Goal: Task Accomplishment & Management: Use online tool/utility

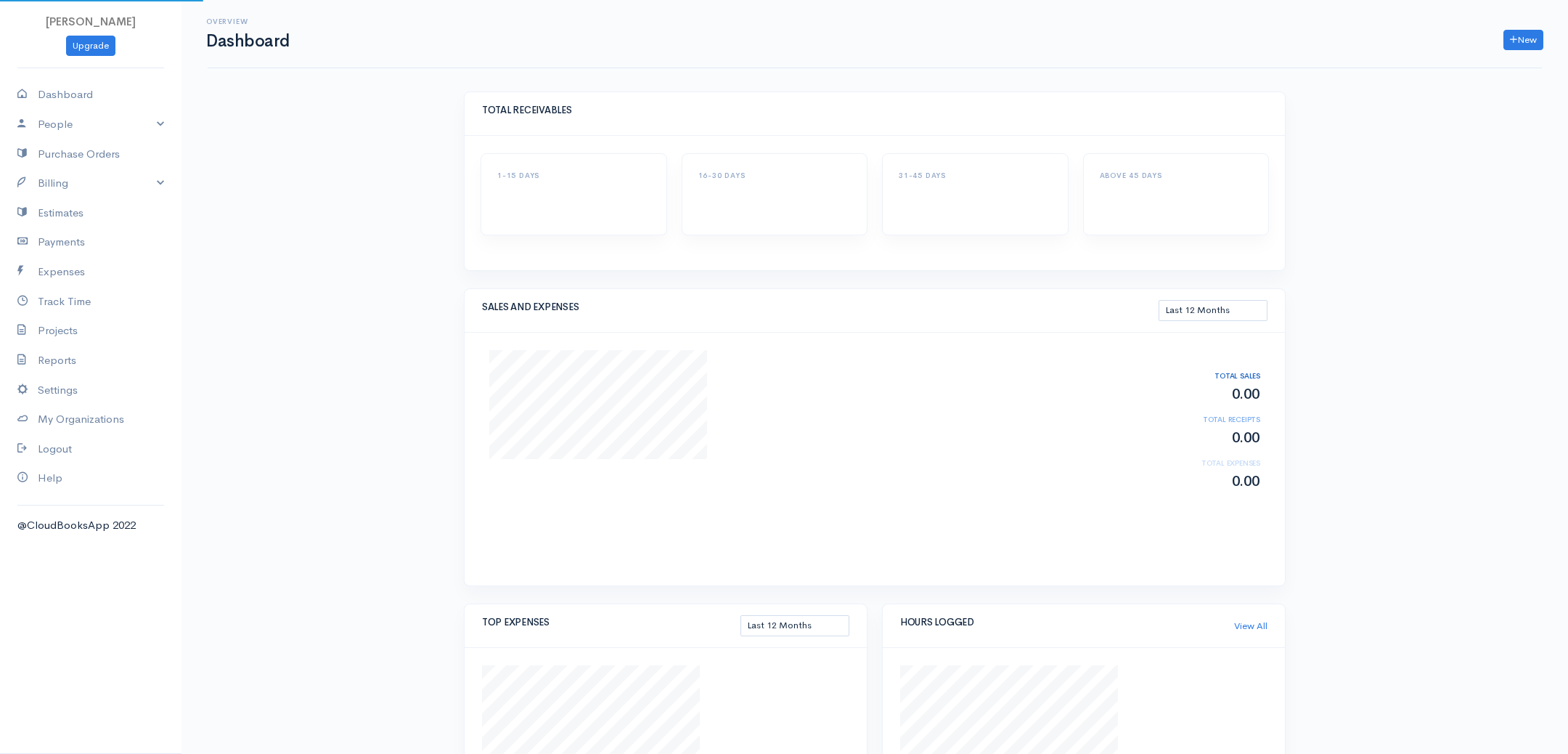
select select "365"
click at [71, 180] on link "Billing" at bounding box center [90, 183] width 181 height 30
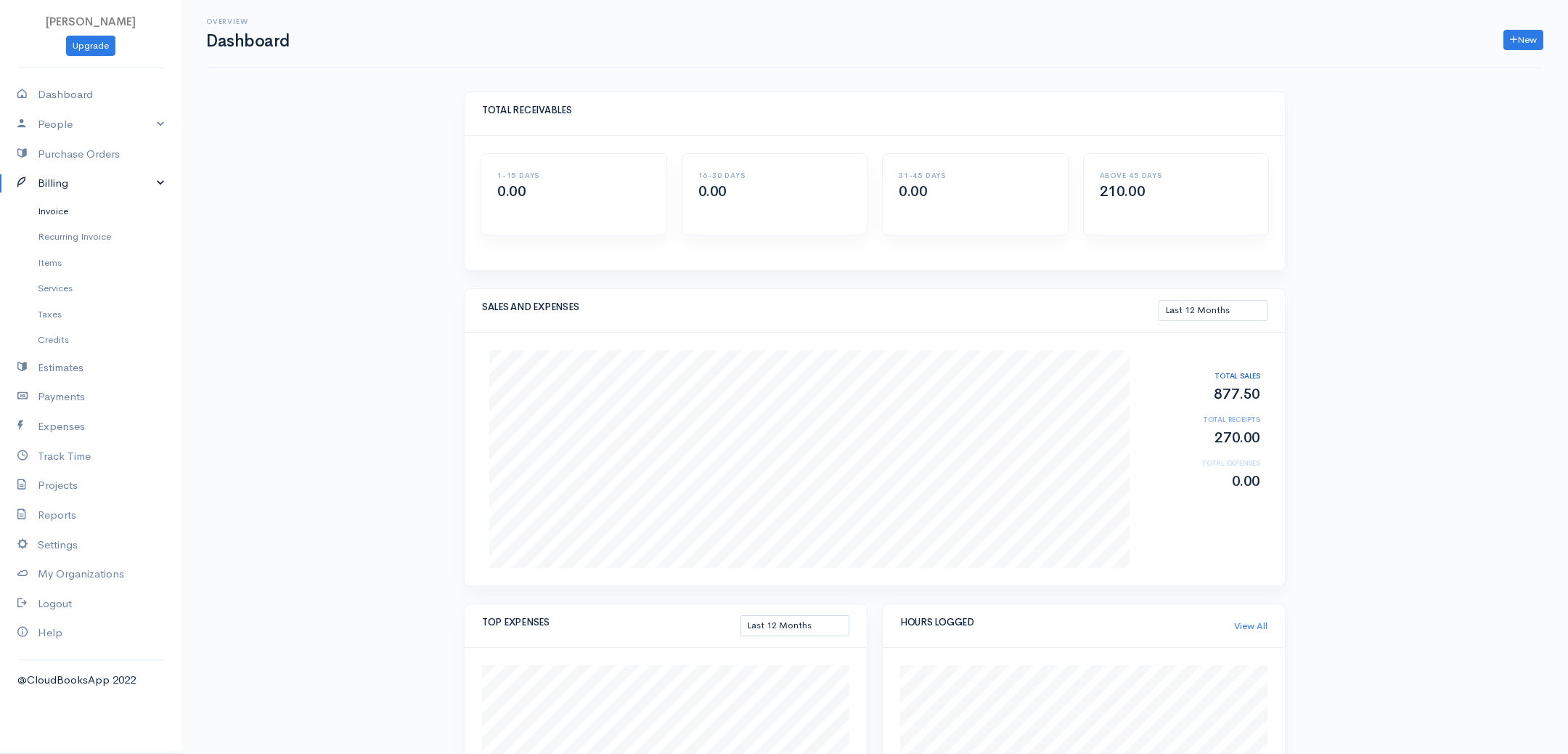
click at [60, 203] on link "Invoice" at bounding box center [90, 212] width 181 height 26
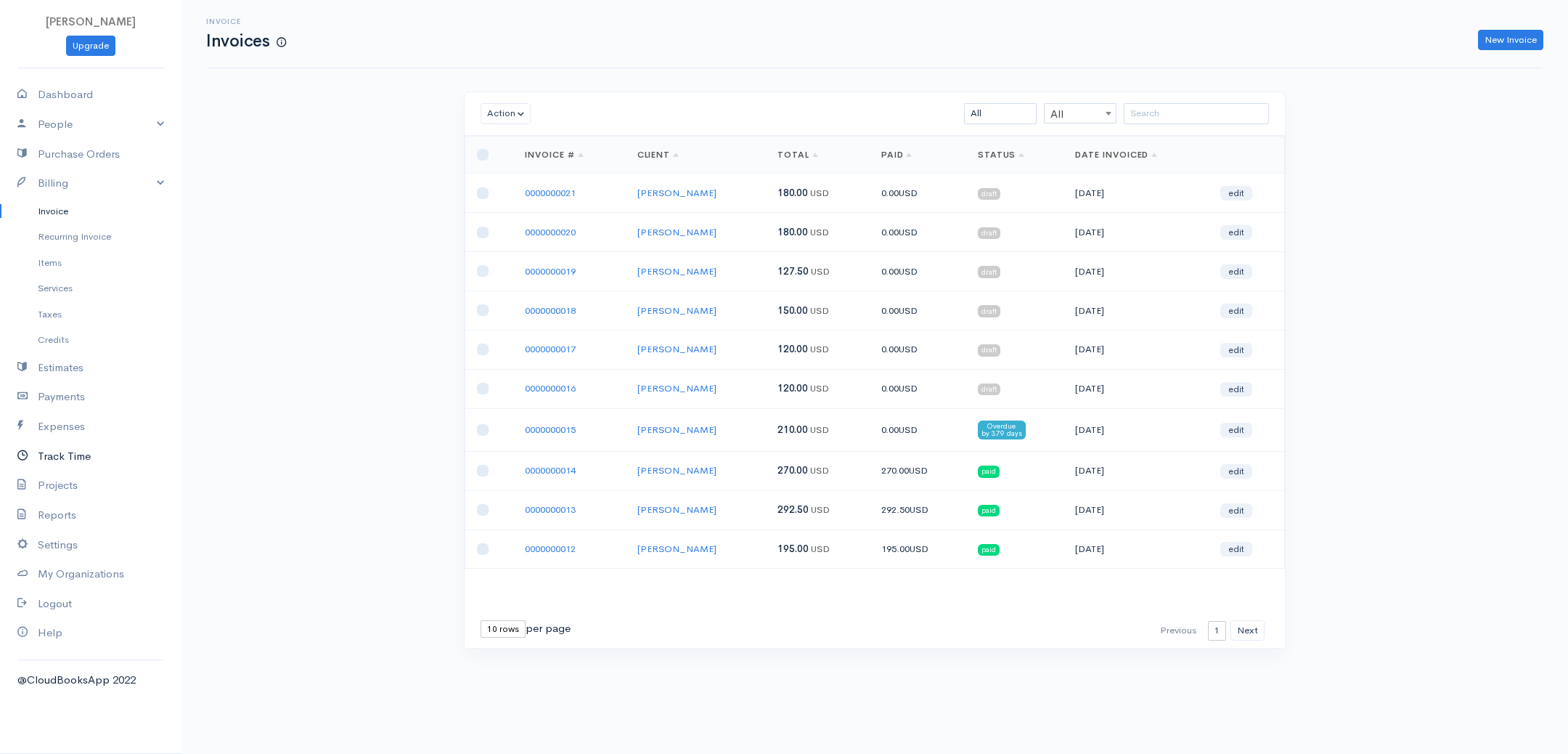
click at [60, 450] on link "Track Time" at bounding box center [90, 456] width 181 height 30
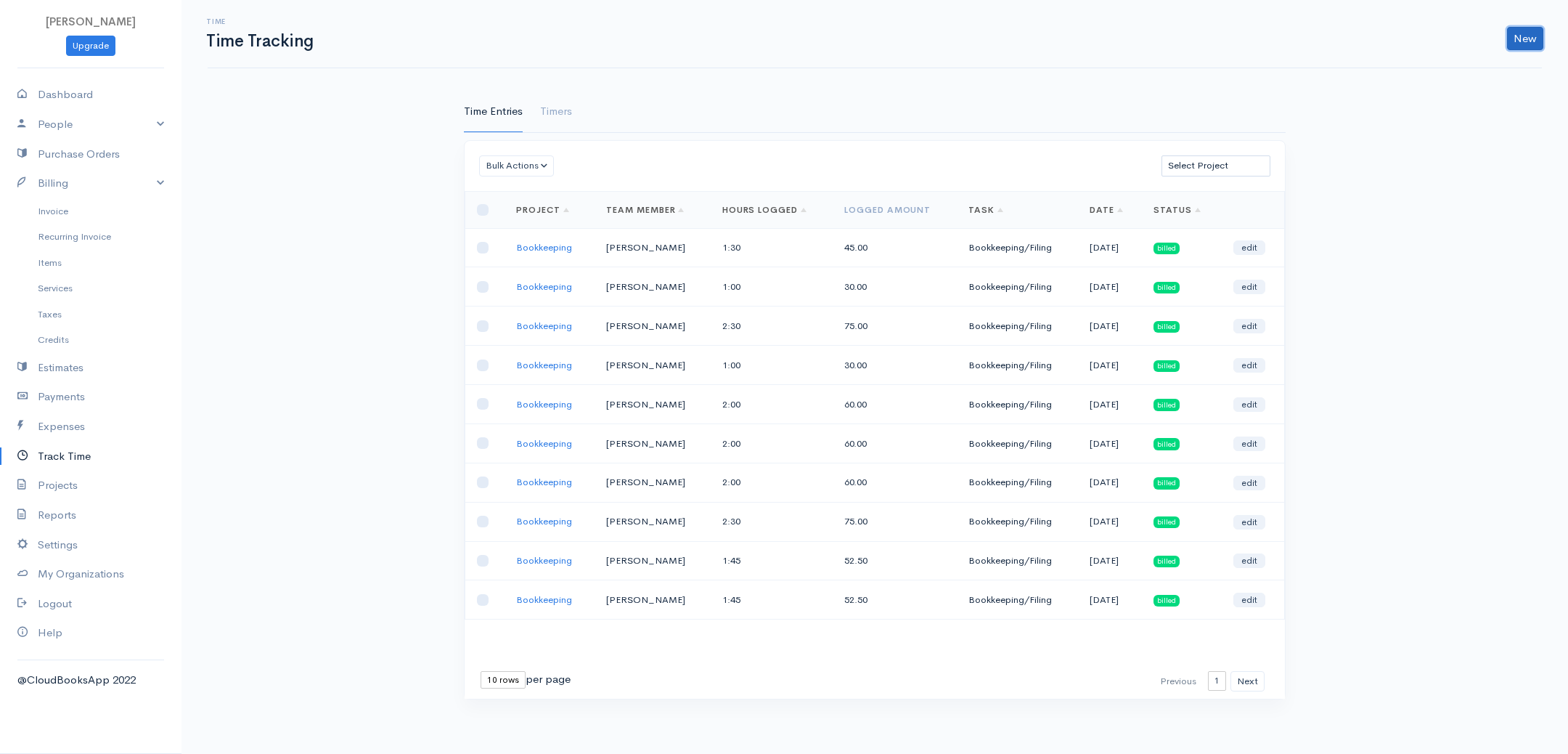
click at [1531, 48] on link "New" at bounding box center [1525, 39] width 36 height 23
click at [1488, 68] on link "Time Entry" at bounding box center [1484, 68] width 115 height 25
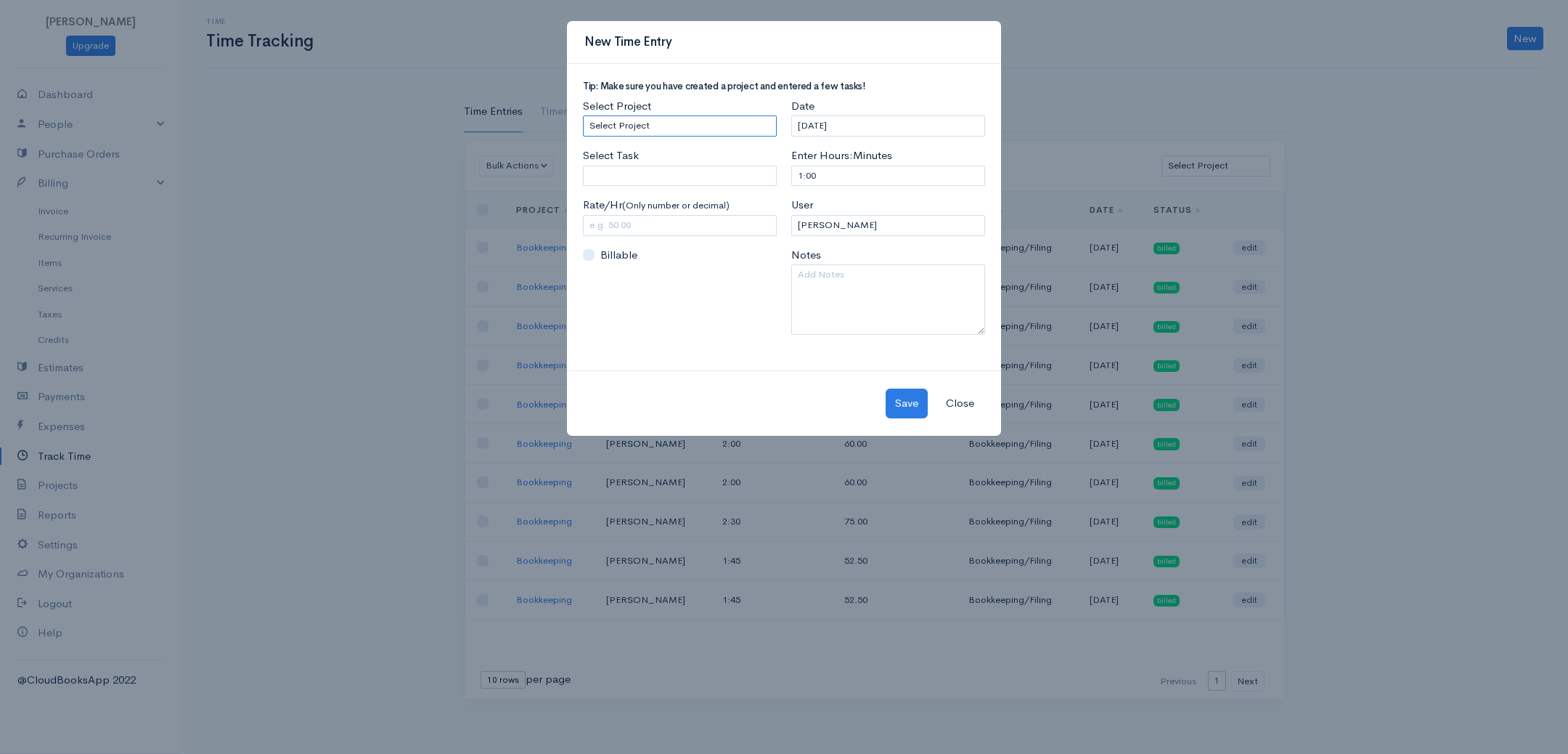
click at [698, 124] on select "Select Project Bookkeeping" at bounding box center [680, 126] width 194 height 21
select select "4895"
click at [583, 116] on select "Select Project Bookkeeping" at bounding box center [680, 126] width 194 height 21
click at [675, 163] on div "Select Task Please enter or select a task" at bounding box center [680, 167] width 194 height 39
click at [673, 169] on input "Select Task" at bounding box center [680, 176] width 194 height 21
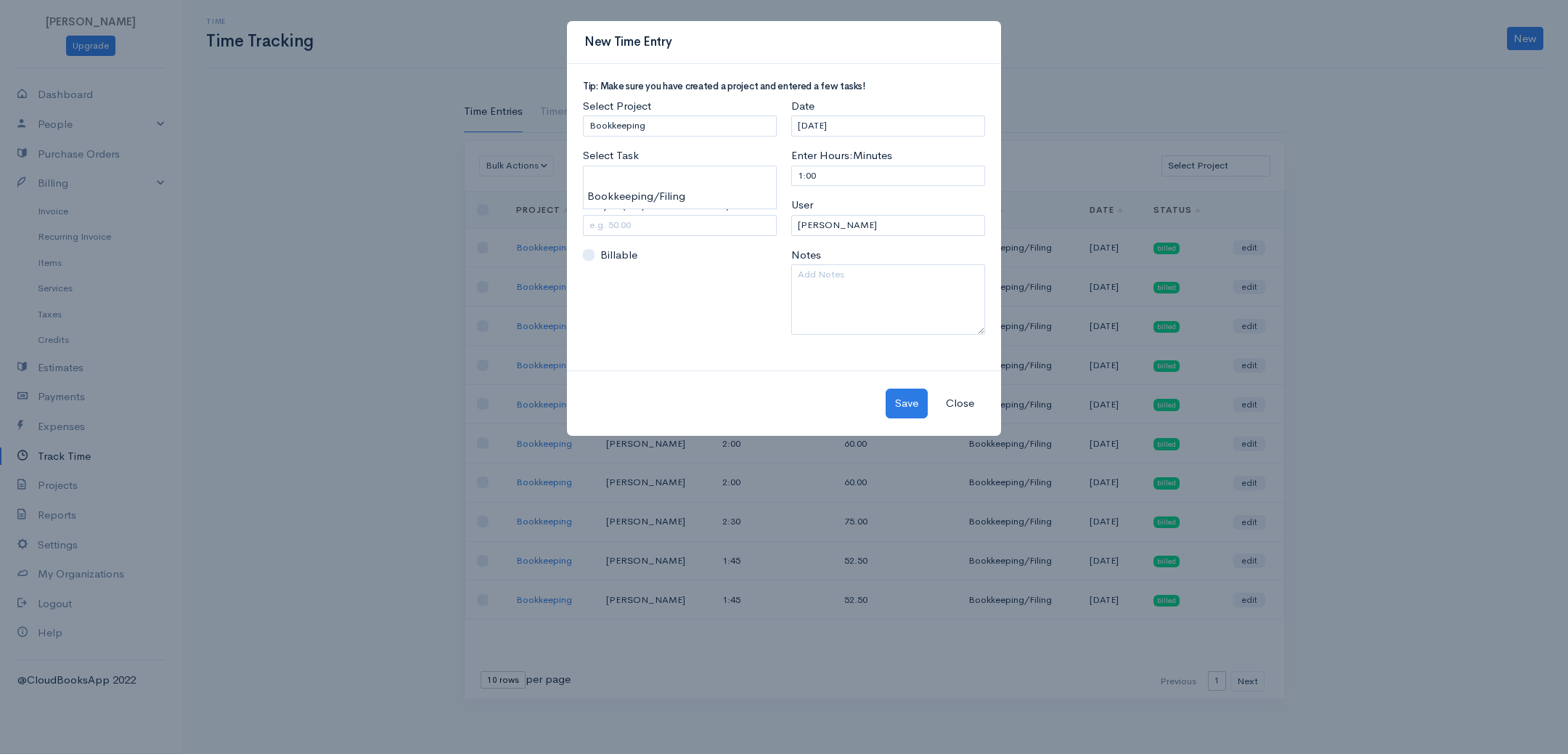
type input "Bookkeeping/Filing"
click at [630, 194] on body "[PERSON_NAME] Upgrade Dashboard People Clients Vendors Staff Users Purchase Ord…" at bounding box center [784, 377] width 1568 height 754
drag, startPoint x: 635, startPoint y: 225, endPoint x: 528, endPoint y: 234, distance: 107.4
click at [528, 234] on div "New Time Entry Tip: Make sure you have created a project and entered a few task…" at bounding box center [784, 377] width 1568 height 754
click at [632, 221] on input "25.00" at bounding box center [680, 226] width 194 height 21
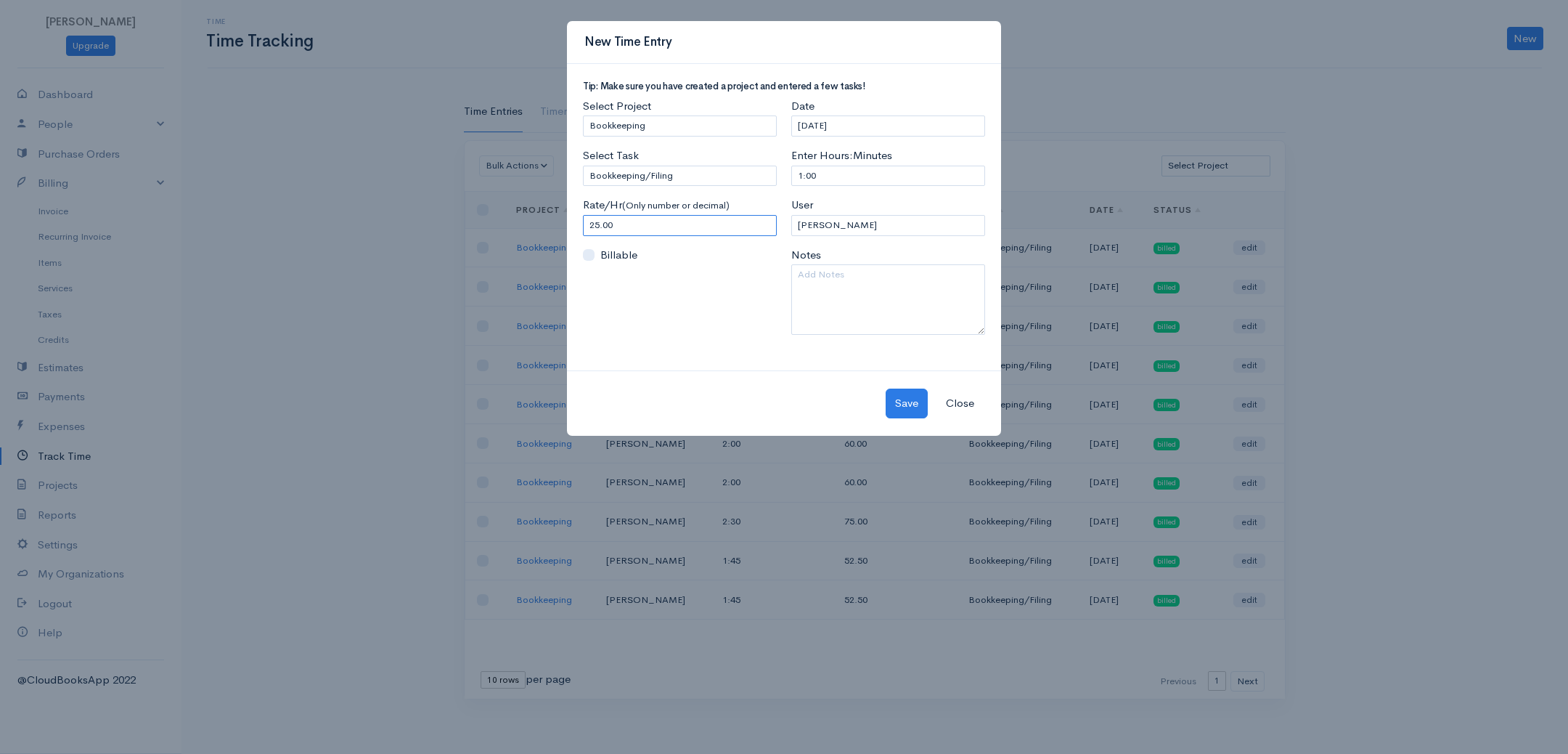
click at [632, 221] on input "25.00" at bounding box center [680, 226] width 194 height 21
click at [631, 221] on input "25.00" at bounding box center [680, 226] width 194 height 21
type input "30"
click at [856, 354] on div "Tip: Make sure you have created a project and entered a few tasks! Select Proje…" at bounding box center [783, 217] width 434 height 307
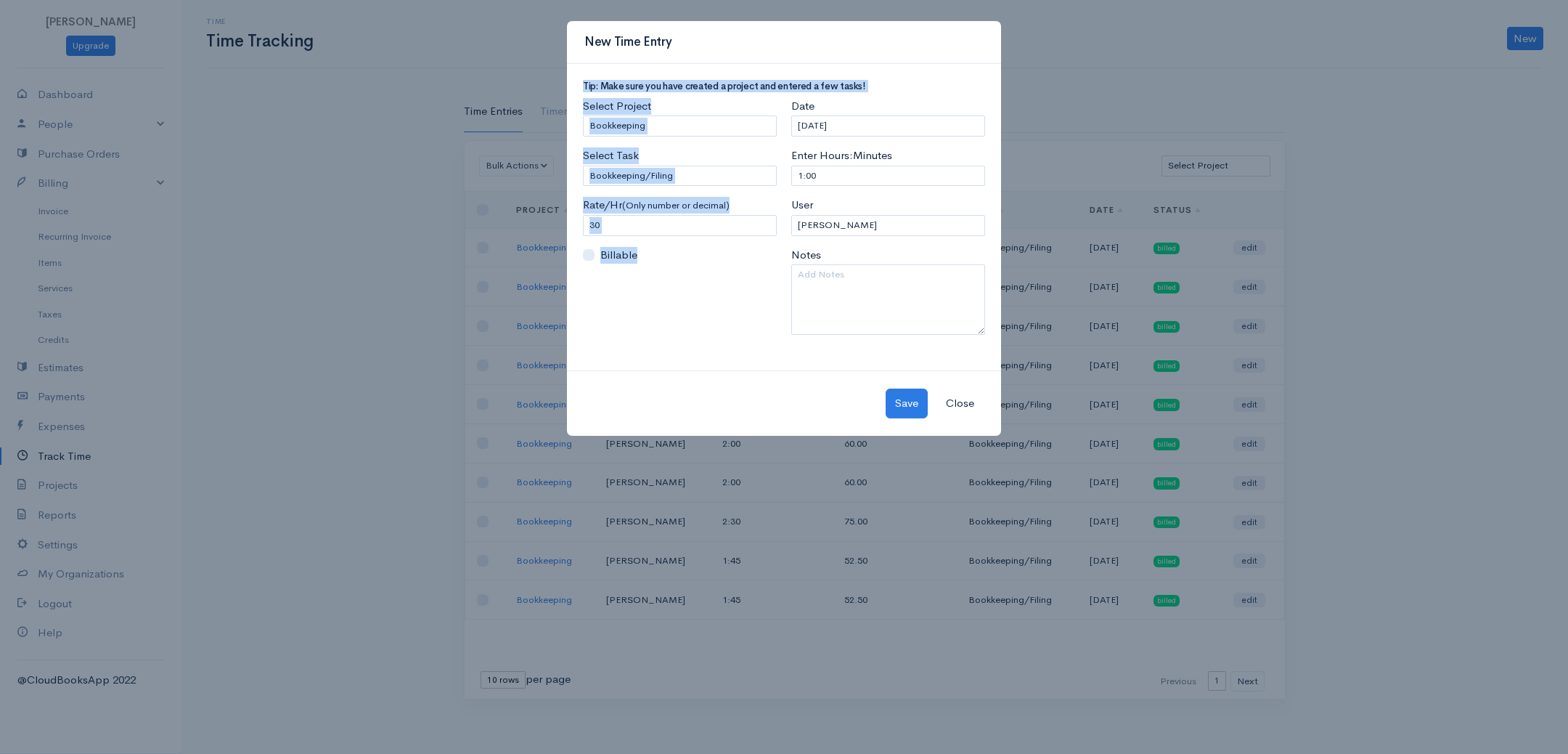
drag, startPoint x: 763, startPoint y: 41, endPoint x: 756, endPoint y: 295, distance: 254.1
click at [756, 295] on div "New Time Entry Tip: Make sure you have created a project and entered a few task…" at bounding box center [783, 228] width 435 height 416
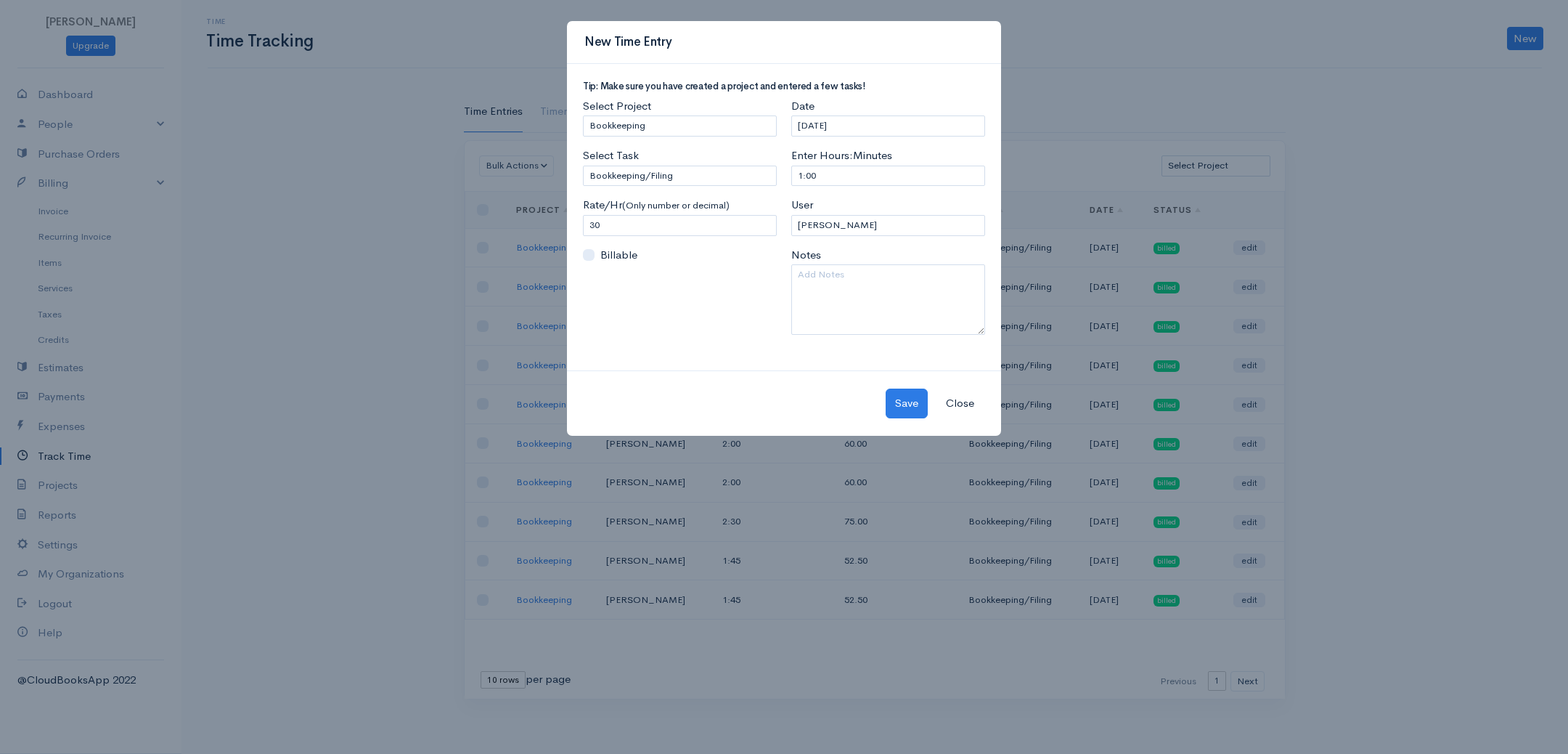
click at [741, 334] on div "Select Project Select Project Bookkeeping Select Task Bookkeeping/Filing Please…" at bounding box center [680, 222] width 208 height 248
click at [951, 395] on button "Close" at bounding box center [960, 404] width 48 height 30
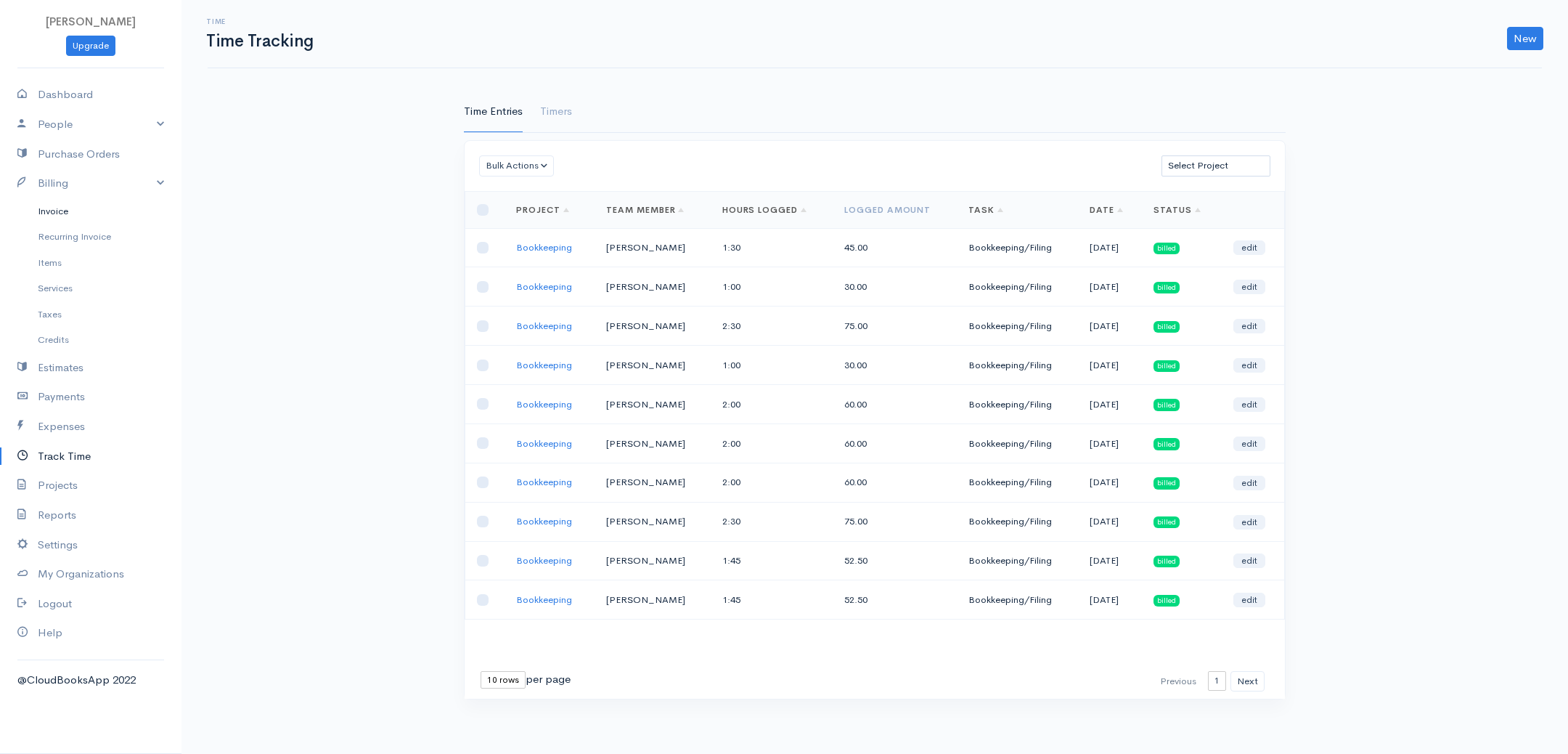
click at [56, 204] on link "Invoice" at bounding box center [90, 212] width 181 height 26
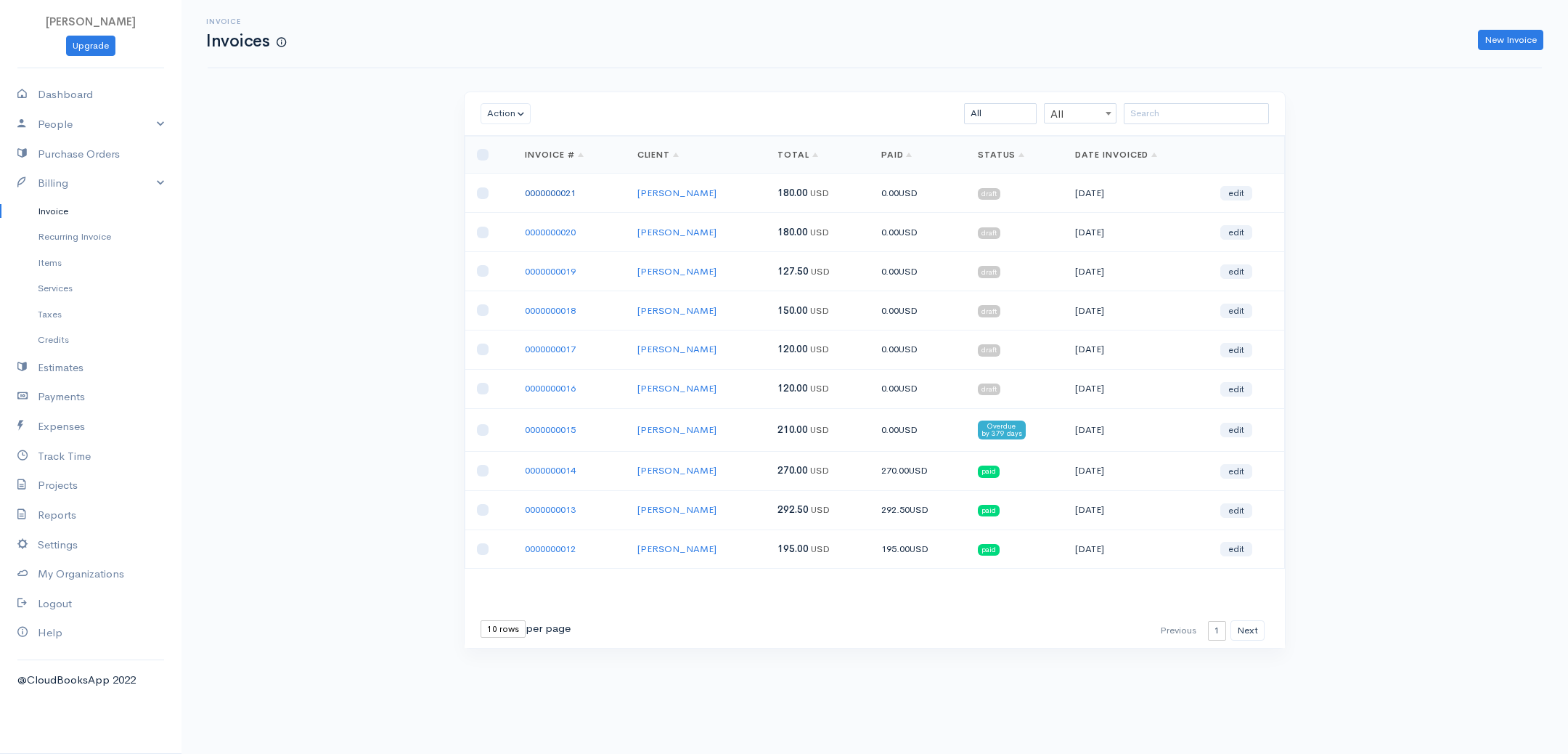
click at [556, 194] on link "0000000021" at bounding box center [550, 193] width 51 height 12
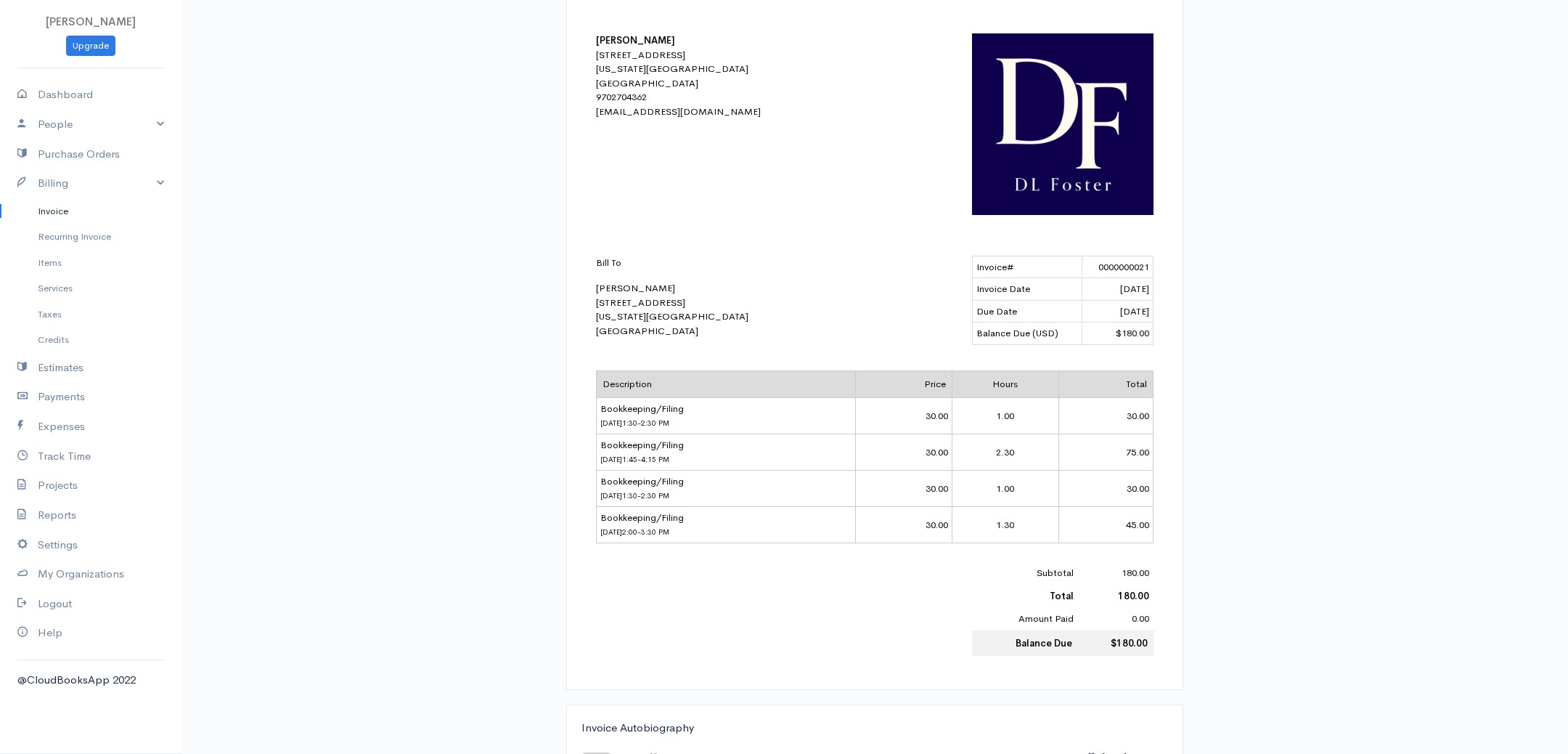
scroll to position [328, 0]
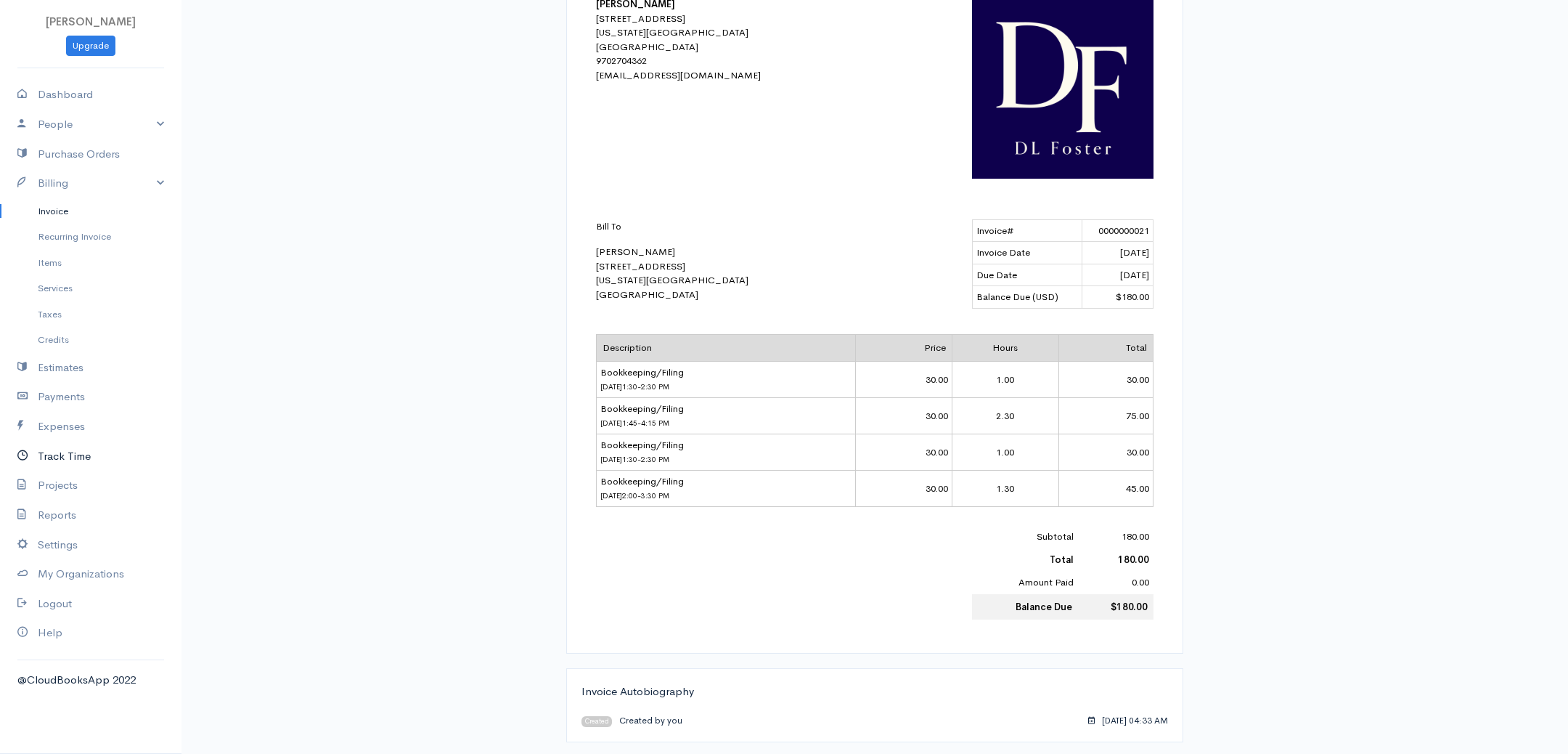
click at [57, 453] on link "Track Time" at bounding box center [90, 456] width 181 height 30
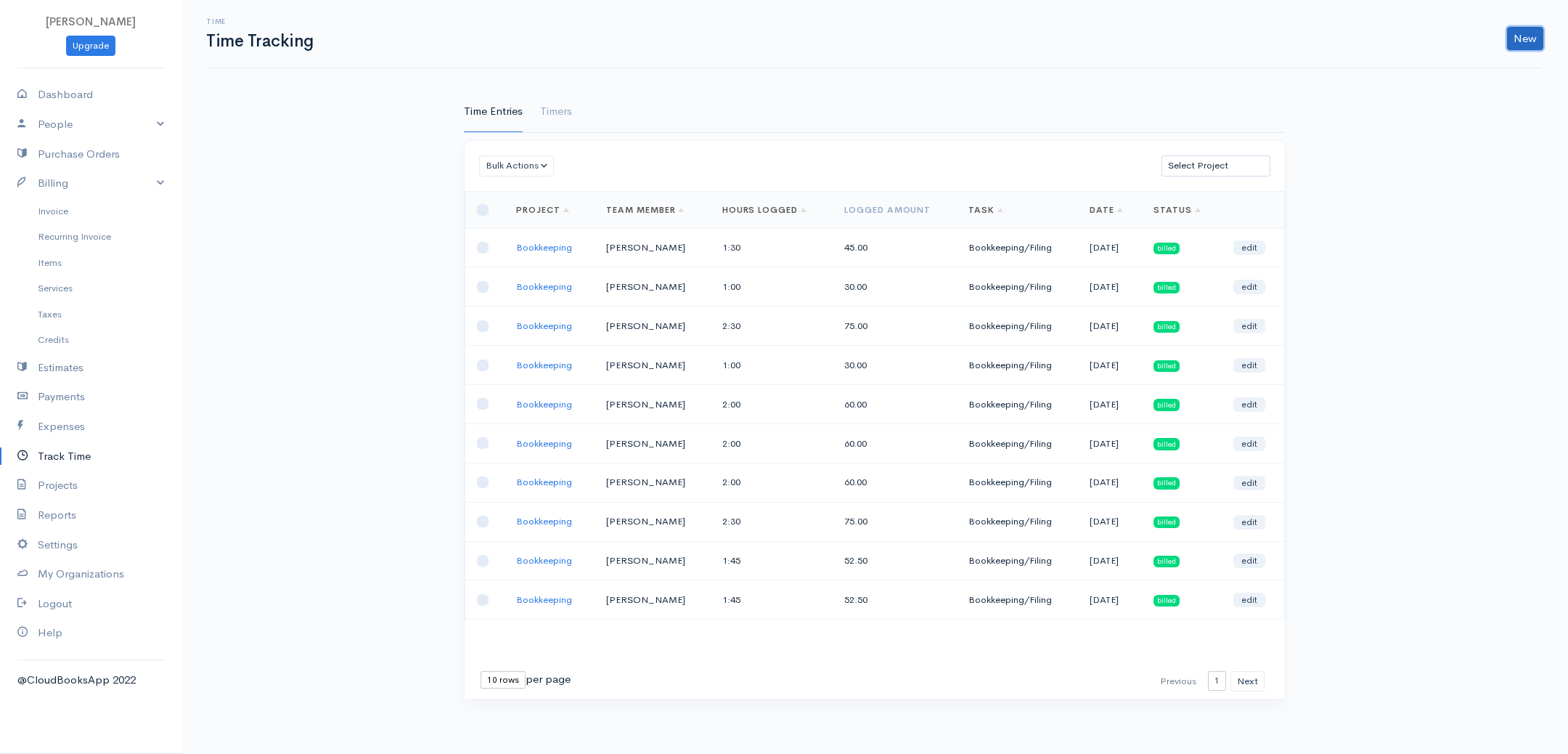
click at [1521, 29] on link "New" at bounding box center [1525, 39] width 36 height 23
click at [1461, 69] on link "Time Entry" at bounding box center [1484, 68] width 115 height 25
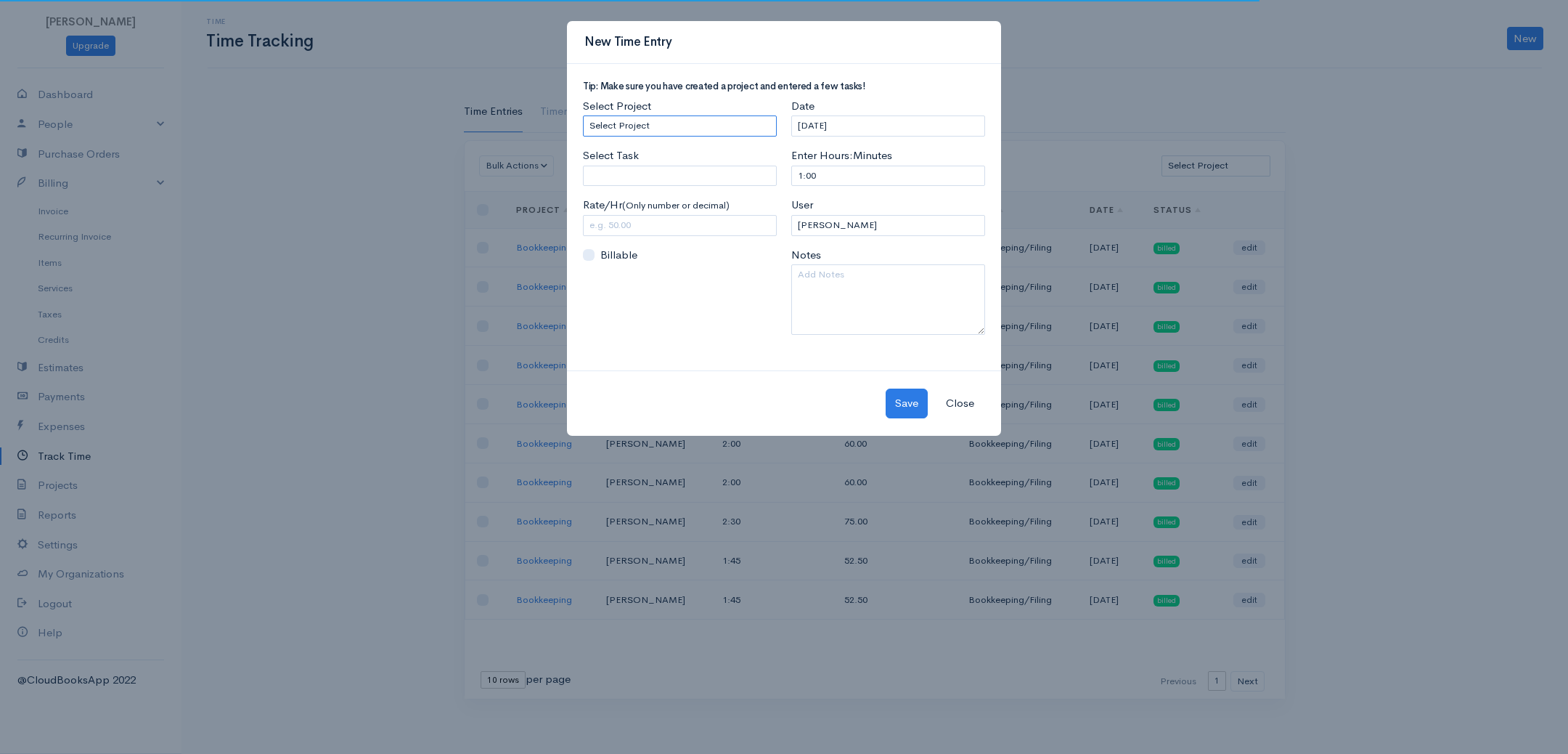
click at [672, 125] on select "Select Project Bookkeeping" at bounding box center [680, 126] width 194 height 21
select select "4895"
click at [583, 116] on select "Select Project Bookkeeping" at bounding box center [680, 126] width 194 height 21
click at [652, 167] on input "Select Task" at bounding box center [680, 176] width 194 height 21
type input "Bookkeeping/Filing"
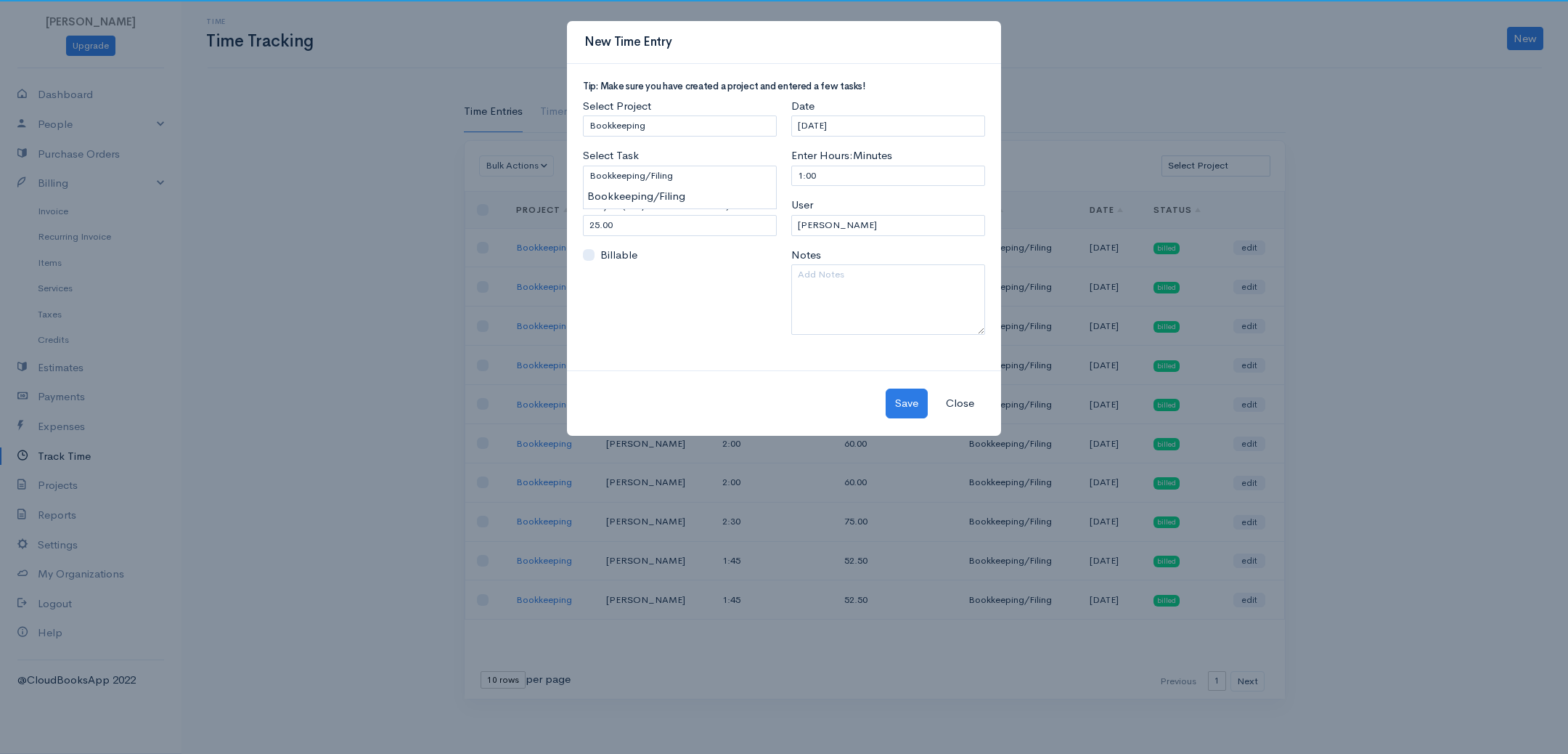
drag, startPoint x: 649, startPoint y: 193, endPoint x: 649, endPoint y: 206, distance: 13.0
click at [649, 193] on body "[PERSON_NAME] Upgrade Dashboard People Clients Vendors Staff Users Purchase Ord…" at bounding box center [784, 377] width 1568 height 754
drag, startPoint x: 645, startPoint y: 226, endPoint x: 516, endPoint y: 231, distance: 129.1
click at [516, 231] on div "New Time Entry Tip: Make sure you have created a project and entered a few task…" at bounding box center [784, 377] width 1568 height 754
type input "30"
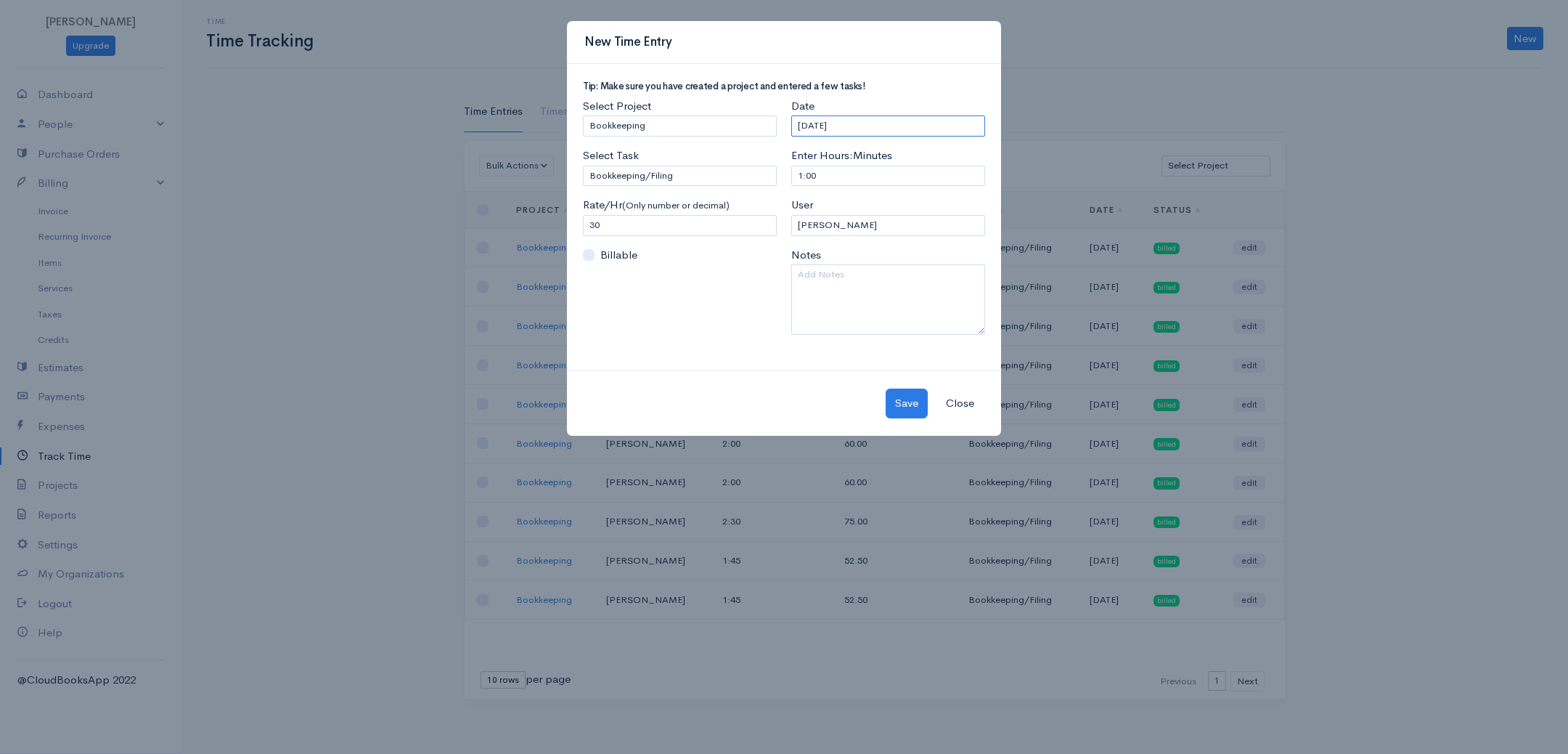
click at [841, 132] on input "[DATE]" at bounding box center [888, 126] width 194 height 21
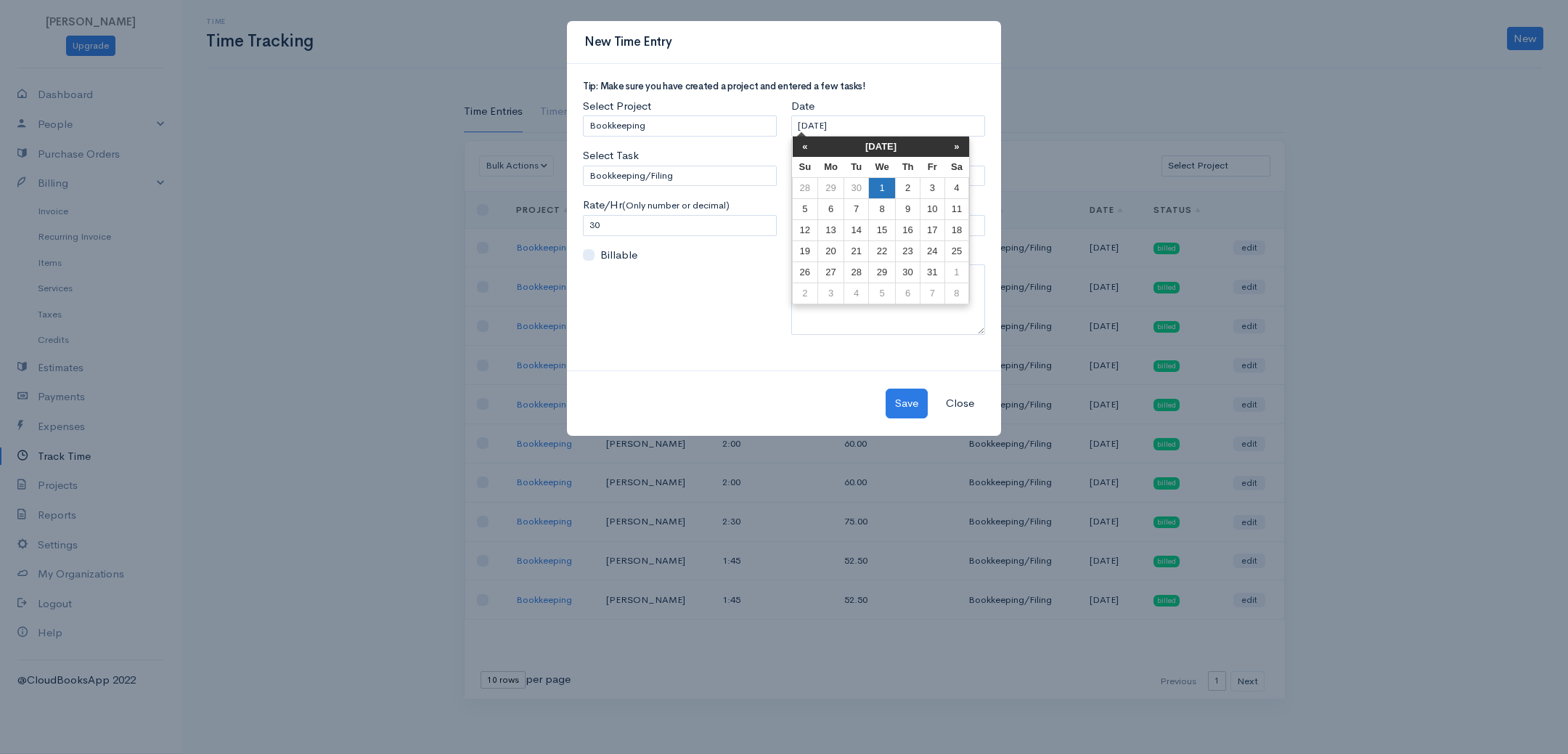
click at [874, 187] on td "1" at bounding box center [882, 188] width 27 height 21
type input "[DATE]"
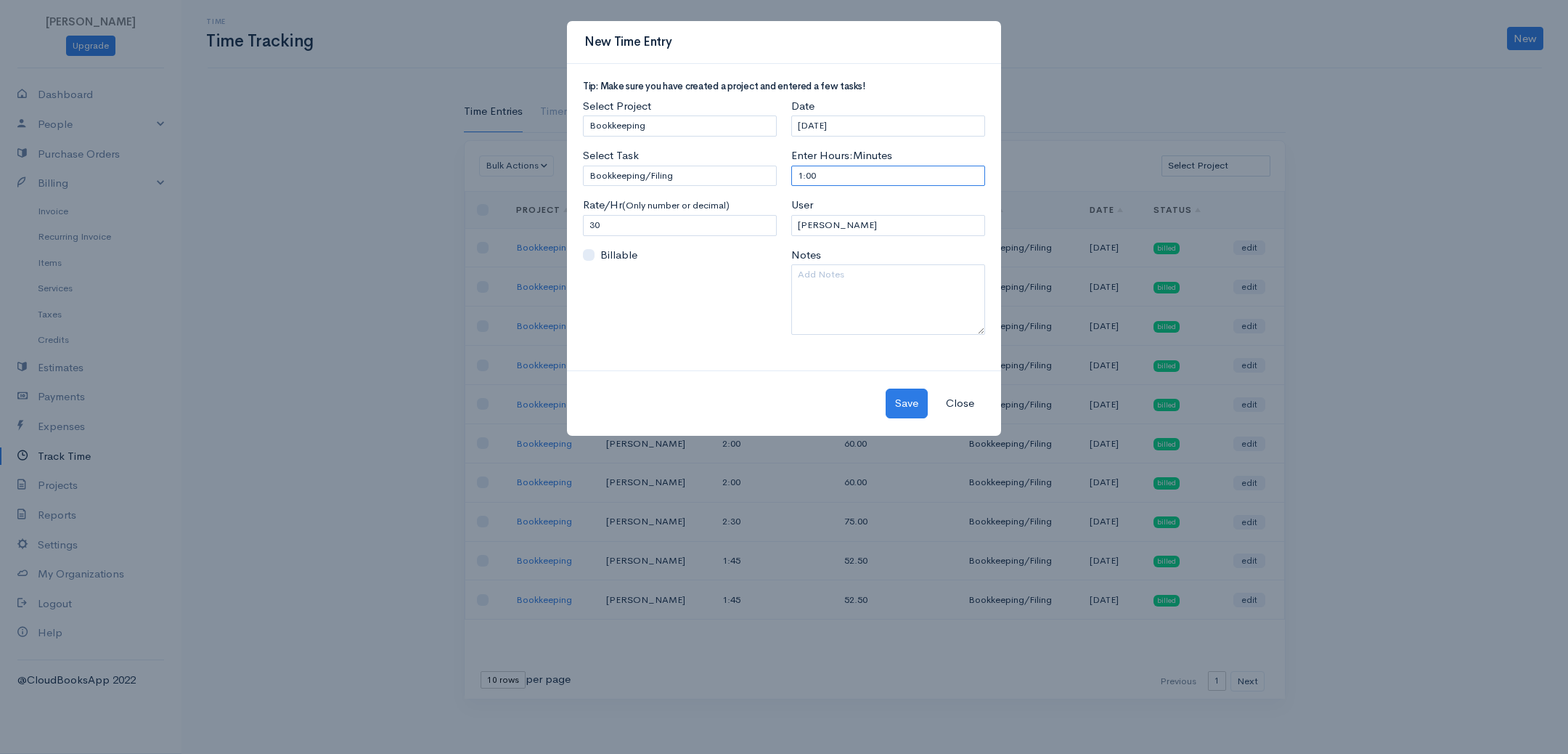
drag, startPoint x: 776, startPoint y: 177, endPoint x: 724, endPoint y: 174, distance: 52.1
click at [724, 175] on div "Tip: Make sure you have created a project and entered a few tasks! Select Proje…" at bounding box center [784, 213] width 417 height 265
type input ":30"
click at [846, 274] on textarea at bounding box center [888, 299] width 194 height 71
type textarea "9"
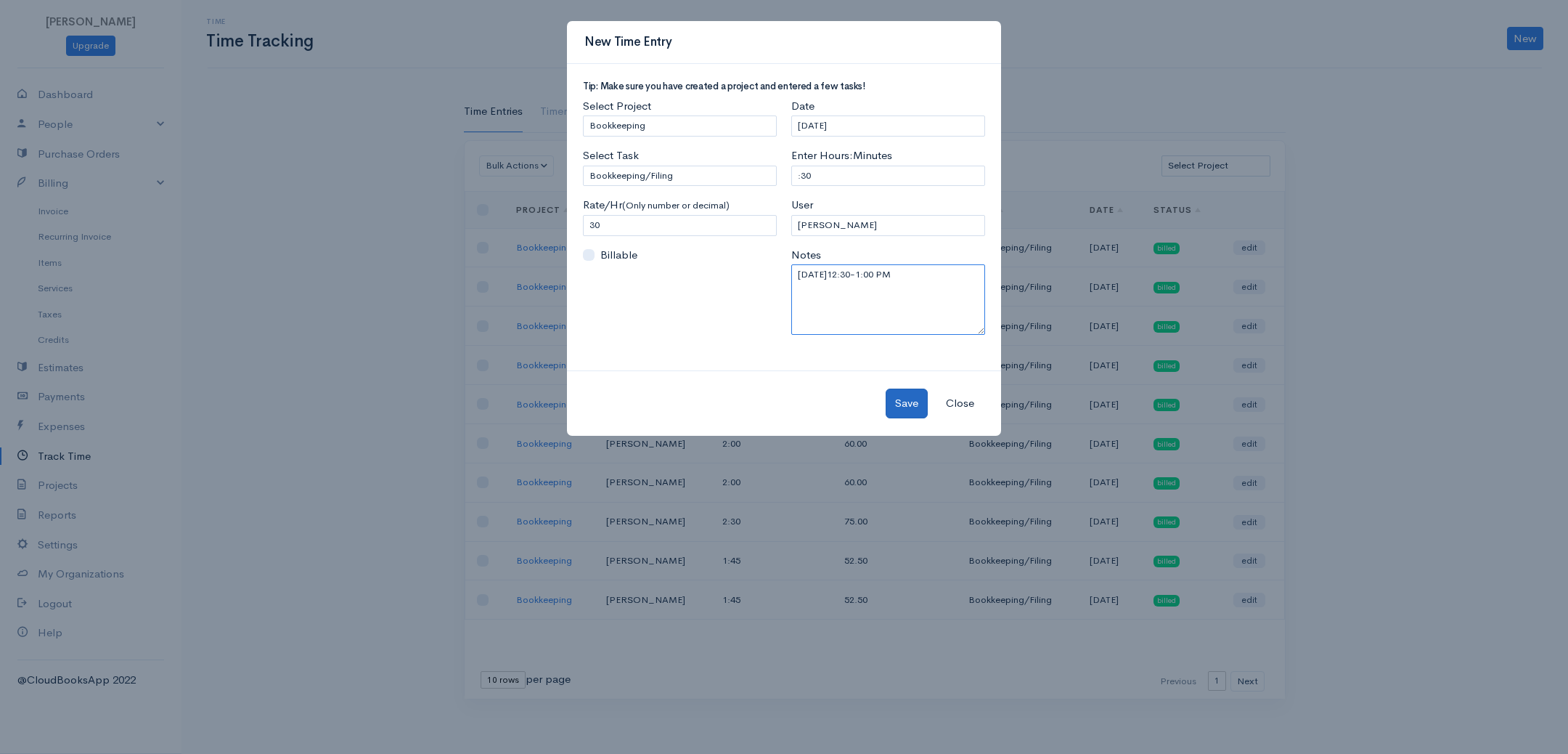
type textarea "[DATE]12:30-1:00 PM"
click at [901, 396] on button "Save" at bounding box center [906, 404] width 42 height 30
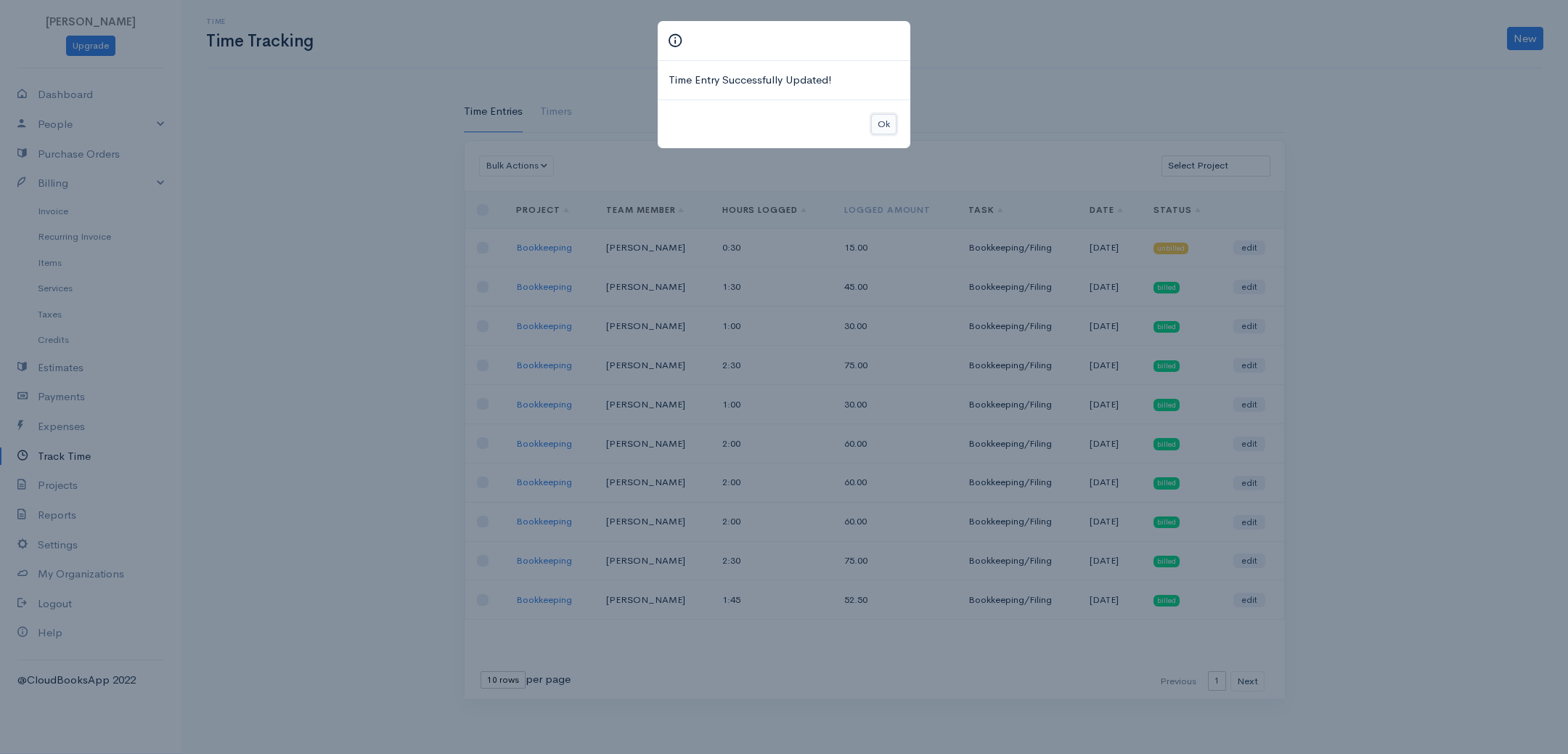
click at [882, 123] on button "Ok" at bounding box center [883, 125] width 25 height 21
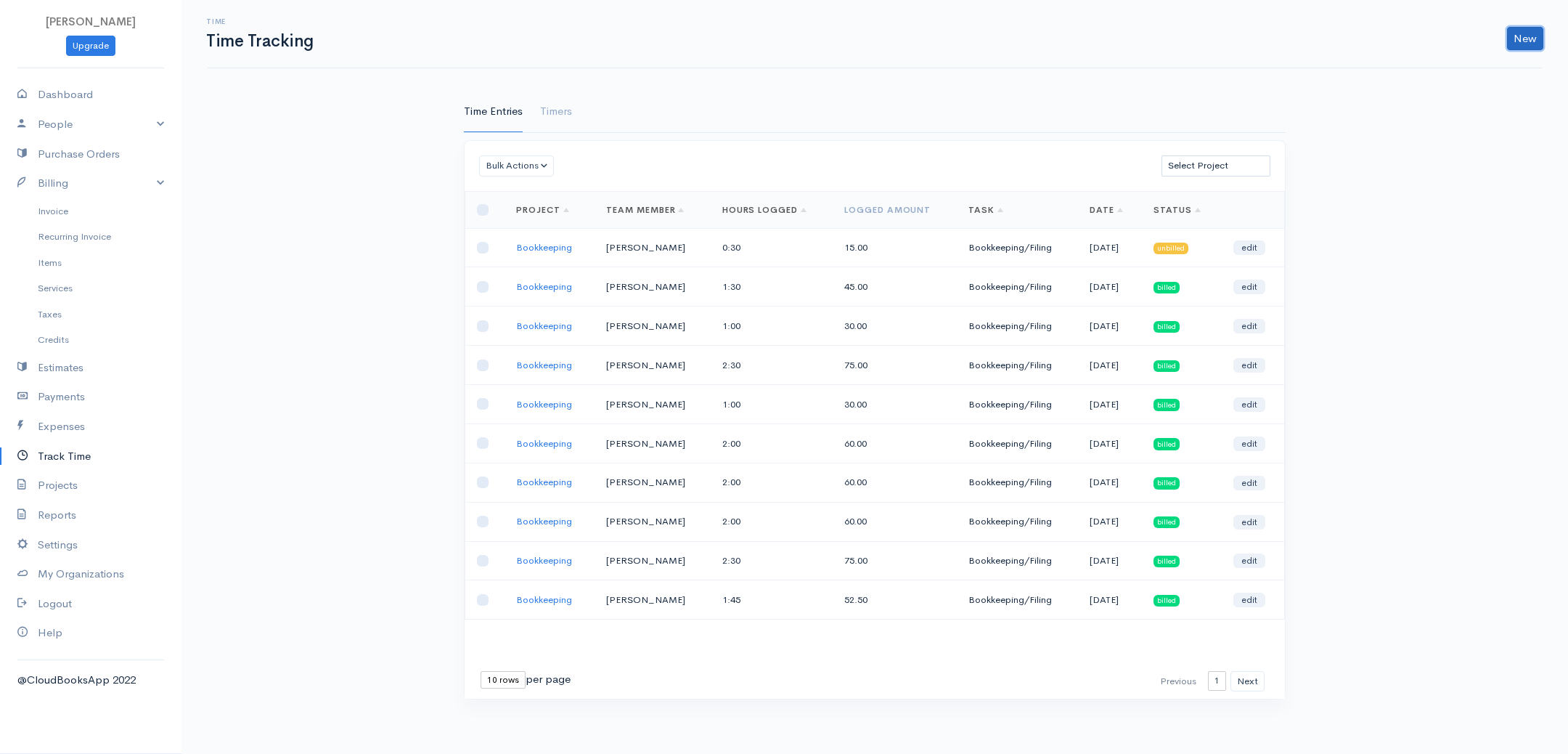
click at [1529, 34] on link "New" at bounding box center [1525, 39] width 36 height 23
click at [1462, 71] on link "Time Entry" at bounding box center [1484, 68] width 115 height 25
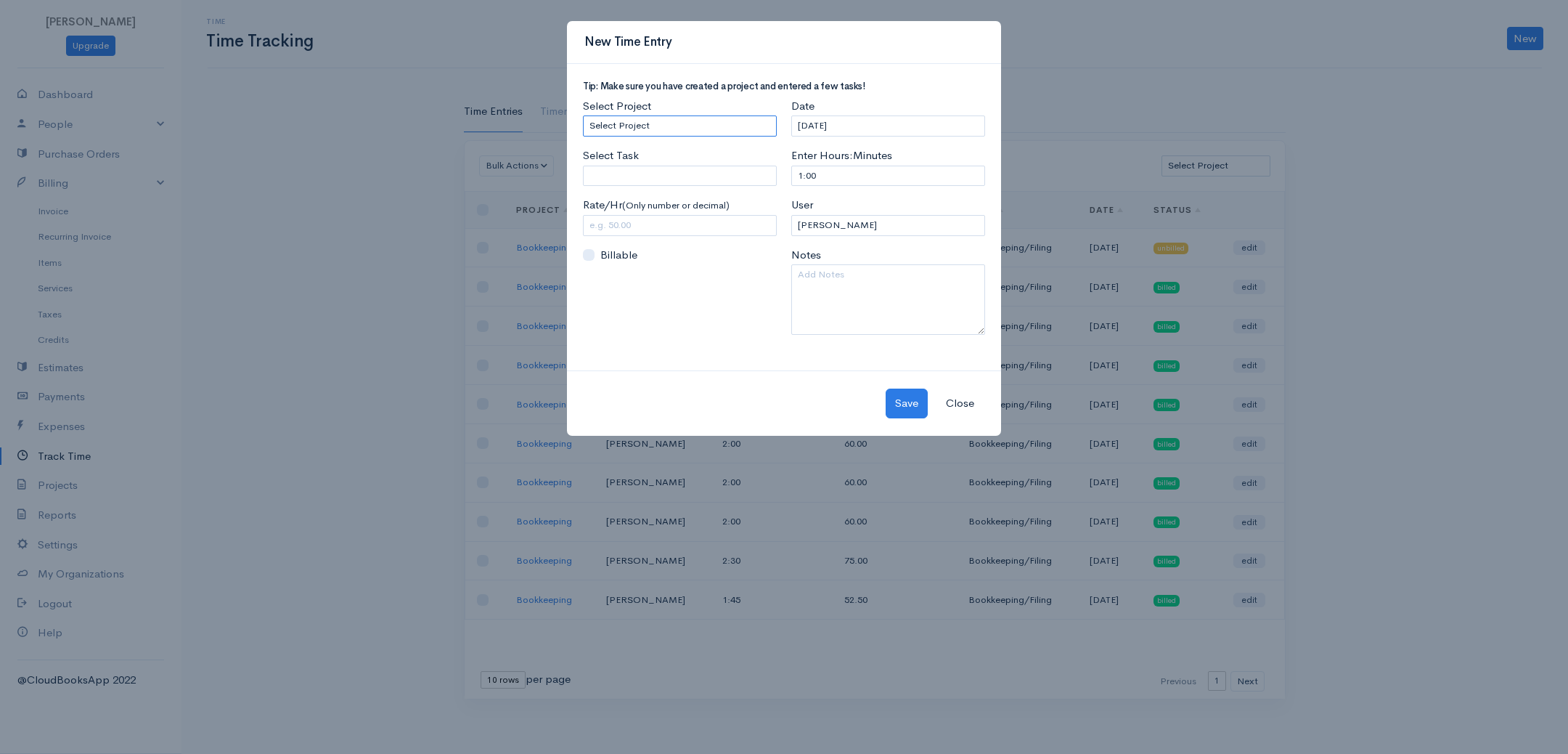
click at [714, 130] on select "Select Project Bookkeeping" at bounding box center [680, 126] width 194 height 21
select select "4895"
click at [583, 116] on select "Select Project Bookkeeping" at bounding box center [680, 126] width 194 height 21
click at [682, 167] on input "Select Task" at bounding box center [680, 176] width 194 height 21
type input "Bookkeeping/Filing"
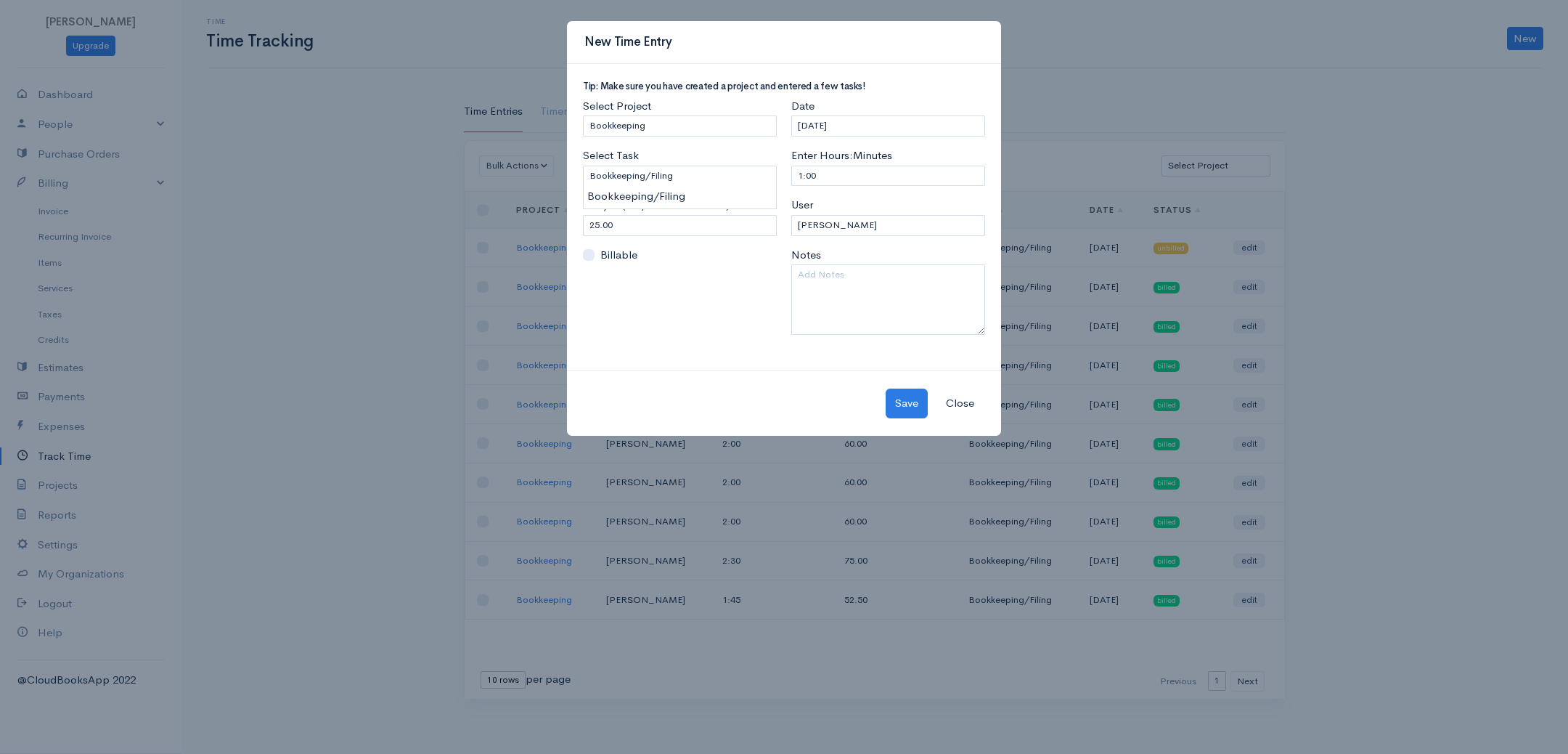
click at [663, 199] on body "[PERSON_NAME] Upgrade Dashboard People Clients Vendors Staff Users Purchase Ord…" at bounding box center [784, 377] width 1568 height 754
drag, startPoint x: 650, startPoint y: 222, endPoint x: 490, endPoint y: 212, distance: 160.3
click at [490, 212] on div "New Time Entry Tip: Make sure you have created a project and entered a few task…" at bounding box center [784, 377] width 1568 height 754
type input "2"
type input "30"
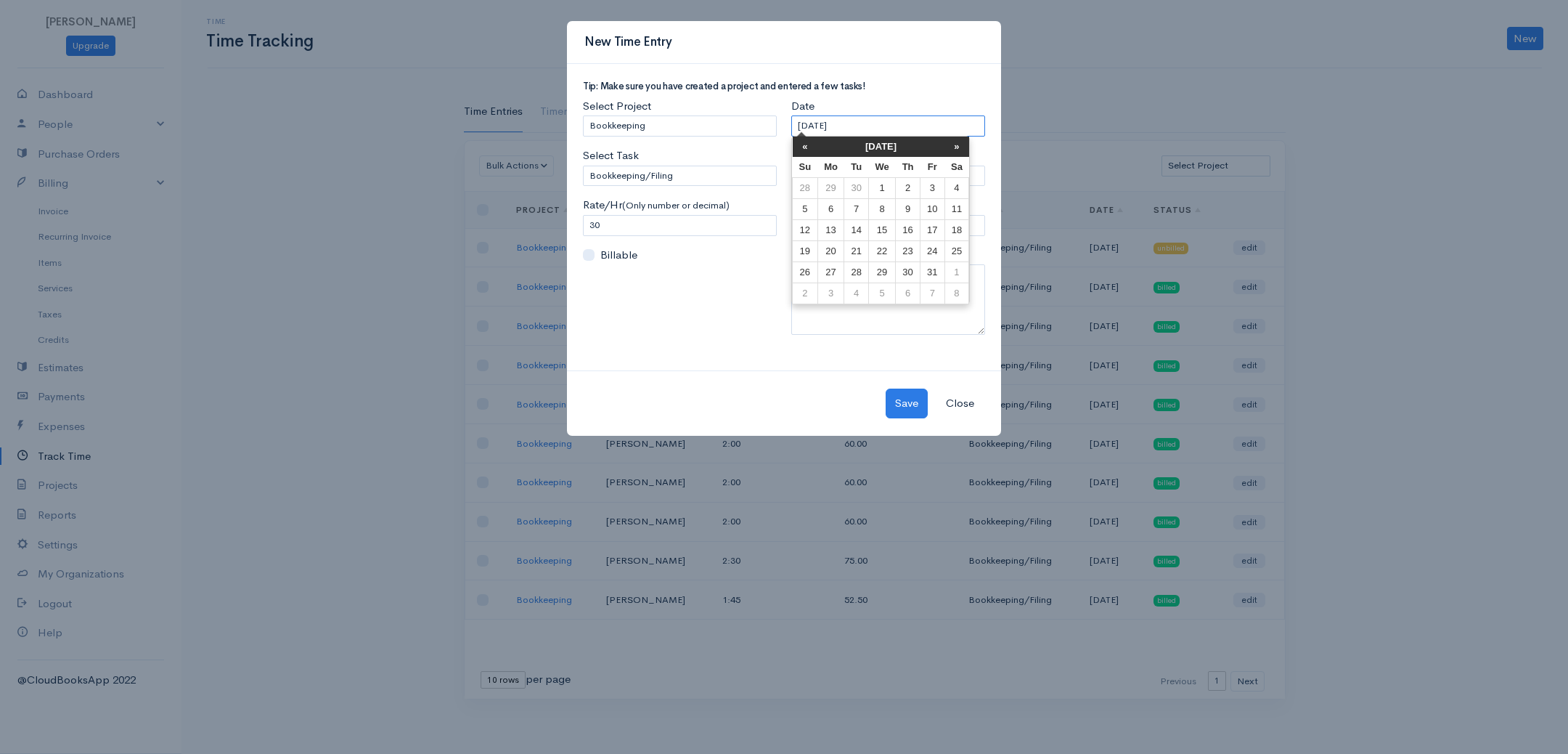
drag, startPoint x: 876, startPoint y: 126, endPoint x: 751, endPoint y: 143, distance: 126.2
click at [681, 117] on div "Tip: Make sure you have created a project and entered a few tasks! Select Proje…" at bounding box center [784, 213] width 417 height 265
click at [847, 208] on td "7" at bounding box center [856, 209] width 24 height 21
type input "[DATE]"
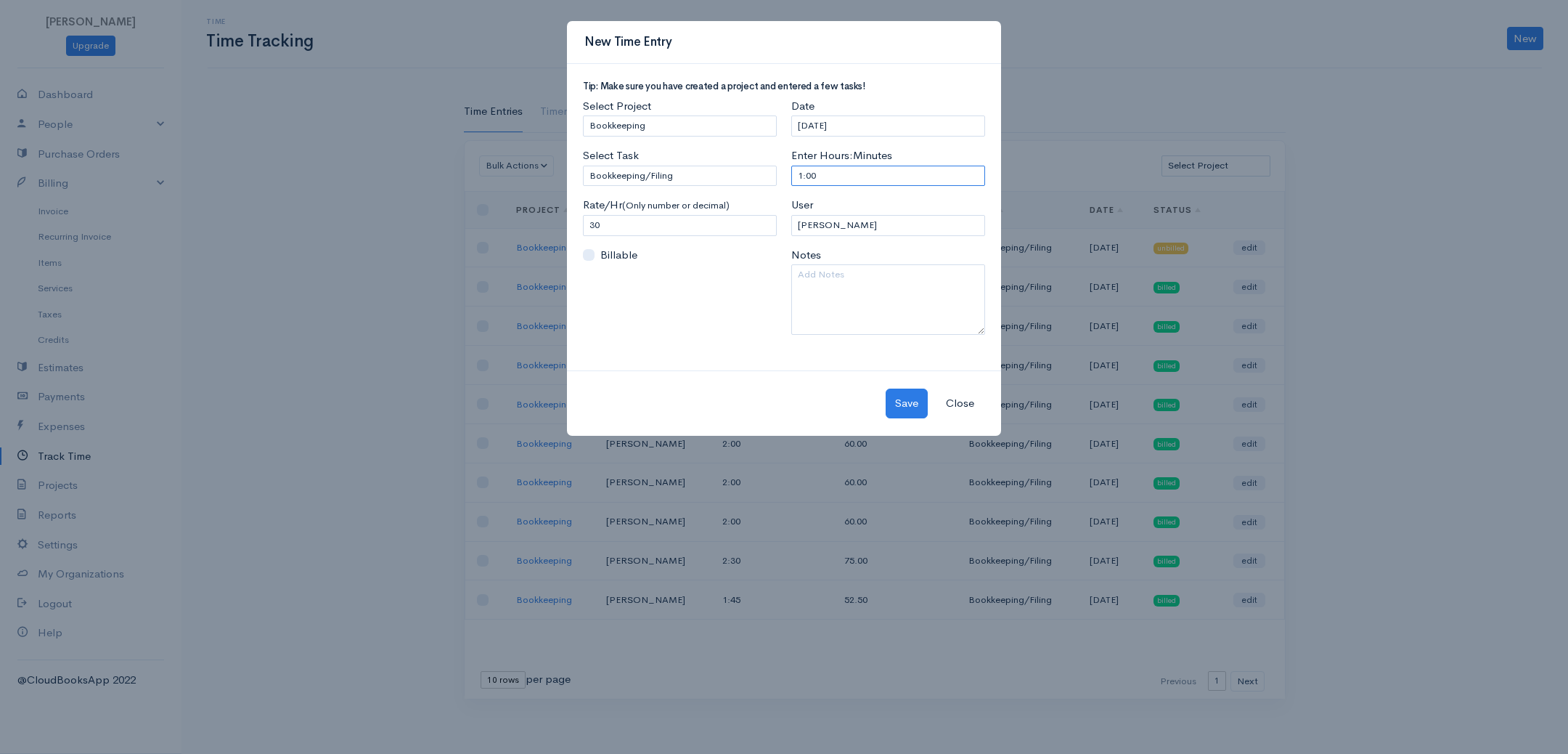
drag, startPoint x: 841, startPoint y: 167, endPoint x: 604, endPoint y: 186, distance: 237.8
click at [604, 186] on div "Tip: Make sure you have created a project and entered a few tasks! Select Proje…" at bounding box center [784, 213] width 417 height 265
click at [877, 177] on input "1:00" at bounding box center [888, 176] width 194 height 21
click at [877, 176] on input "1:00" at bounding box center [888, 176] width 194 height 21
click at [877, 176] on input "1:00" at bounding box center [888, 176] width 194 height 21
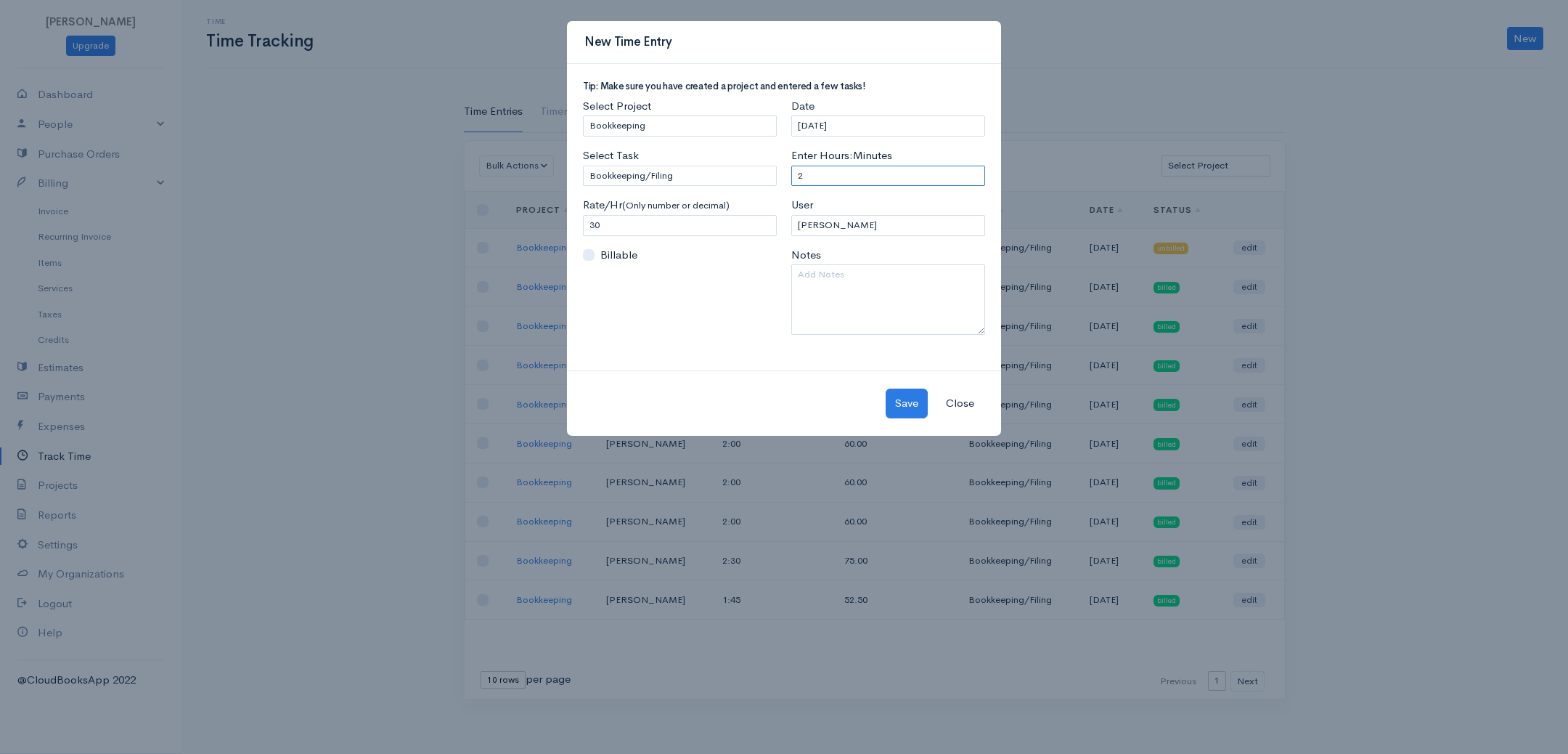
type input "2"
select select "20759"
click at [872, 278] on textarea at bounding box center [888, 299] width 194 height 71
type textarea "[DATE]2:00-4:00 PM"
click at [901, 400] on button "Save" at bounding box center [906, 404] width 42 height 30
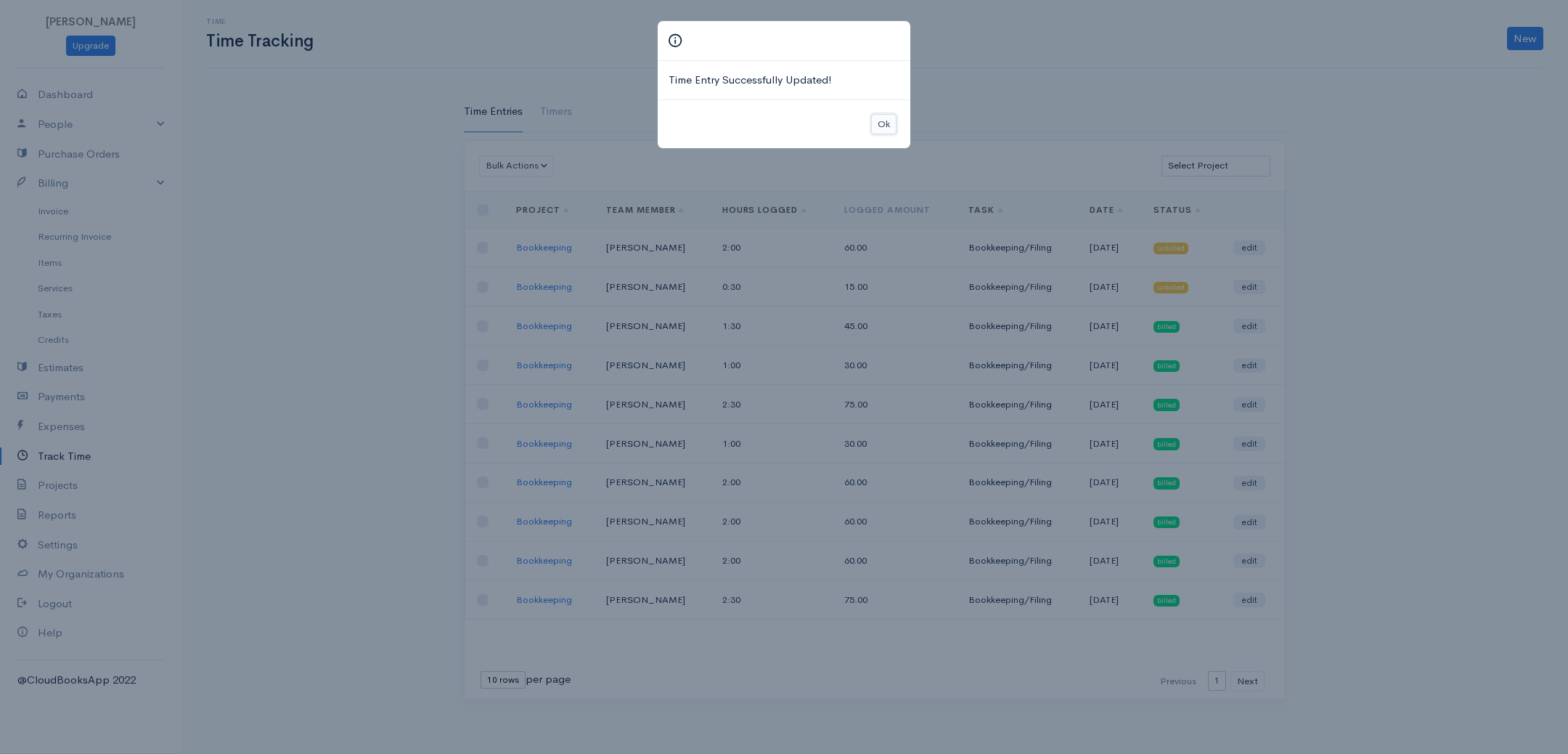
click at [876, 126] on button "Ok" at bounding box center [883, 125] width 25 height 21
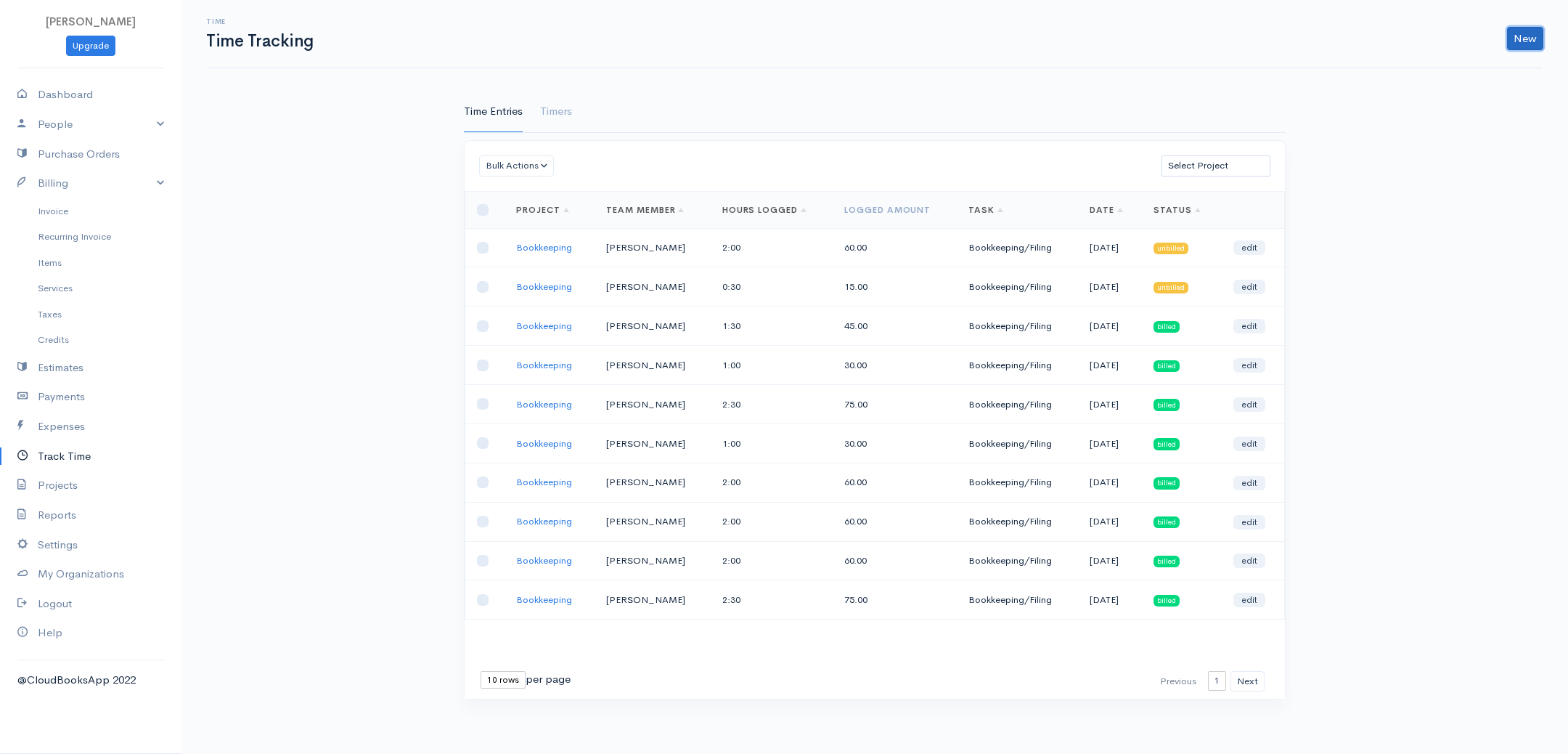
click at [1532, 41] on link "New" at bounding box center [1525, 39] width 36 height 23
click at [1493, 69] on link "Time Entry" at bounding box center [1484, 68] width 115 height 25
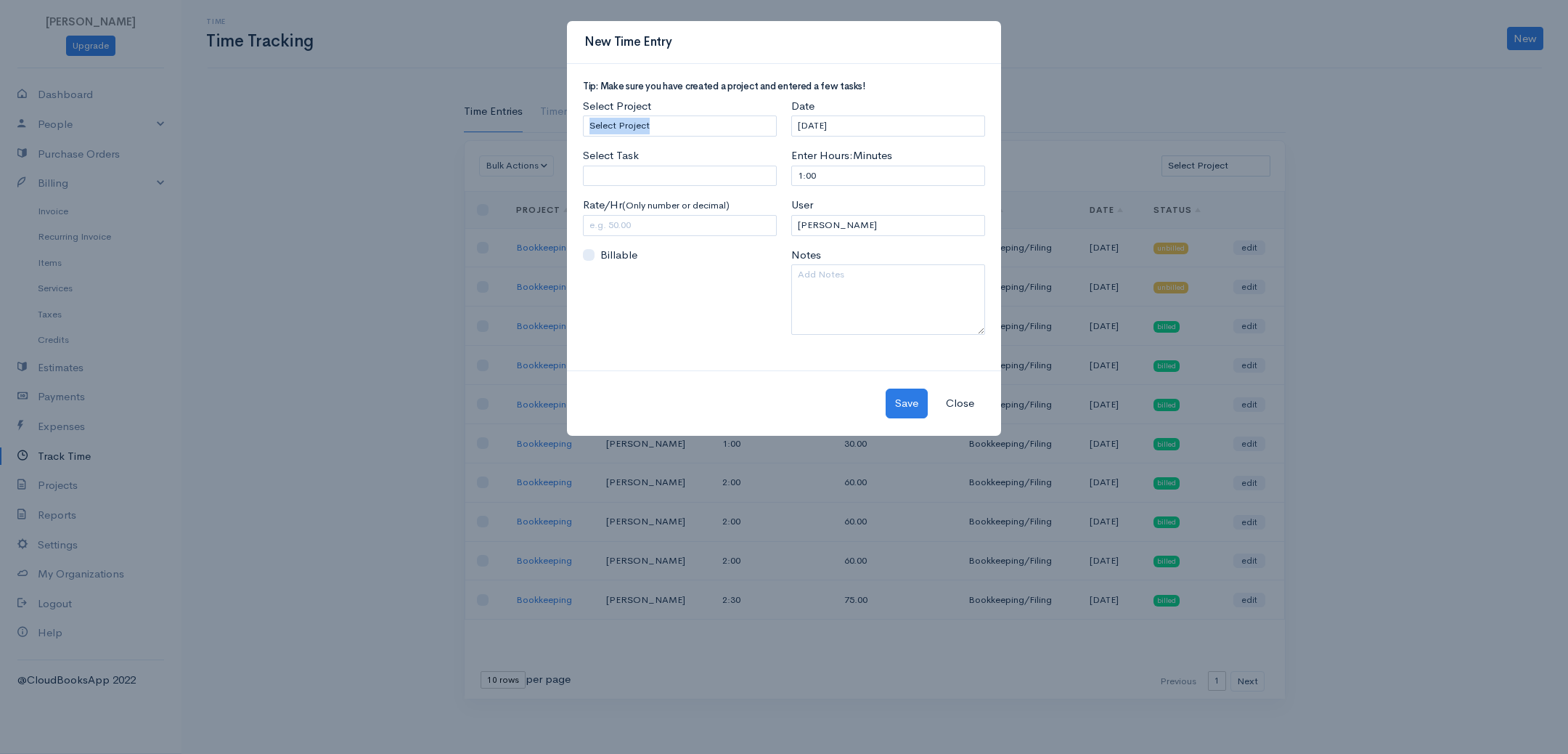
click at [655, 124] on div "Select Project Select Project Bookkeeping Select Task Please enter or select a …" at bounding box center [680, 222] width 208 height 248
click at [655, 124] on select "Select Project Bookkeeping" at bounding box center [680, 126] width 194 height 21
select select "4895"
click at [583, 116] on select "Select Project Bookkeeping" at bounding box center [680, 126] width 194 height 21
click at [653, 170] on input "Select Task" at bounding box center [680, 176] width 194 height 21
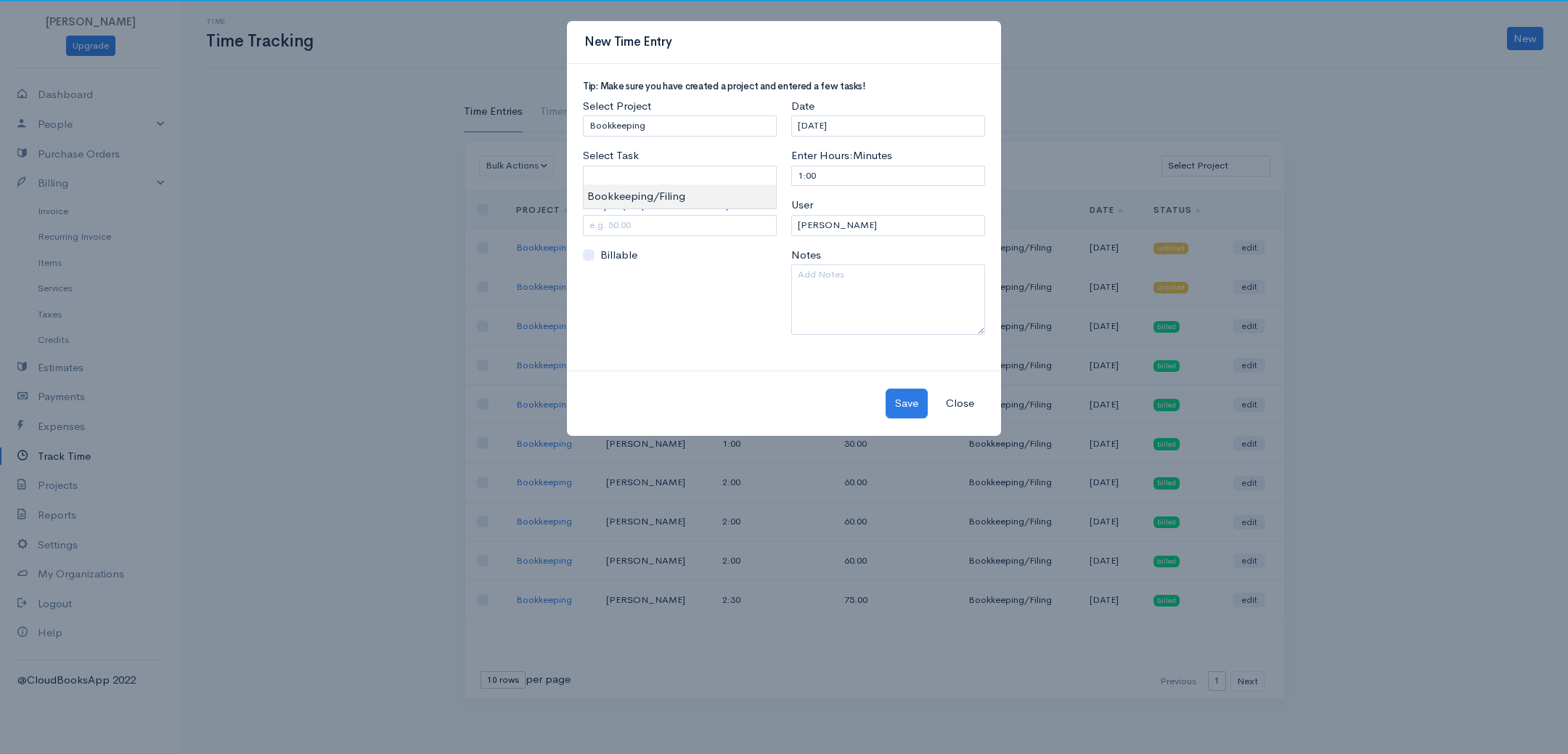
type input "Bookkeeping/Filing"
click at [640, 194] on body "[PERSON_NAME] Upgrade Dashboard People Clients Vendors Staff Users Purchase Ord…" at bounding box center [784, 377] width 1568 height 754
drag, startPoint x: 639, startPoint y: 220, endPoint x: 522, endPoint y: 233, distance: 117.7
click at [522, 233] on div "New Time Entry Tip: Make sure you have created a project and entered a few task…" at bounding box center [784, 377] width 1568 height 754
click at [668, 222] on input "25.00" at bounding box center [680, 226] width 194 height 21
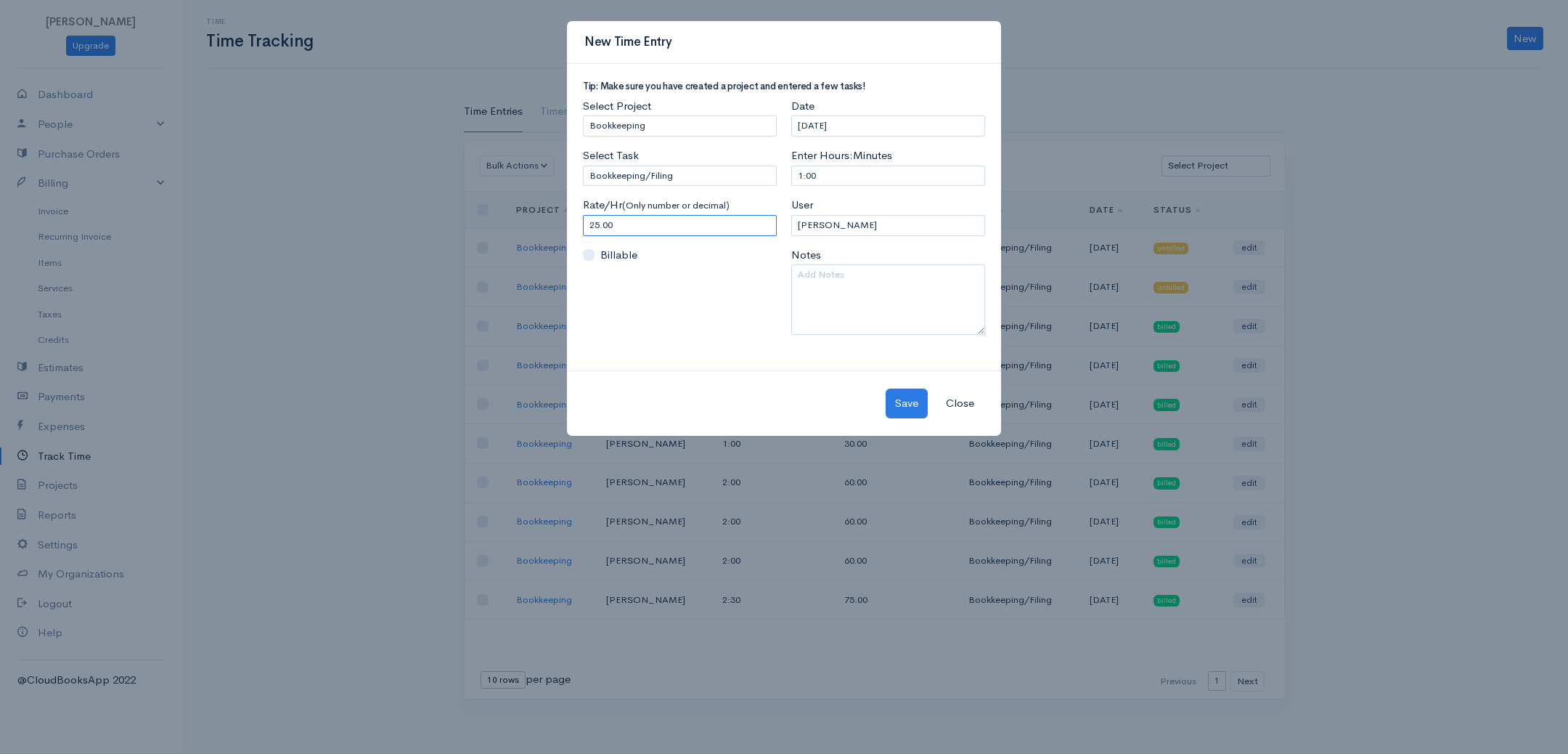
click at [668, 222] on input "25.00" at bounding box center [680, 226] width 194 height 21
type input "30"
click at [861, 130] on input "[DATE]" at bounding box center [888, 126] width 194 height 21
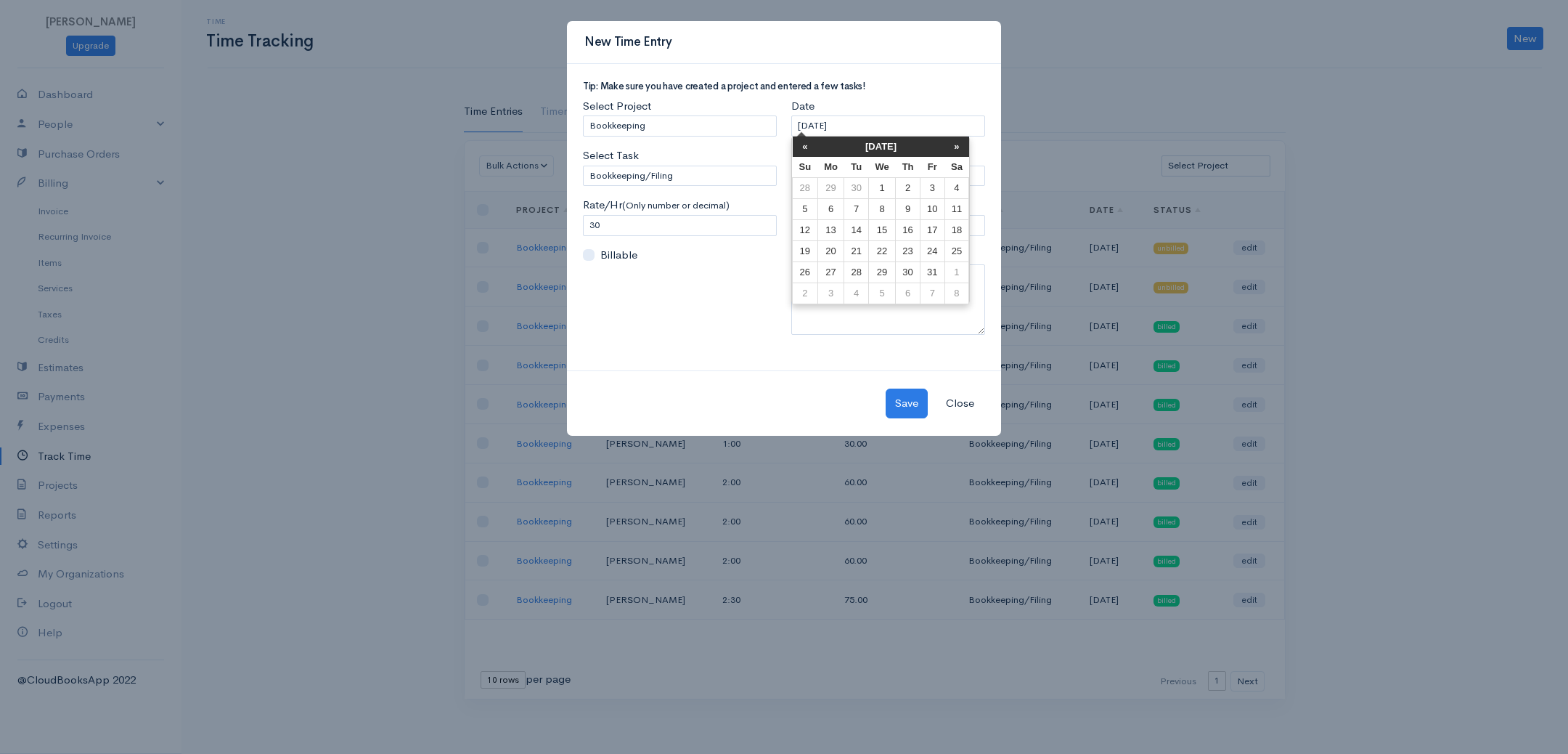
click at [906, 207] on td "9" at bounding box center [908, 209] width 25 height 21
type input "[DATE]"
click at [906, 207] on div "User [PERSON_NAME]" at bounding box center [888, 216] width 194 height 39
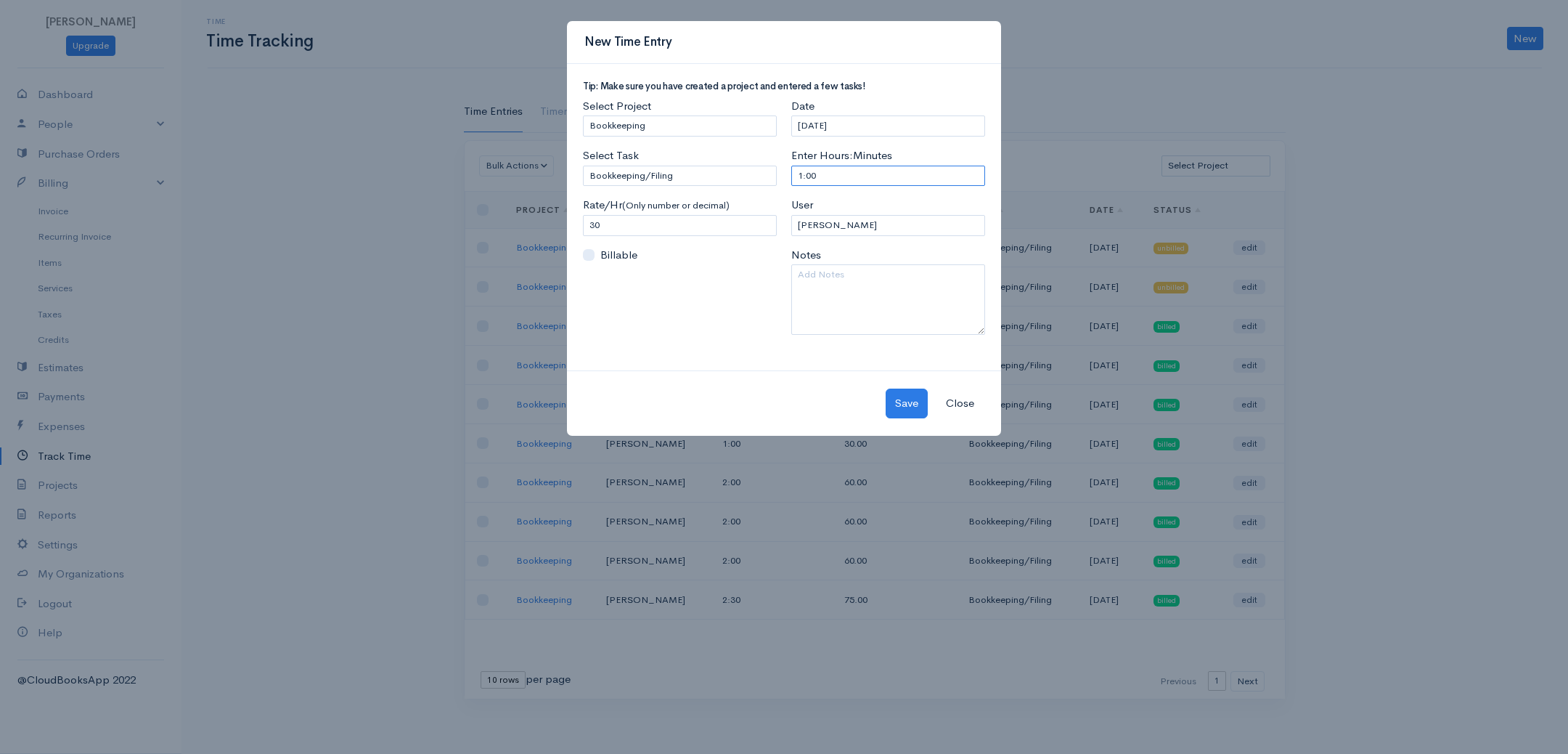
drag, startPoint x: 826, startPoint y: 184, endPoint x: 692, endPoint y: 169, distance: 134.8
click at [692, 169] on div "Tip: Make sure you have created a project and entered a few tasks! Select Proje…" at bounding box center [784, 213] width 417 height 265
type input "2:00"
select select "20759"
click at [867, 282] on textarea at bounding box center [888, 299] width 194 height 71
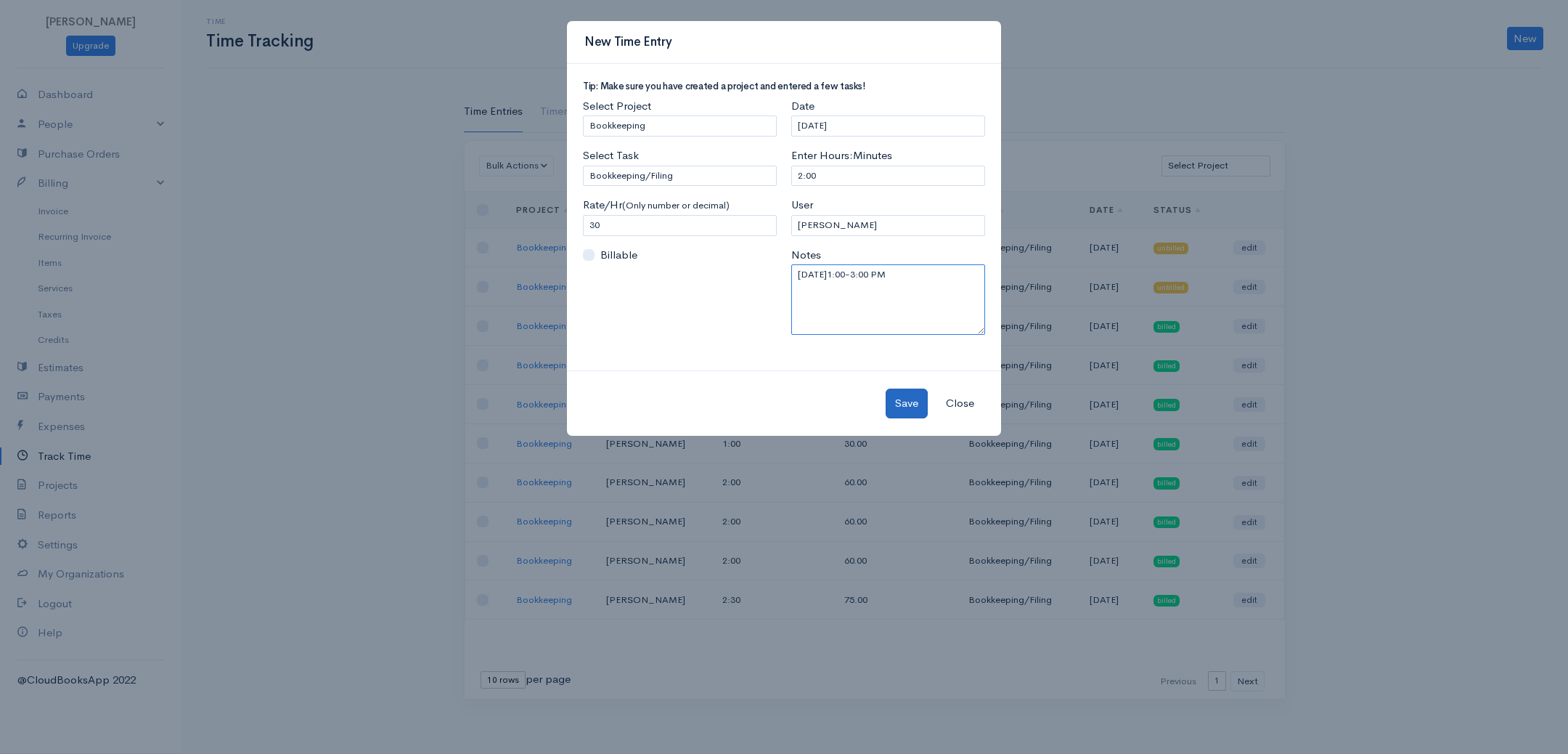
type textarea "[DATE]1:00-3:00 PM"
click at [898, 397] on button "Save" at bounding box center [906, 404] width 42 height 30
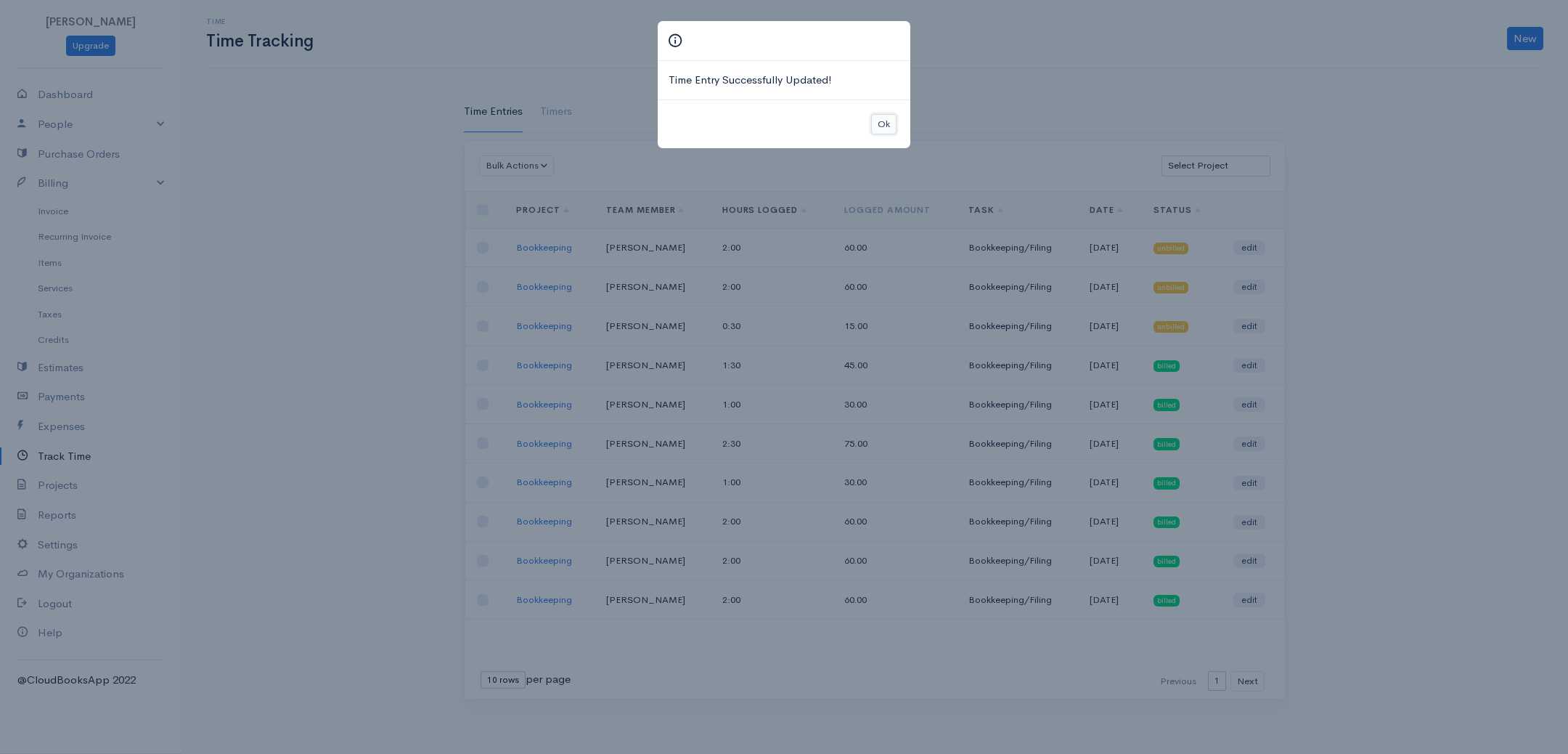
click at [891, 127] on button "Ok" at bounding box center [883, 125] width 25 height 21
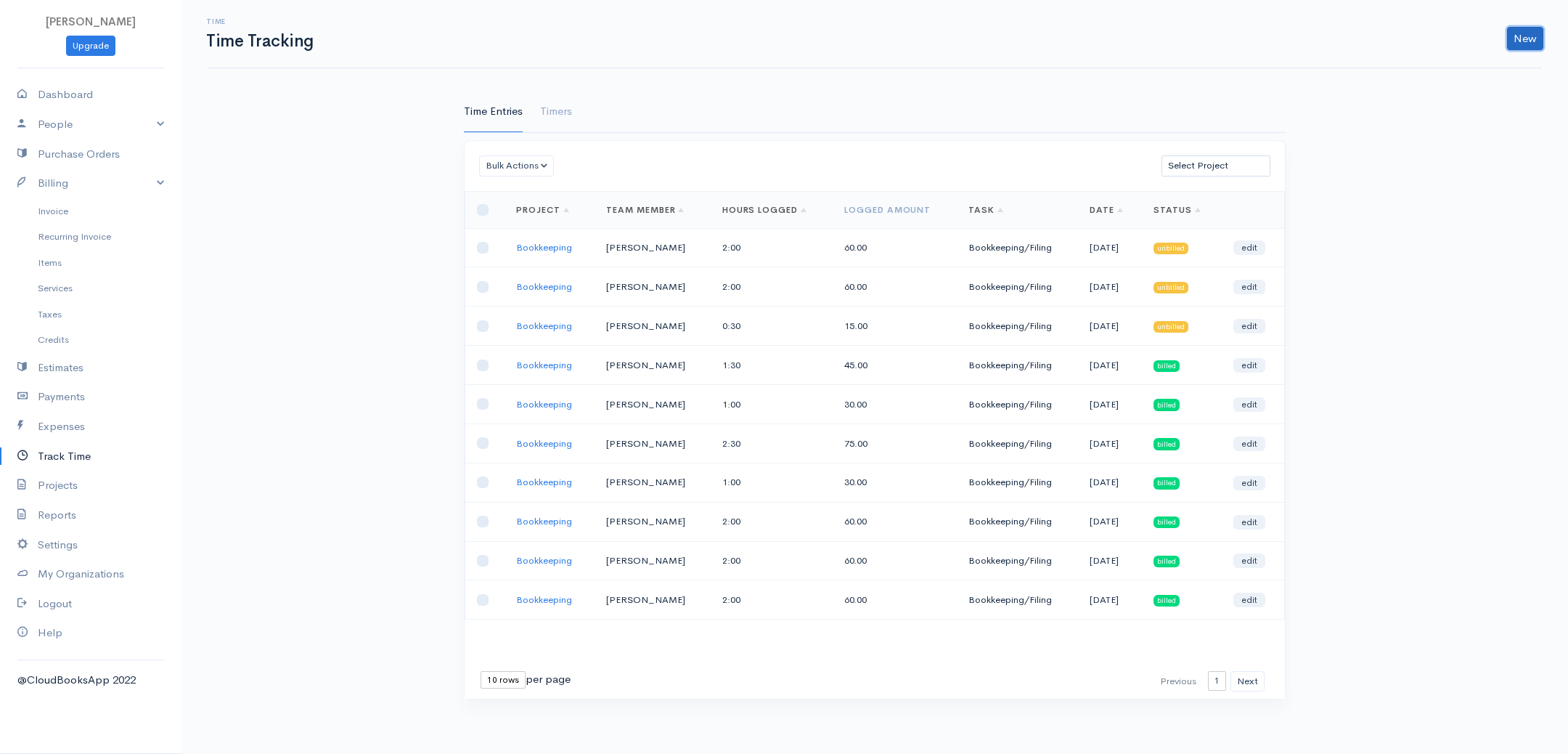
click at [1520, 34] on link "New" at bounding box center [1525, 39] width 36 height 23
click at [1478, 68] on link "Time Entry" at bounding box center [1484, 68] width 115 height 25
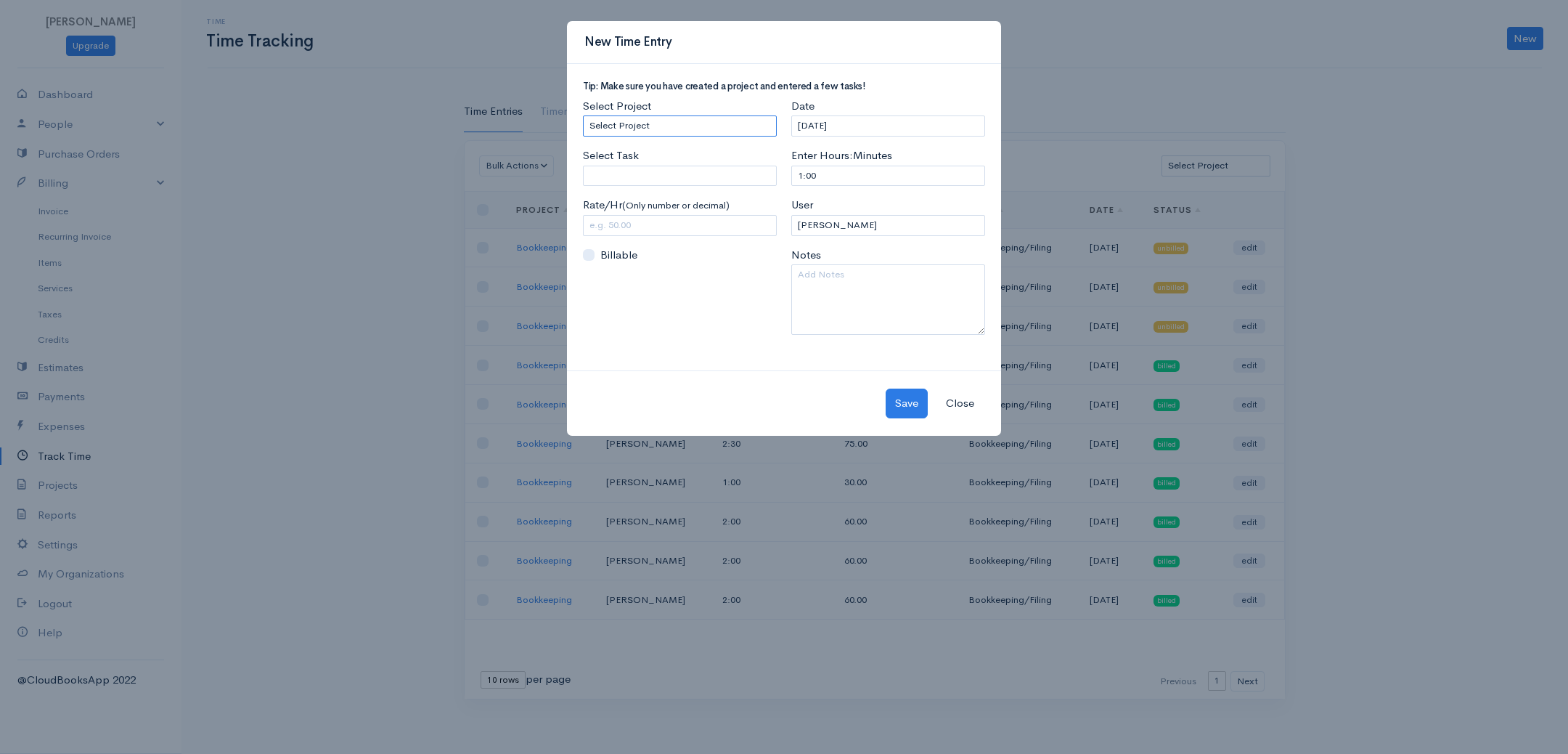
click at [676, 119] on select "Select Project Bookkeeping" at bounding box center [680, 126] width 194 height 21
select select "4895"
click at [583, 116] on select "Select Project Bookkeeping" at bounding box center [680, 126] width 194 height 21
drag, startPoint x: 676, startPoint y: 162, endPoint x: 631, endPoint y: 235, distance: 85.8
click at [676, 162] on div "Select Task Please enter or select a task" at bounding box center [680, 167] width 194 height 39
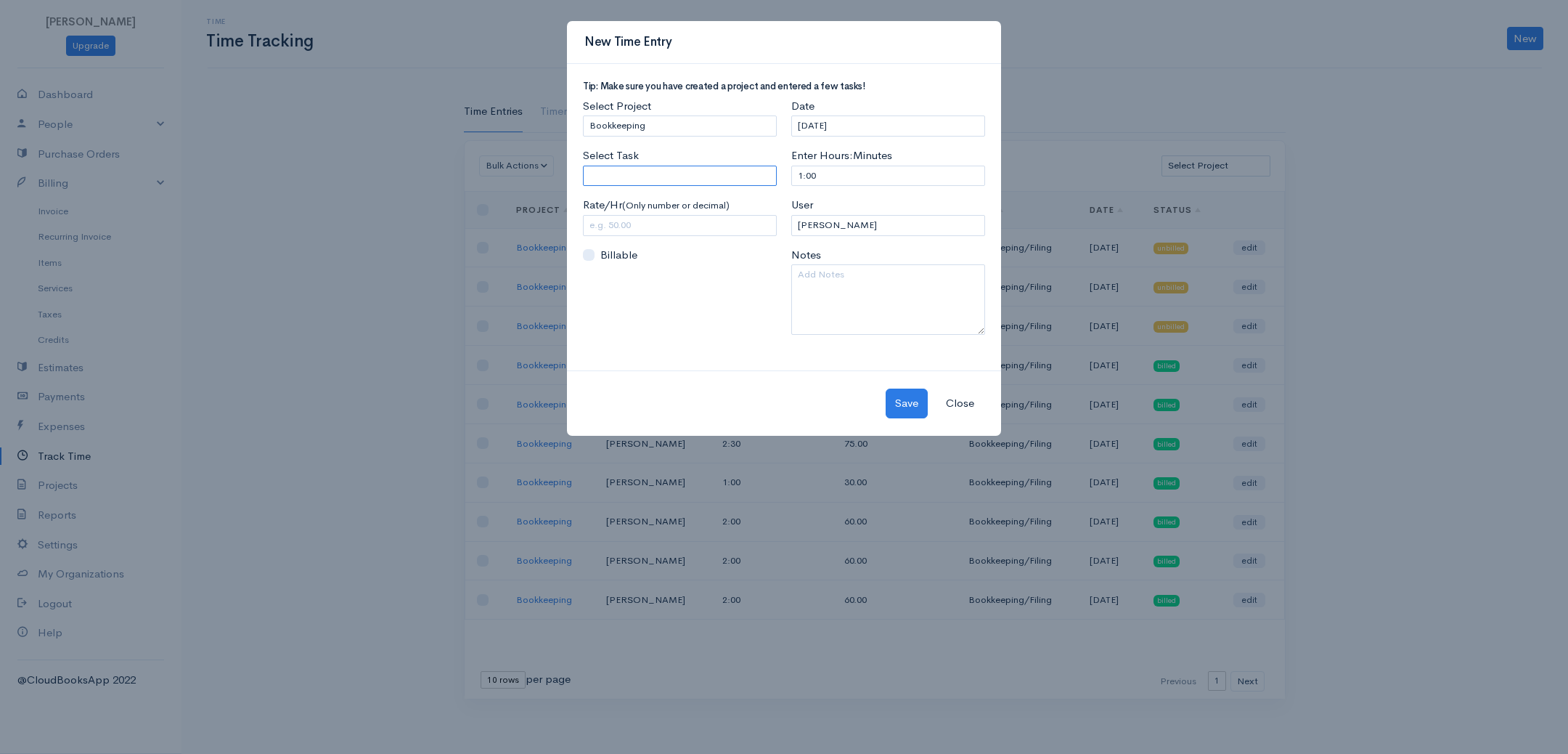
click at [645, 179] on input "Select Task" at bounding box center [680, 176] width 194 height 21
type input "Bookkeeping/Filing"
drag, startPoint x: 645, startPoint y: 194, endPoint x: 647, endPoint y: 206, distance: 12.2
click at [645, 194] on body "[PERSON_NAME] Upgrade Dashboard People Clients Vendors Staff Users Purchase Ord…" at bounding box center [784, 377] width 1568 height 754
drag, startPoint x: 639, startPoint y: 222, endPoint x: 563, endPoint y: 224, distance: 76.0
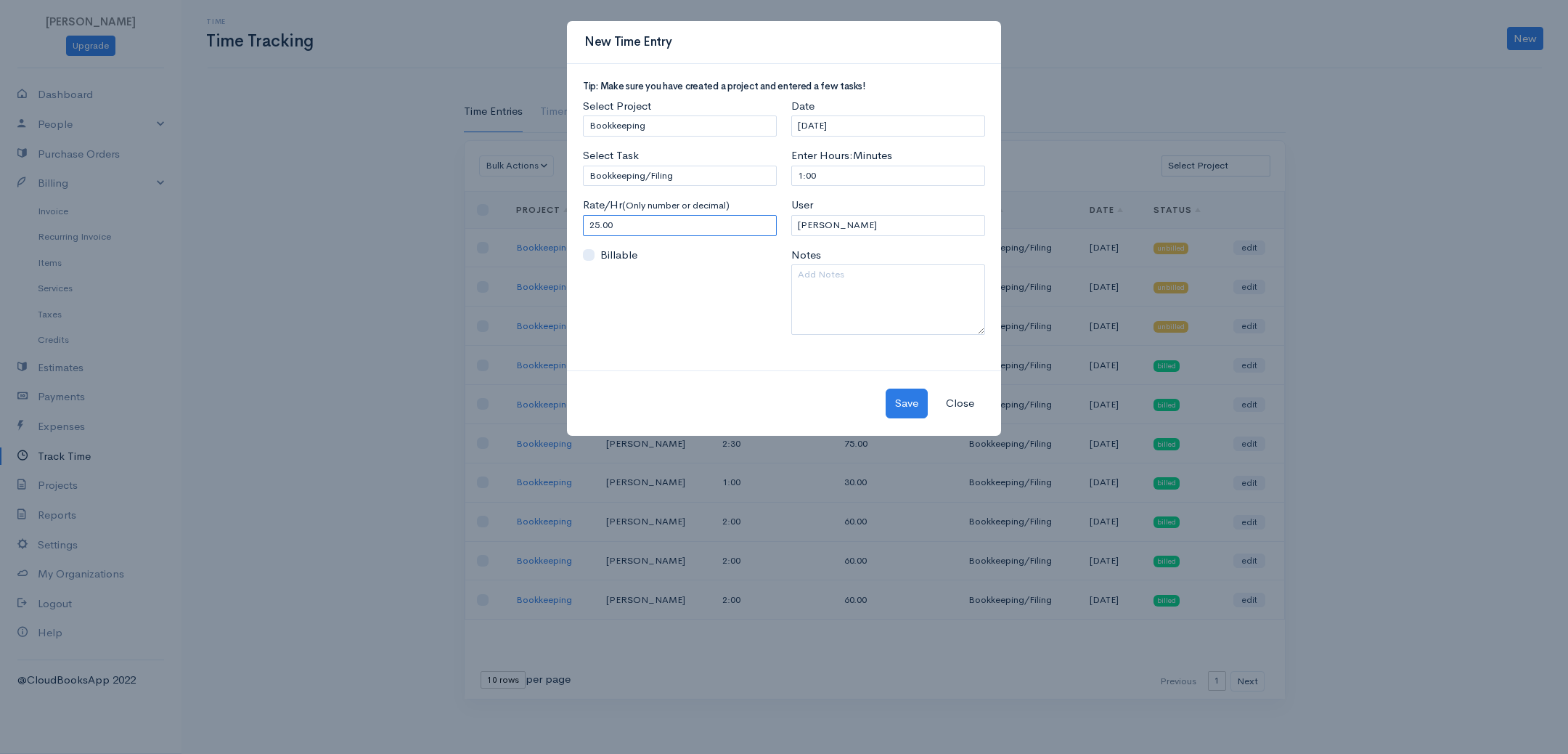
click at [563, 224] on div "New Time Entry Tip: Make sure you have created a project and entered a few task…" at bounding box center [784, 377] width 1568 height 754
type input "30"
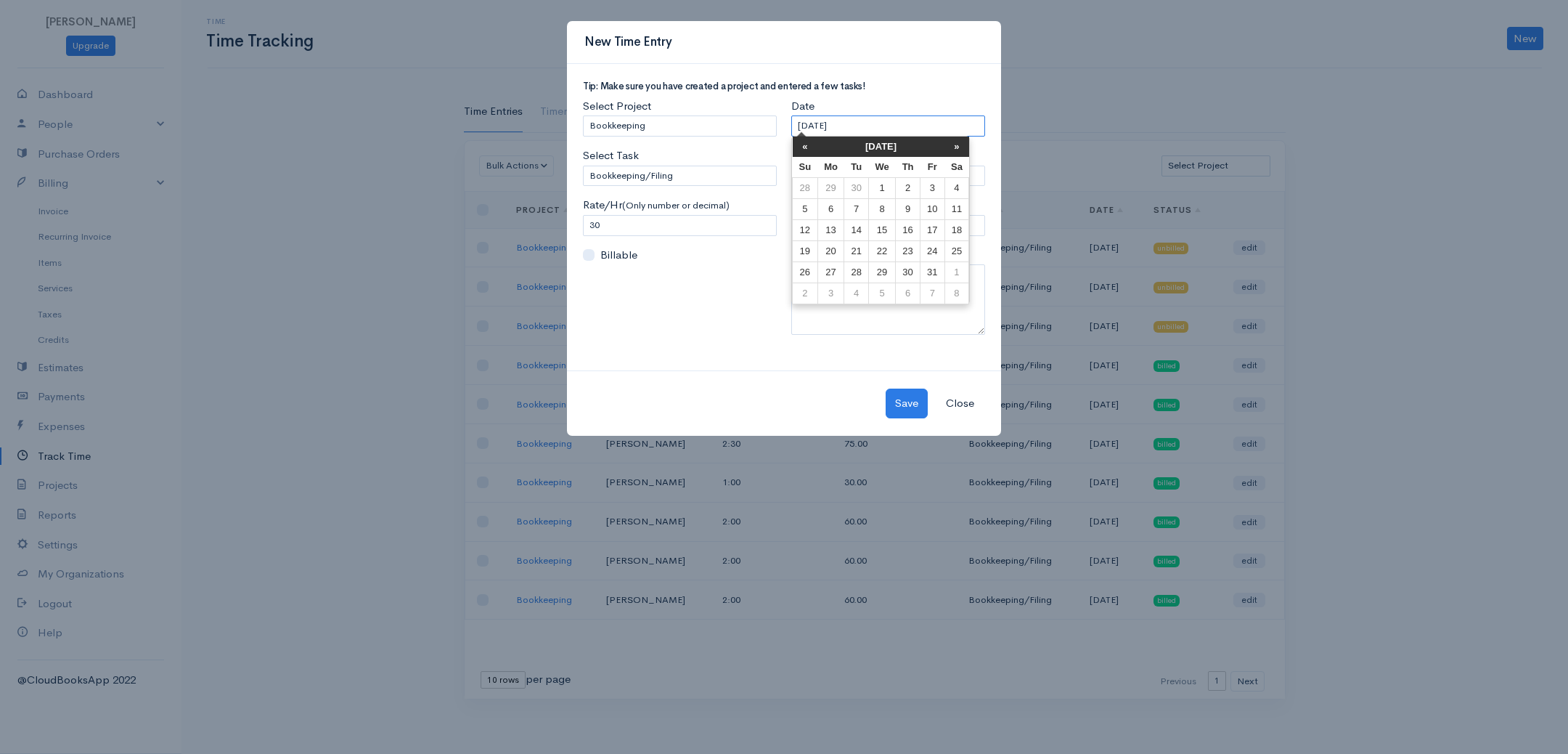
click at [888, 124] on input "[DATE]" at bounding box center [888, 126] width 194 height 21
click at [849, 226] on td "14" at bounding box center [856, 230] width 24 height 21
type input "[DATE]"
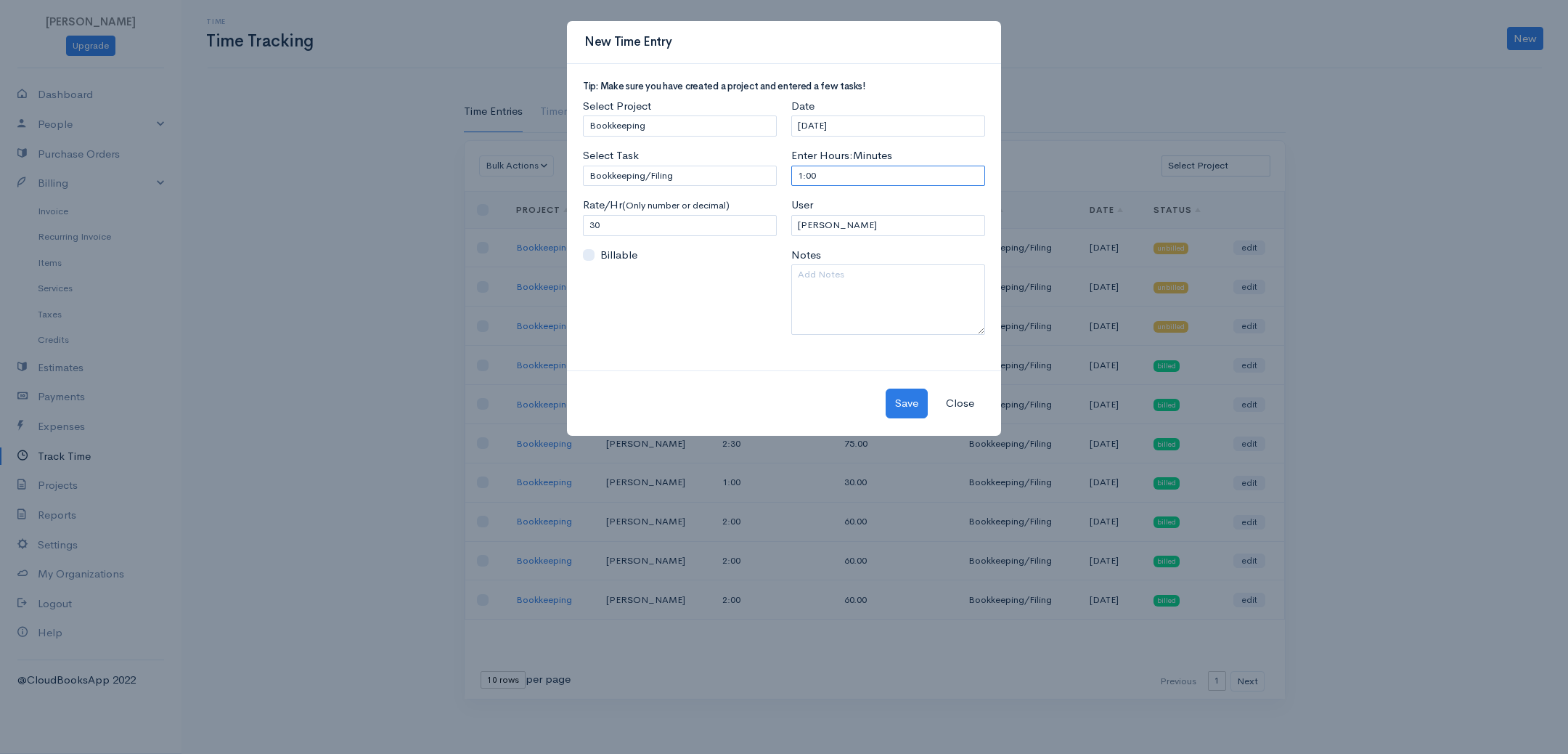
drag, startPoint x: 838, startPoint y: 181, endPoint x: 762, endPoint y: 181, distance: 76.0
click at [762, 181] on div "Tip: Make sure you have created a project and entered a few tasks! Select Proje…" at bounding box center [784, 213] width 417 height 265
type input "2:45"
select select "20759"
click at [823, 281] on textarea at bounding box center [888, 299] width 194 height 71
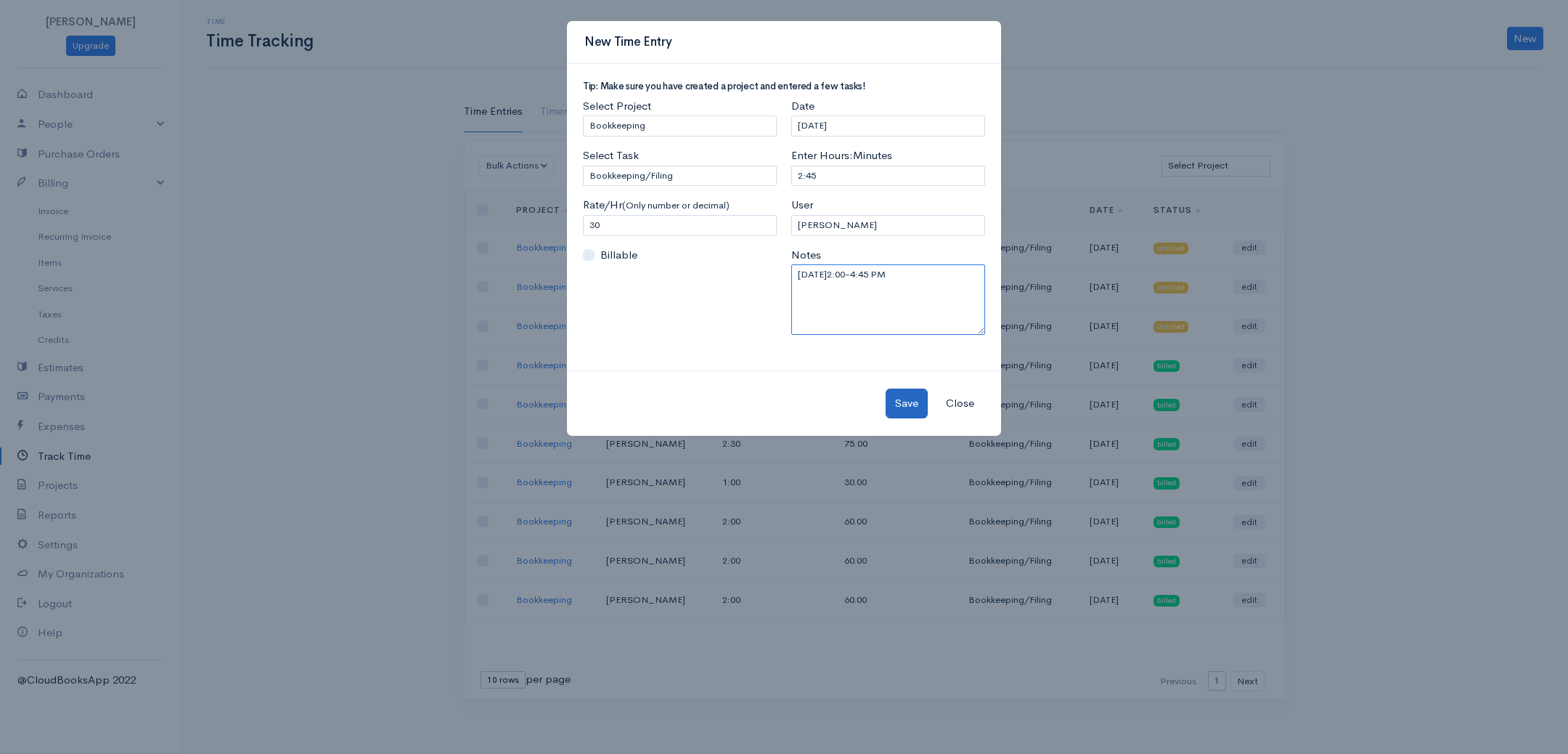
type textarea "[DATE]2:00-4:45 PM"
click at [895, 395] on button "Save" at bounding box center [906, 404] width 42 height 30
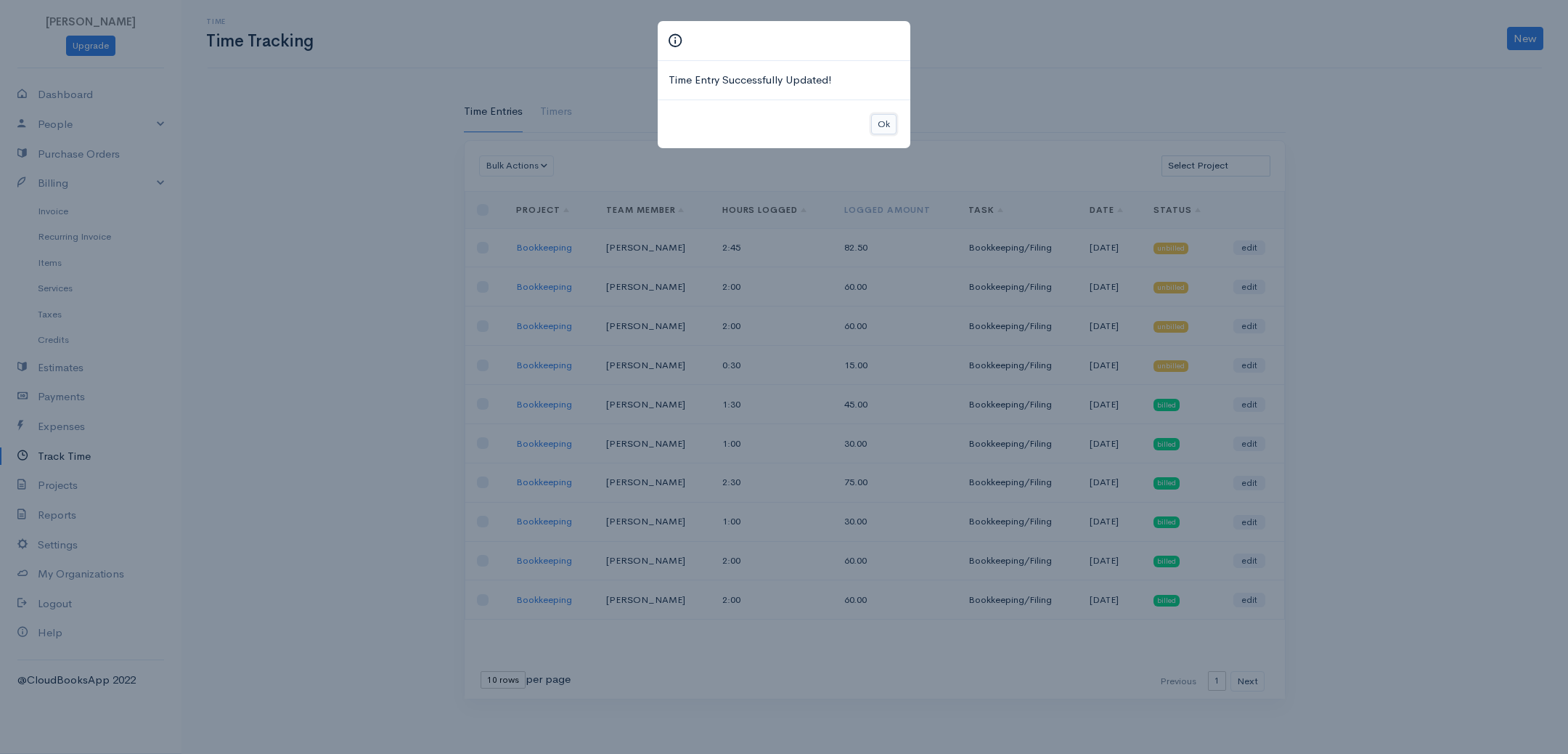
click at [878, 122] on button "Ok" at bounding box center [883, 125] width 25 height 21
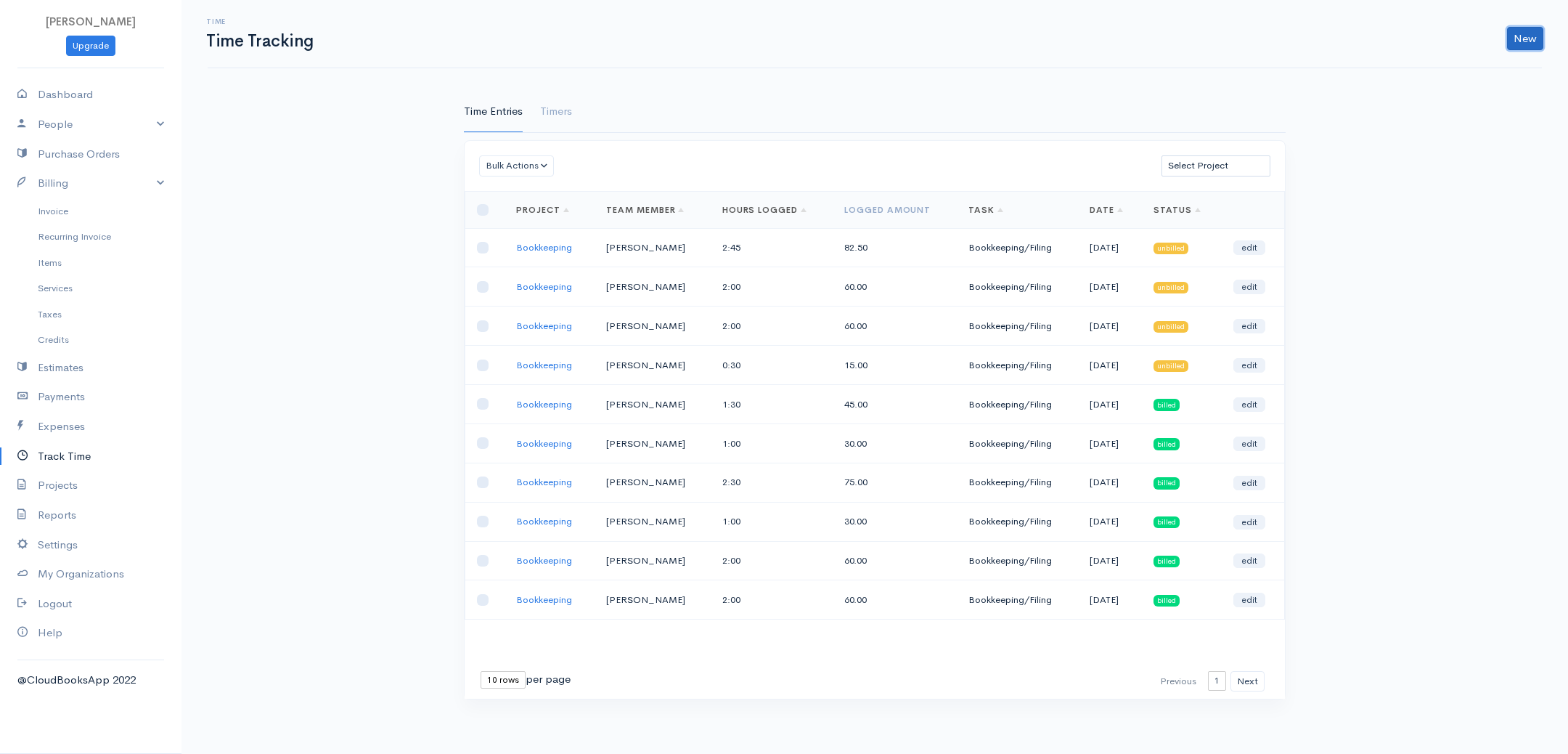
click at [1523, 40] on link "New" at bounding box center [1525, 39] width 36 height 23
click at [1484, 68] on link "Time Entry" at bounding box center [1484, 68] width 115 height 25
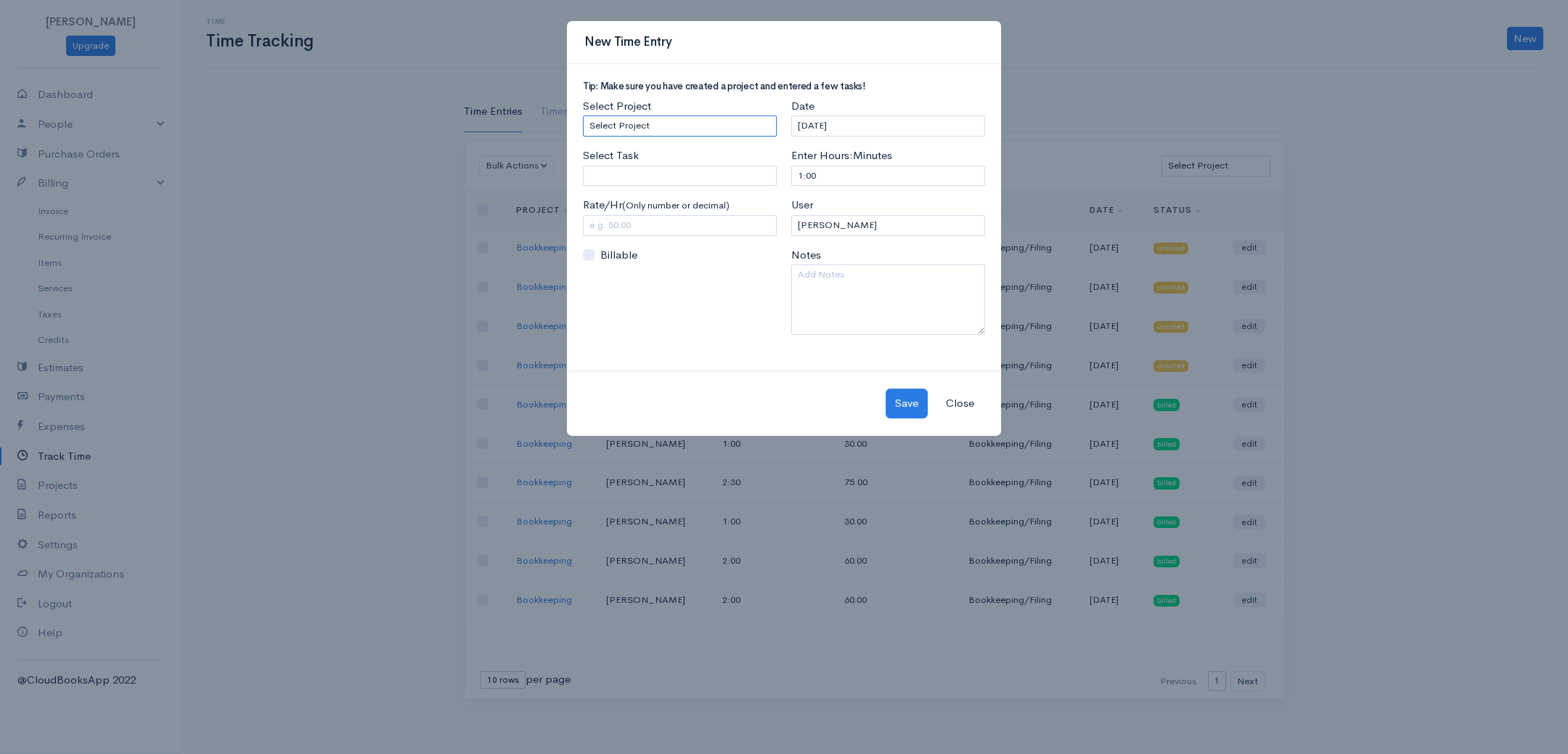
click at [675, 126] on select "Select Project Bookkeeping" at bounding box center [680, 126] width 194 height 21
select select "4895"
click at [583, 116] on select "Select Project Bookkeeping" at bounding box center [680, 126] width 194 height 21
drag, startPoint x: 675, startPoint y: 126, endPoint x: 654, endPoint y: 171, distance: 49.7
click at [654, 171] on input "Select Task" at bounding box center [680, 176] width 194 height 21
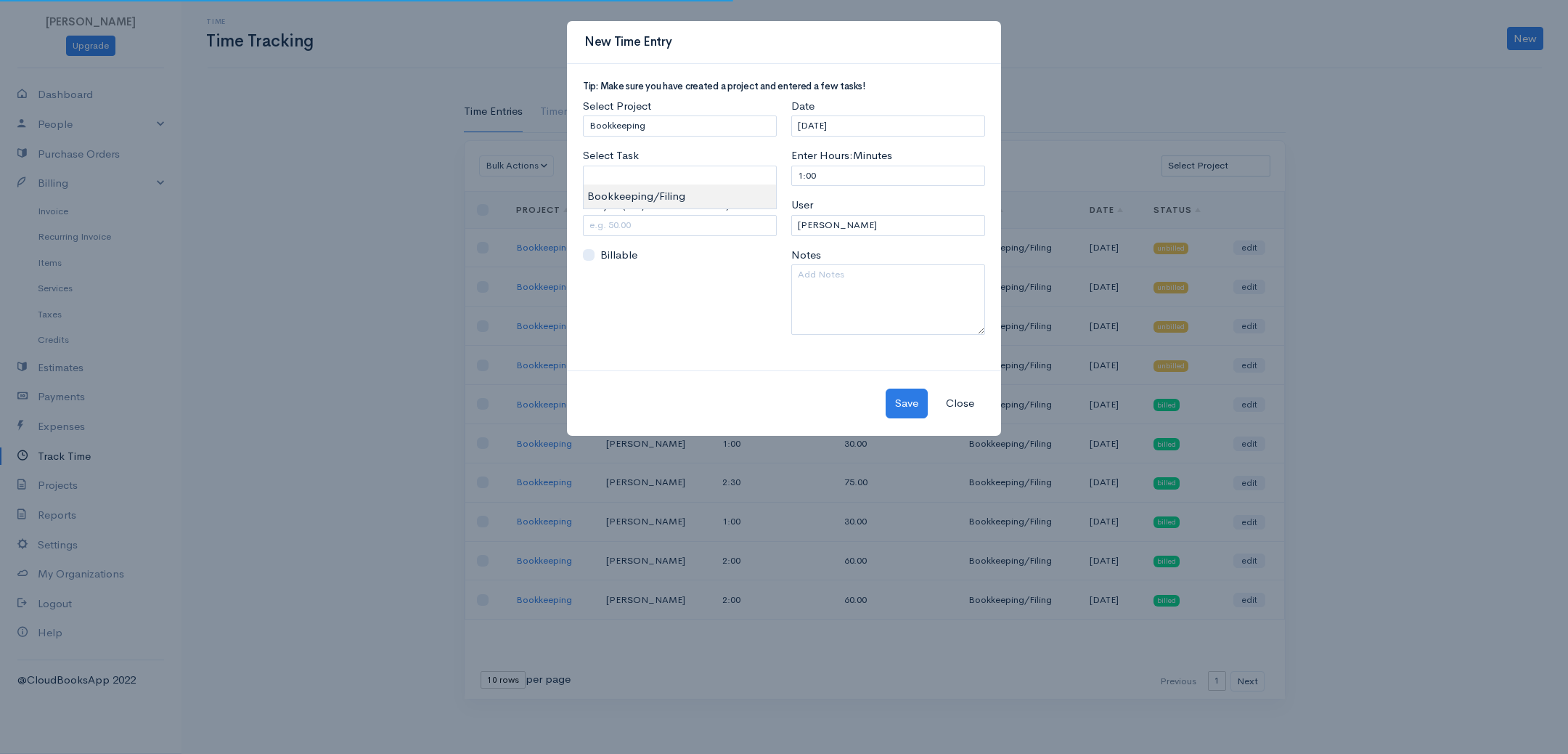
type input "Bookkeeping/Filing"
drag, startPoint x: 650, startPoint y: 194, endPoint x: 650, endPoint y: 218, distance: 24.0
click at [650, 195] on body "[PERSON_NAME] Upgrade Dashboard People Clients Vendors Staff Users Purchase Ord…" at bounding box center [784, 377] width 1568 height 754
drag, startPoint x: 648, startPoint y: 218, endPoint x: 545, endPoint y: 231, distance: 103.8
click at [545, 231] on div "New Time Entry Tip: Make sure you have created a project and entered a few task…" at bounding box center [784, 377] width 1568 height 754
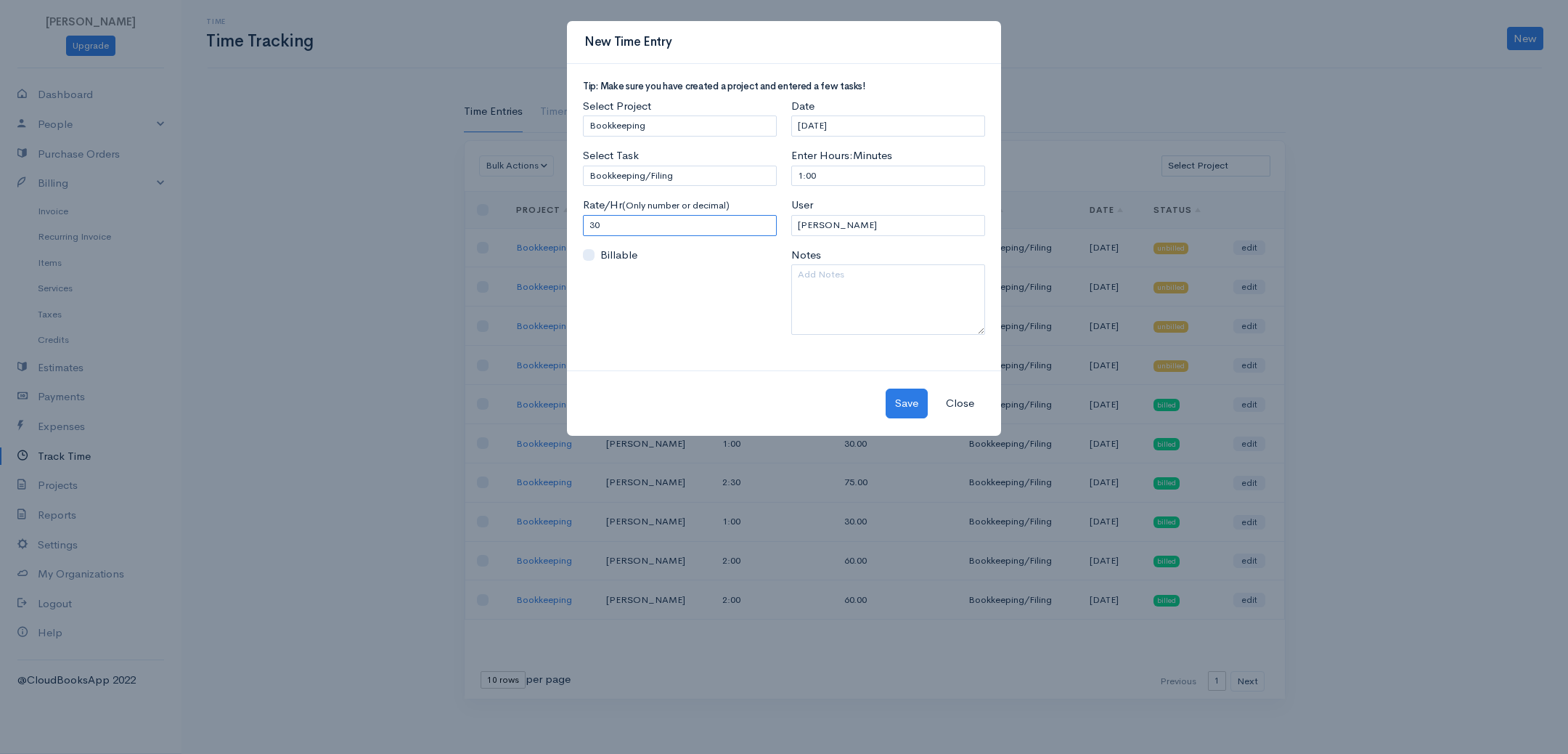
type input "30"
click at [832, 279] on textarea at bounding box center [888, 299] width 194 height 71
type textarea "[DATE]12:30-1:30 PM"
click at [894, 395] on button "Save" at bounding box center [906, 404] width 42 height 30
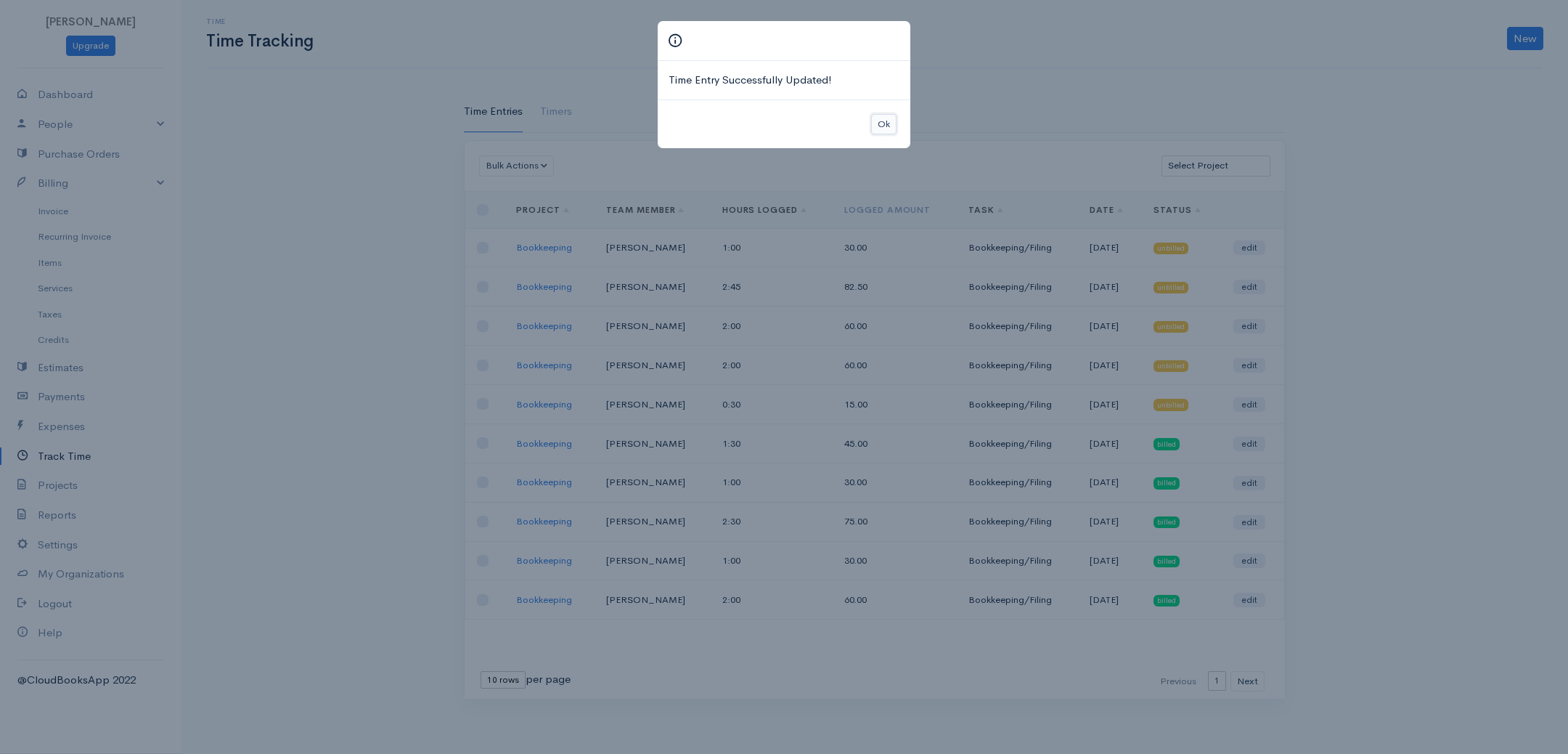
drag, startPoint x: 887, startPoint y: 118, endPoint x: 674, endPoint y: 158, distance: 216.7
click at [890, 118] on button "Ok" at bounding box center [883, 125] width 25 height 21
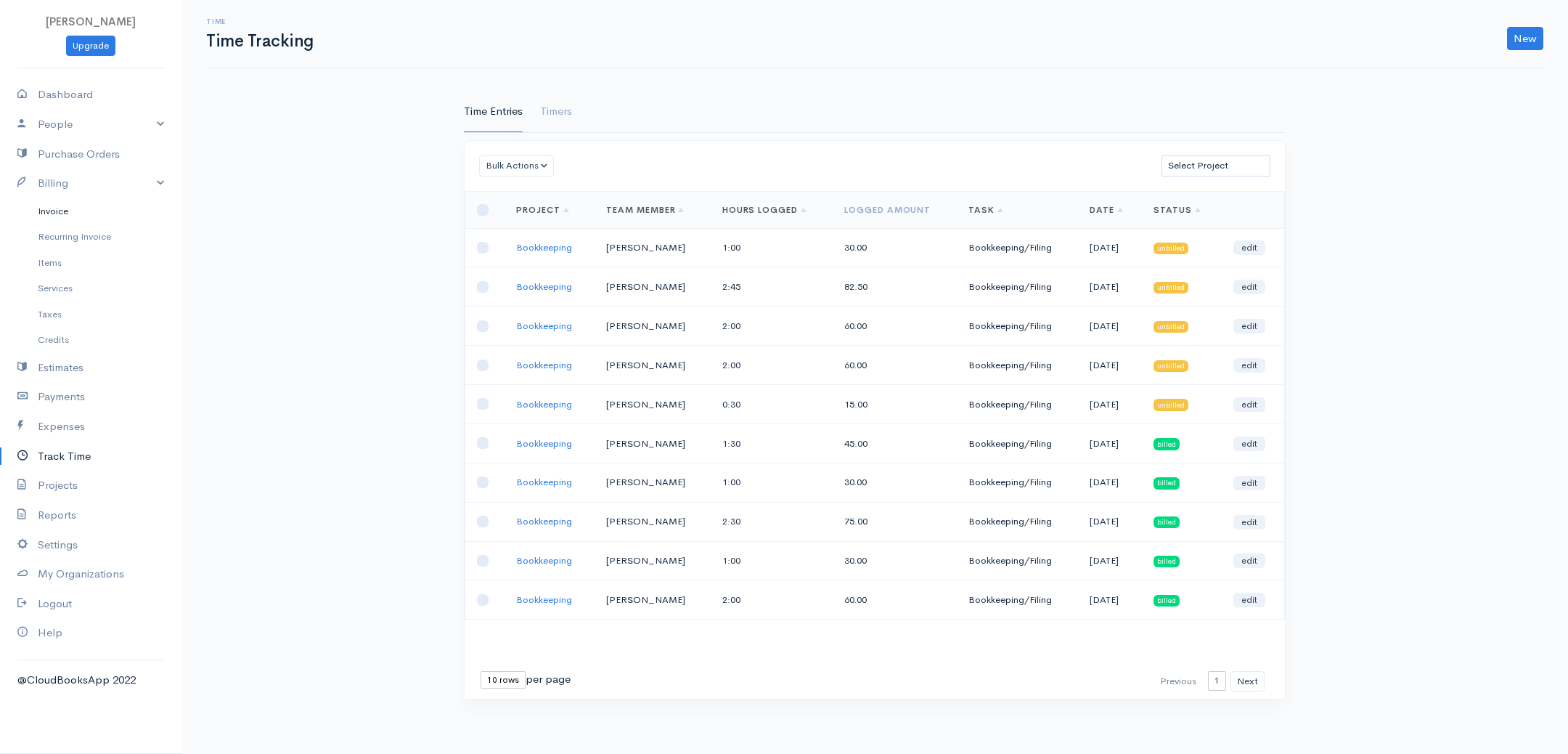
drag, startPoint x: 66, startPoint y: 212, endPoint x: 84, endPoint y: 222, distance: 20.6
click at [66, 212] on link "Invoice" at bounding box center [90, 212] width 181 height 26
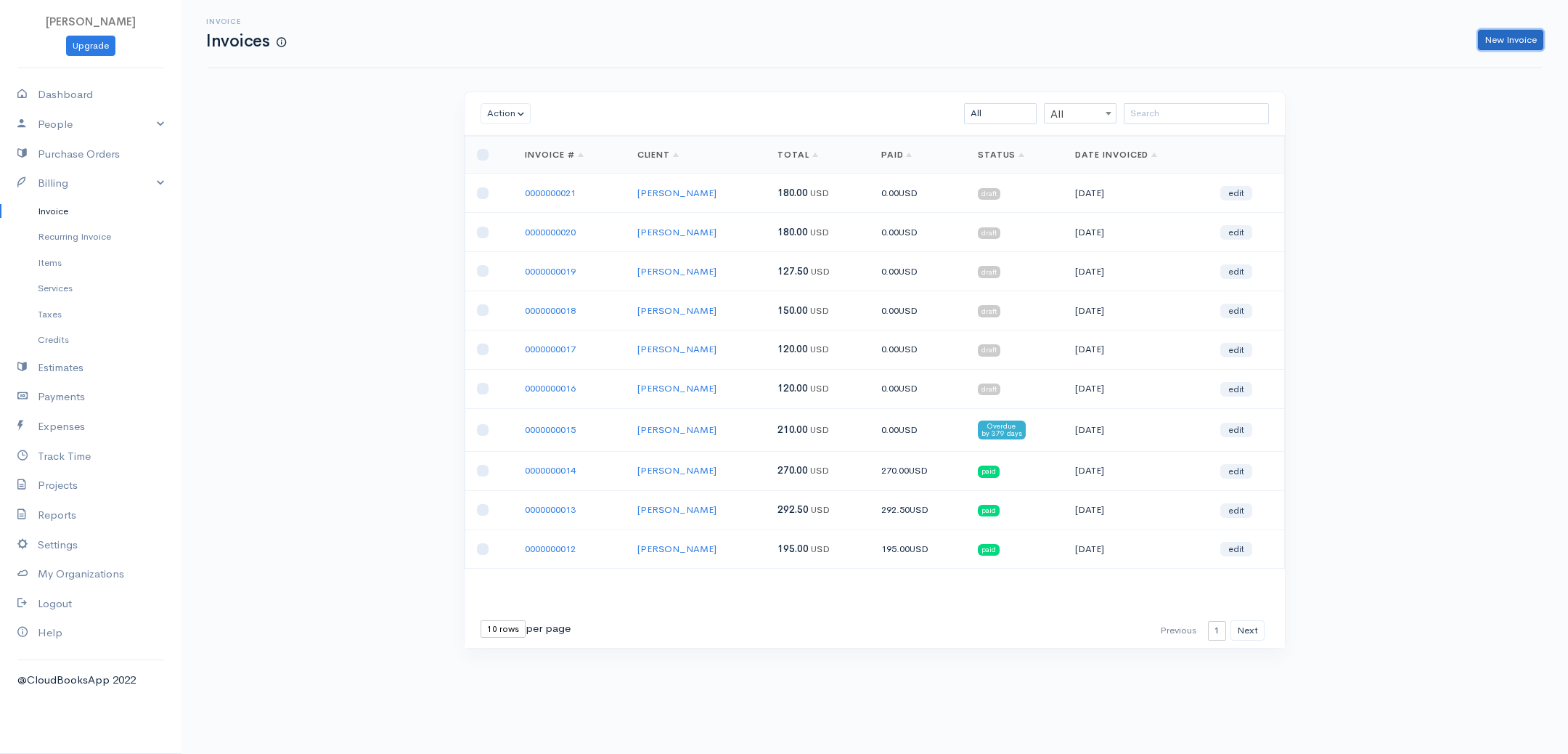
click at [1521, 41] on link "New Invoice" at bounding box center [1511, 40] width 66 height 21
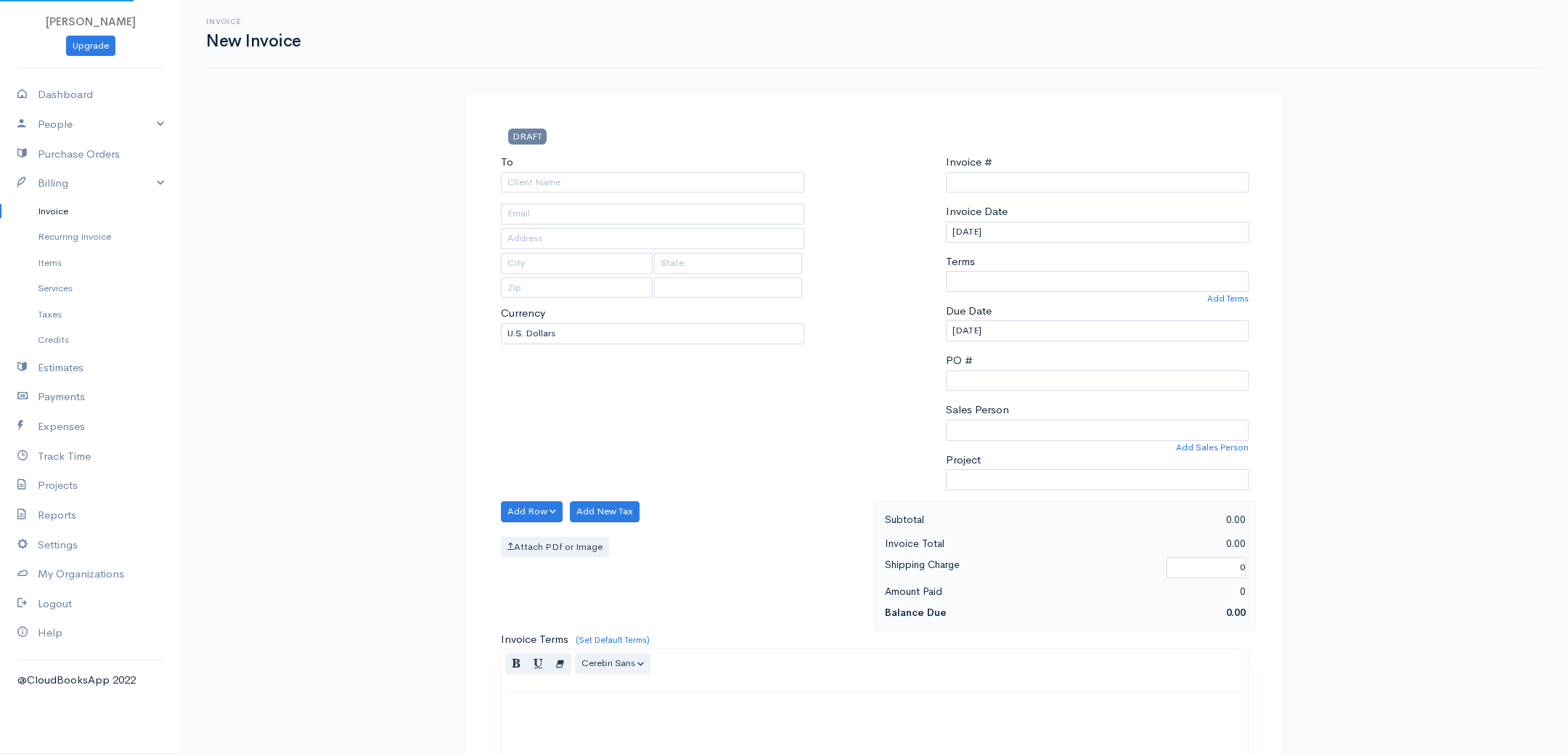
type input "0000000022"
select select "[GEOGRAPHIC_DATA]"
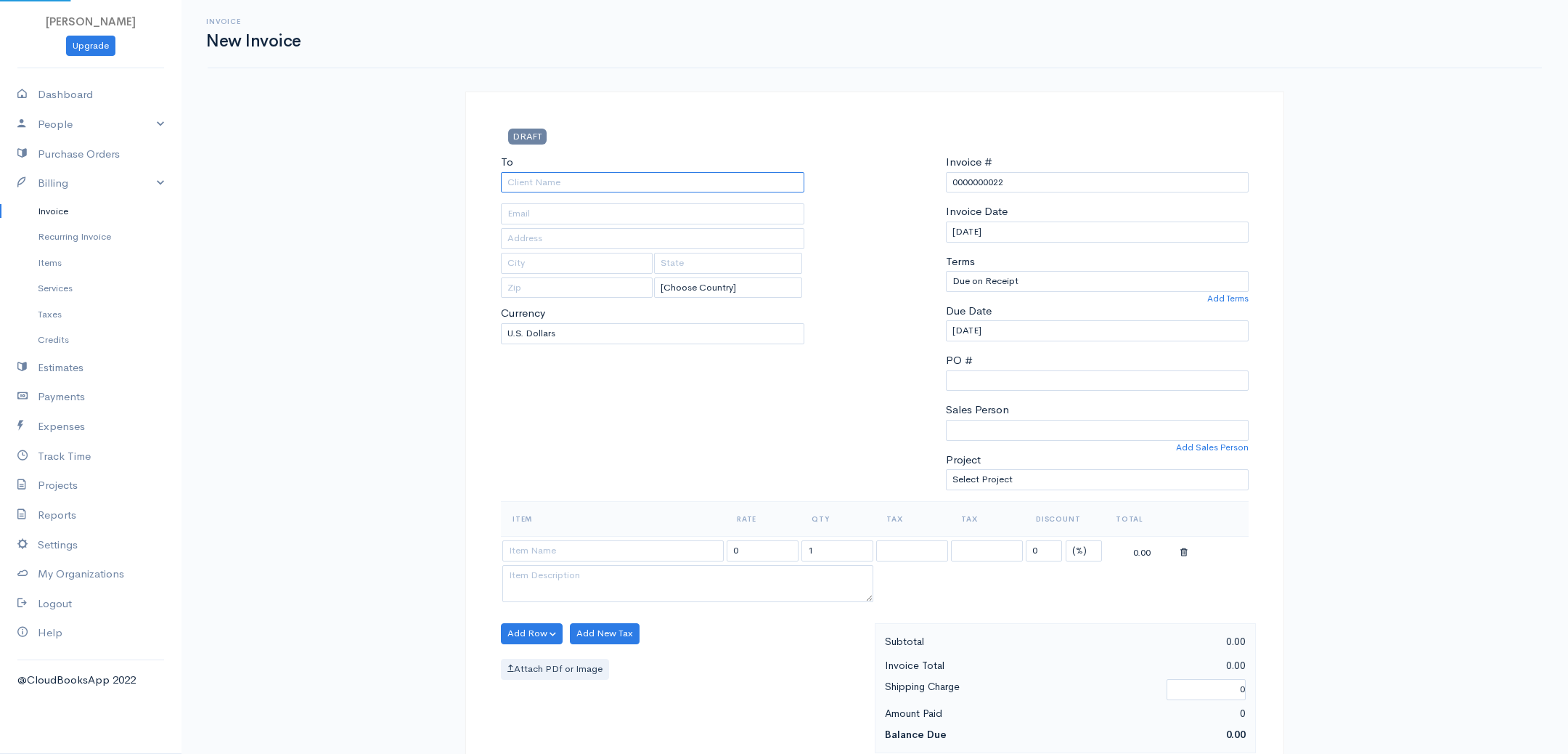
click at [740, 174] on input "To" at bounding box center [653, 183] width 303 height 21
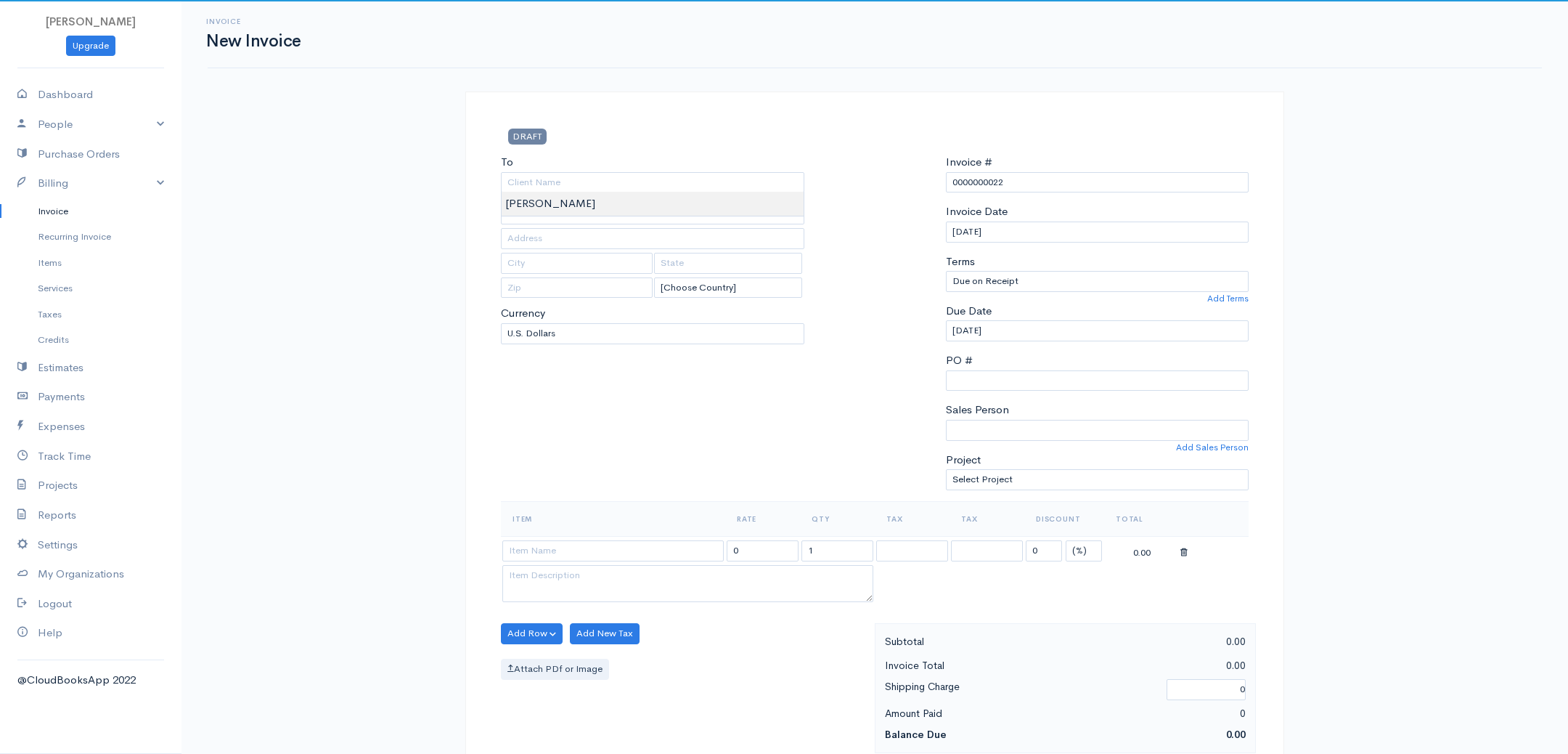
type input "[PERSON_NAME]"
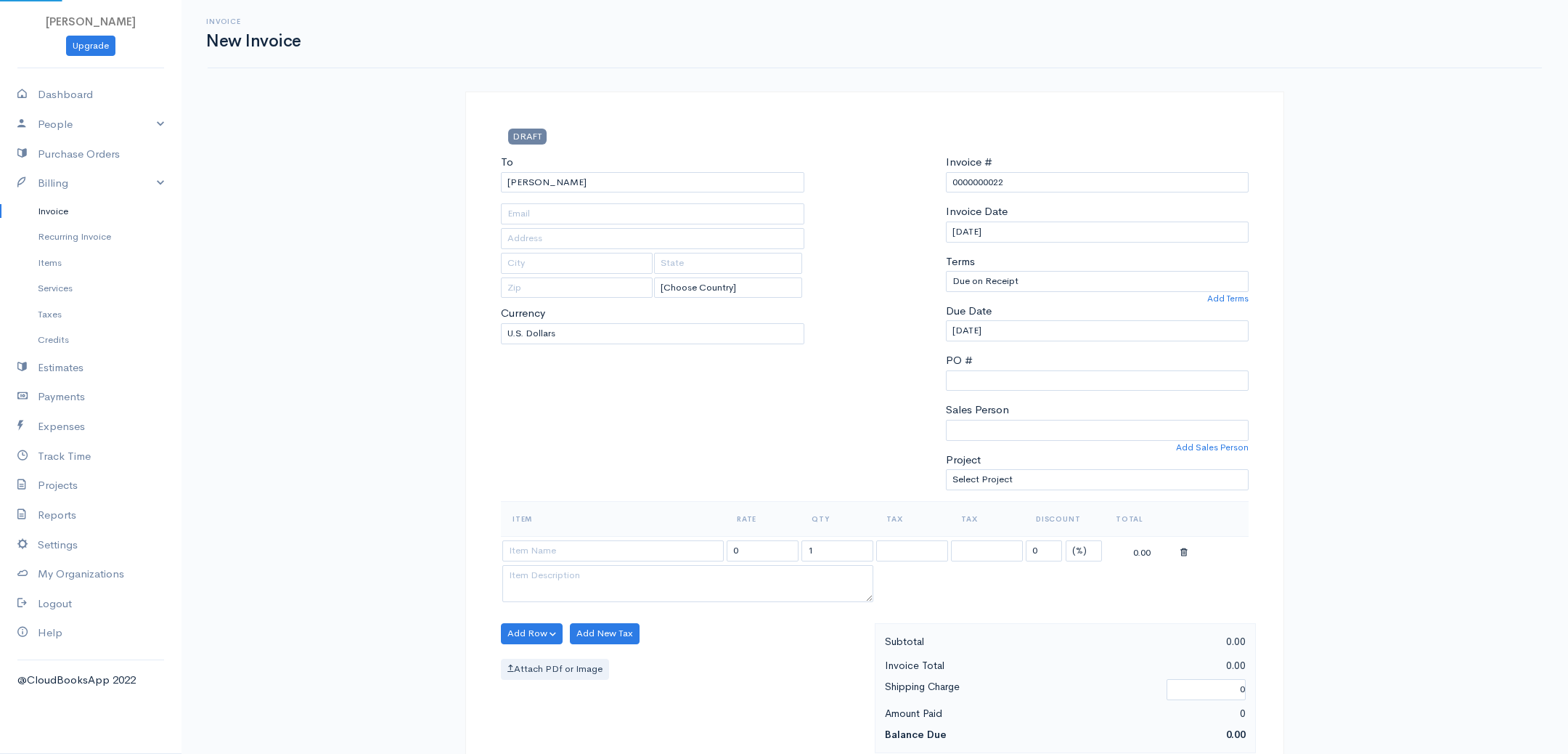
click at [608, 206] on body "[PERSON_NAME] Upgrade Dashboard People Clients Vendors Staff Users Purchase Ord…" at bounding box center [784, 628] width 1568 height 1256
type input "[EMAIL_ADDRESS][DOMAIN_NAME]"
type input "[STREET_ADDRESS]"
type input "[US_STATE][GEOGRAPHIC_DATA]"
type input "CO"
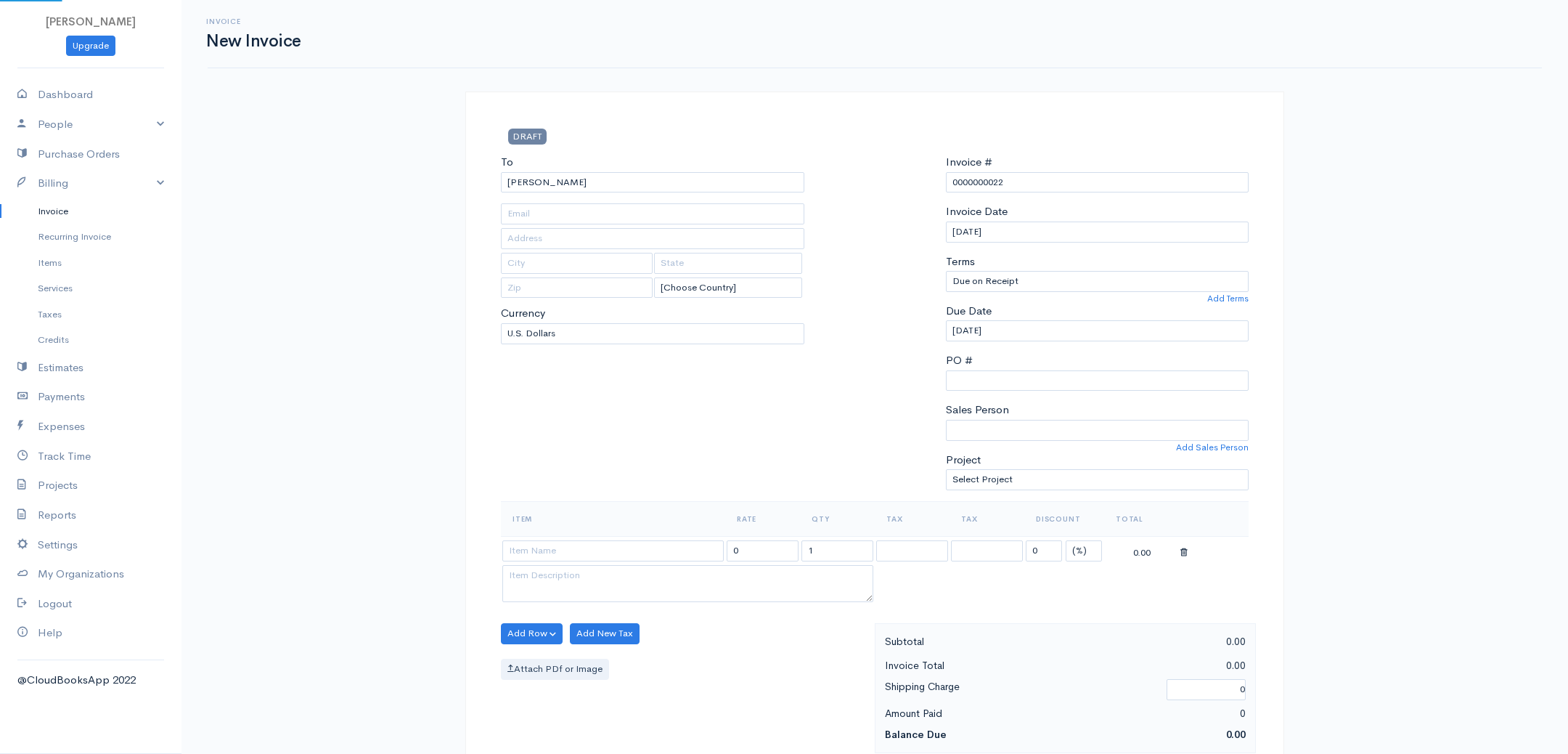
type input "80921"
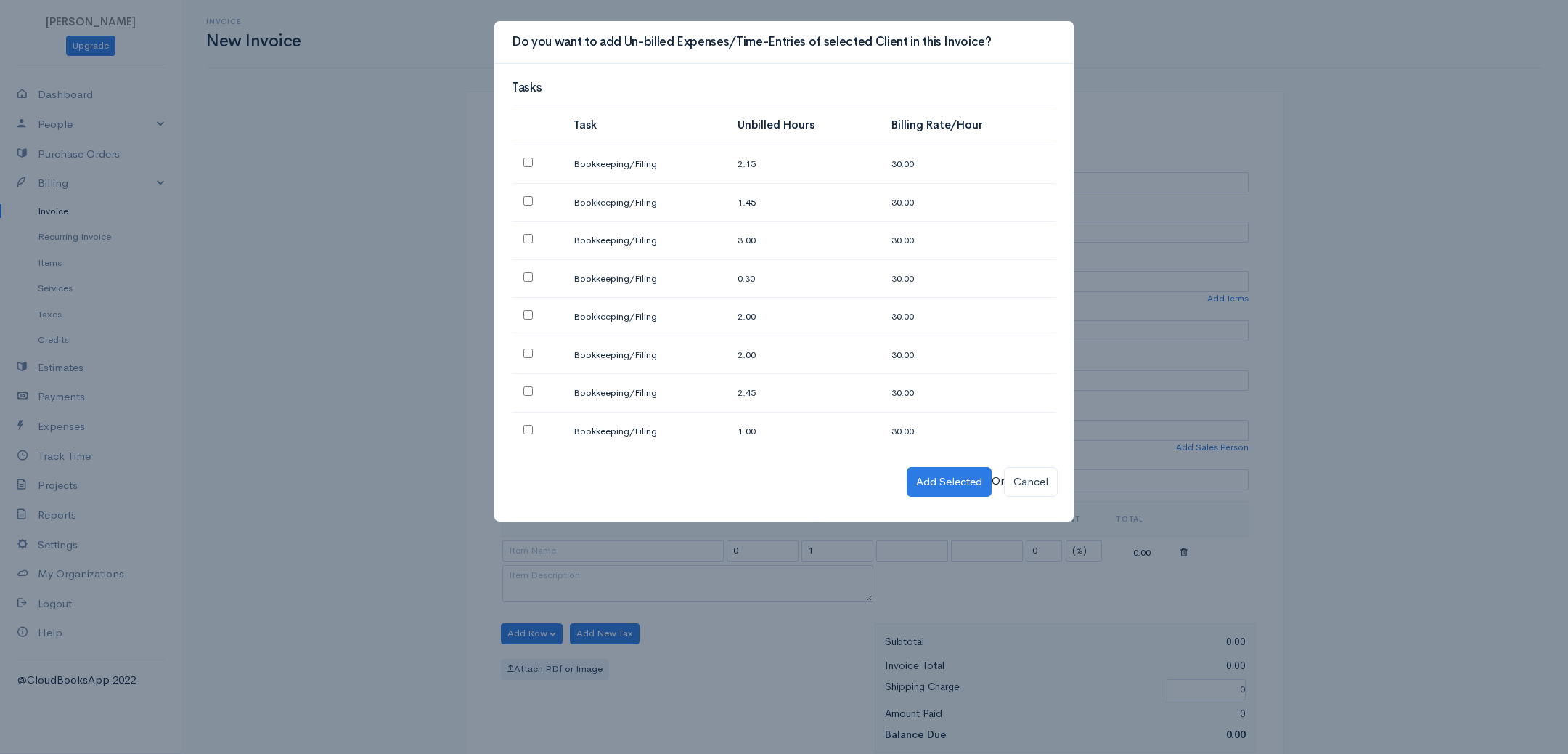
click at [528, 427] on input "checkbox" at bounding box center [528, 430] width 10 height 10
checkbox input "true"
click at [530, 390] on input "checkbox" at bounding box center [528, 391] width 10 height 10
checkbox input "true"
click at [526, 350] on input "checkbox" at bounding box center [528, 354] width 10 height 10
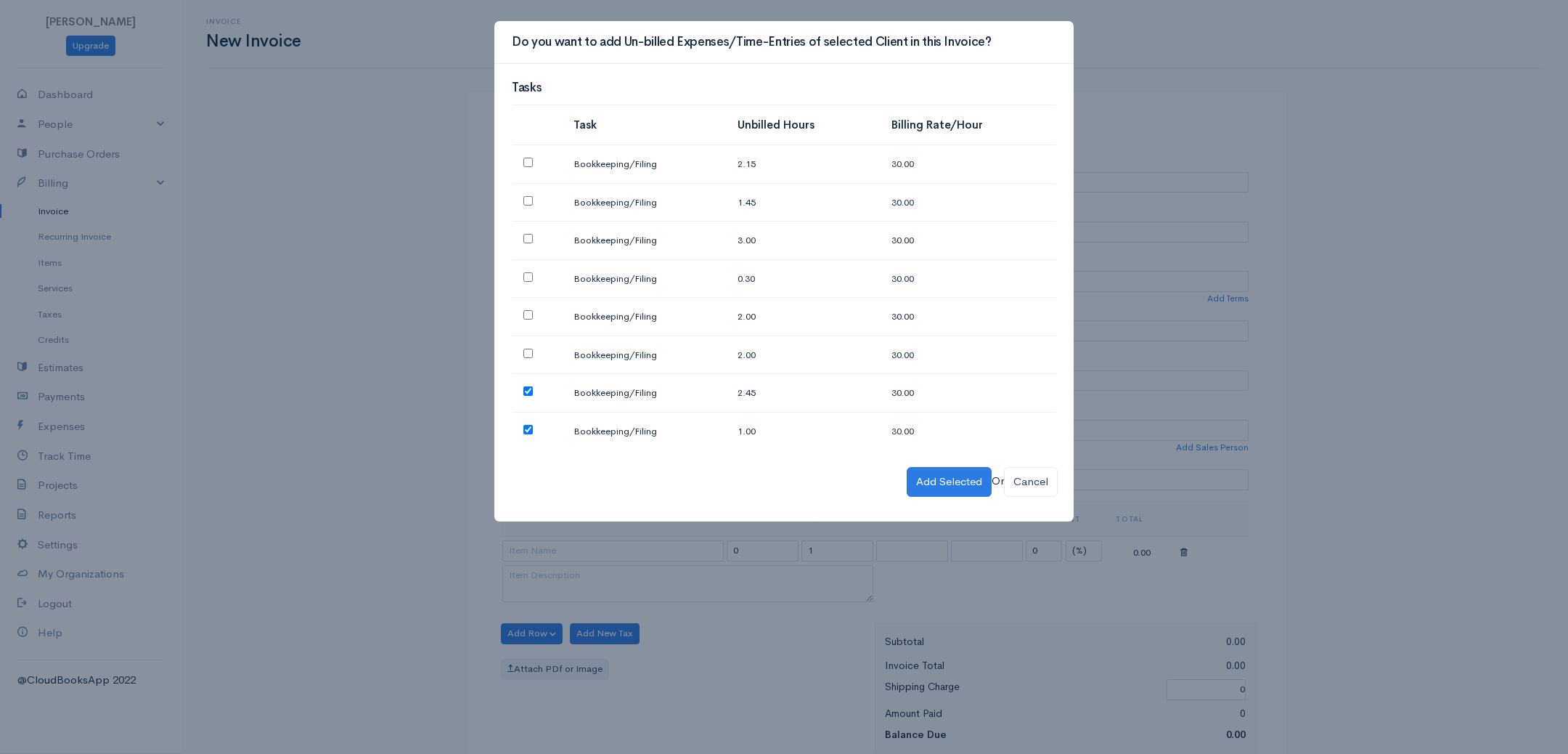
checkbox input "true"
drag, startPoint x: 531, startPoint y: 313, endPoint x: 533, endPoint y: 301, distance: 12.2
click at [531, 312] on input "checkbox" at bounding box center [528, 315] width 10 height 10
checkbox input "true"
click at [535, 277] on td at bounding box center [536, 278] width 50 height 39
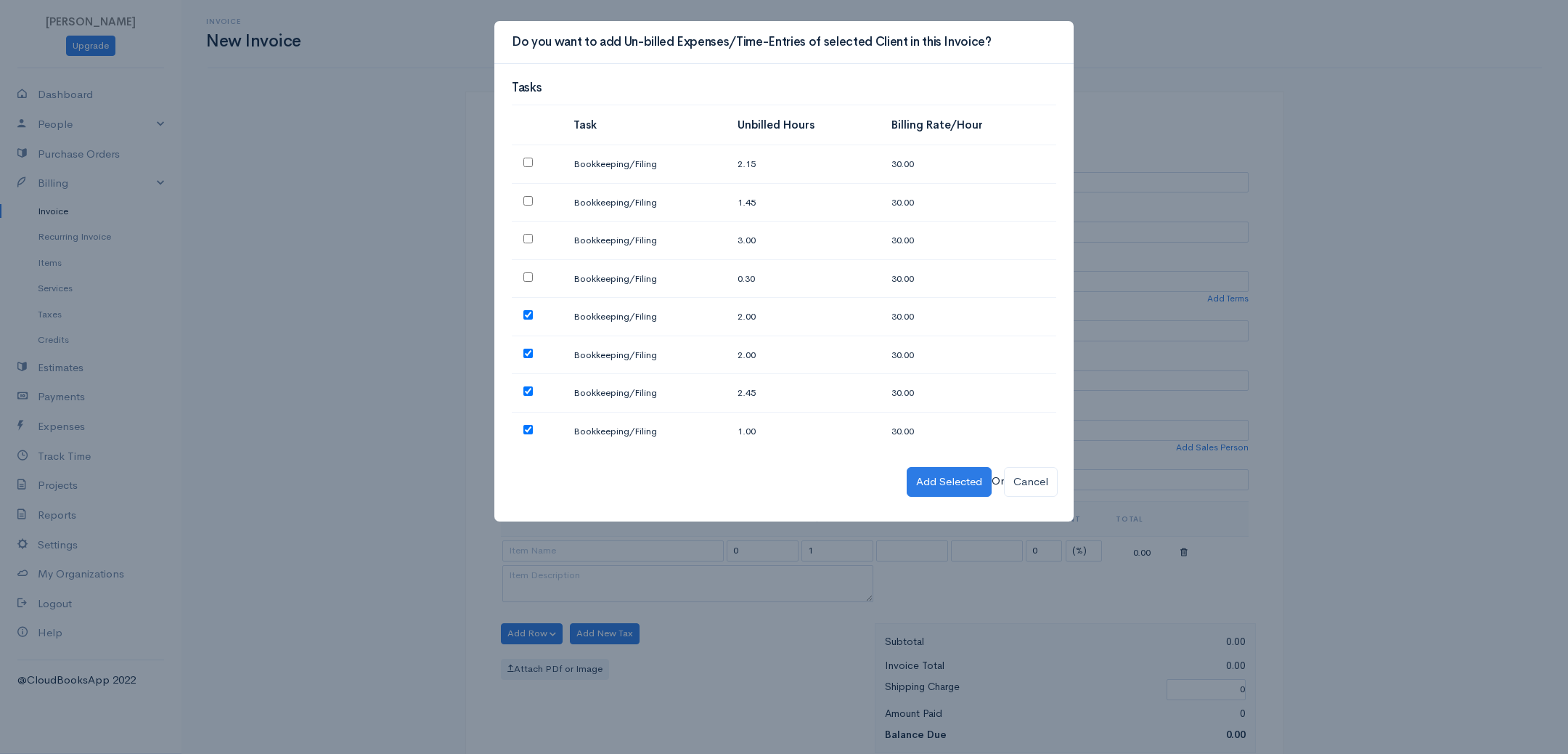
click at [529, 276] on input "checkbox" at bounding box center [528, 277] width 10 height 10
checkbox input "true"
click at [950, 474] on button "Add Selected" at bounding box center [950, 482] width 85 height 30
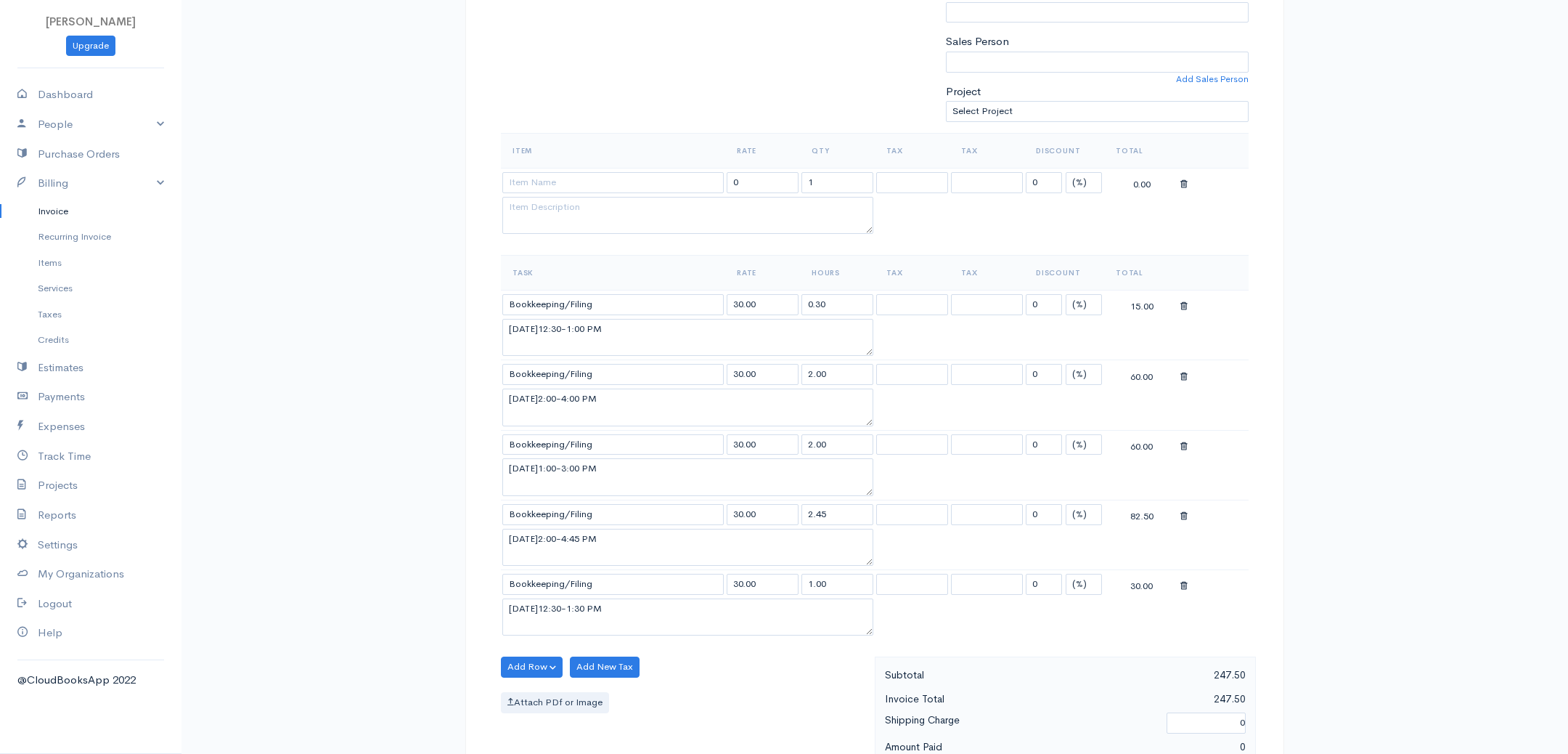
scroll to position [376, 0]
click at [1189, 174] on div at bounding box center [1213, 176] width 66 height 18
click at [1184, 172] on icon at bounding box center [1183, 177] width 7 height 10
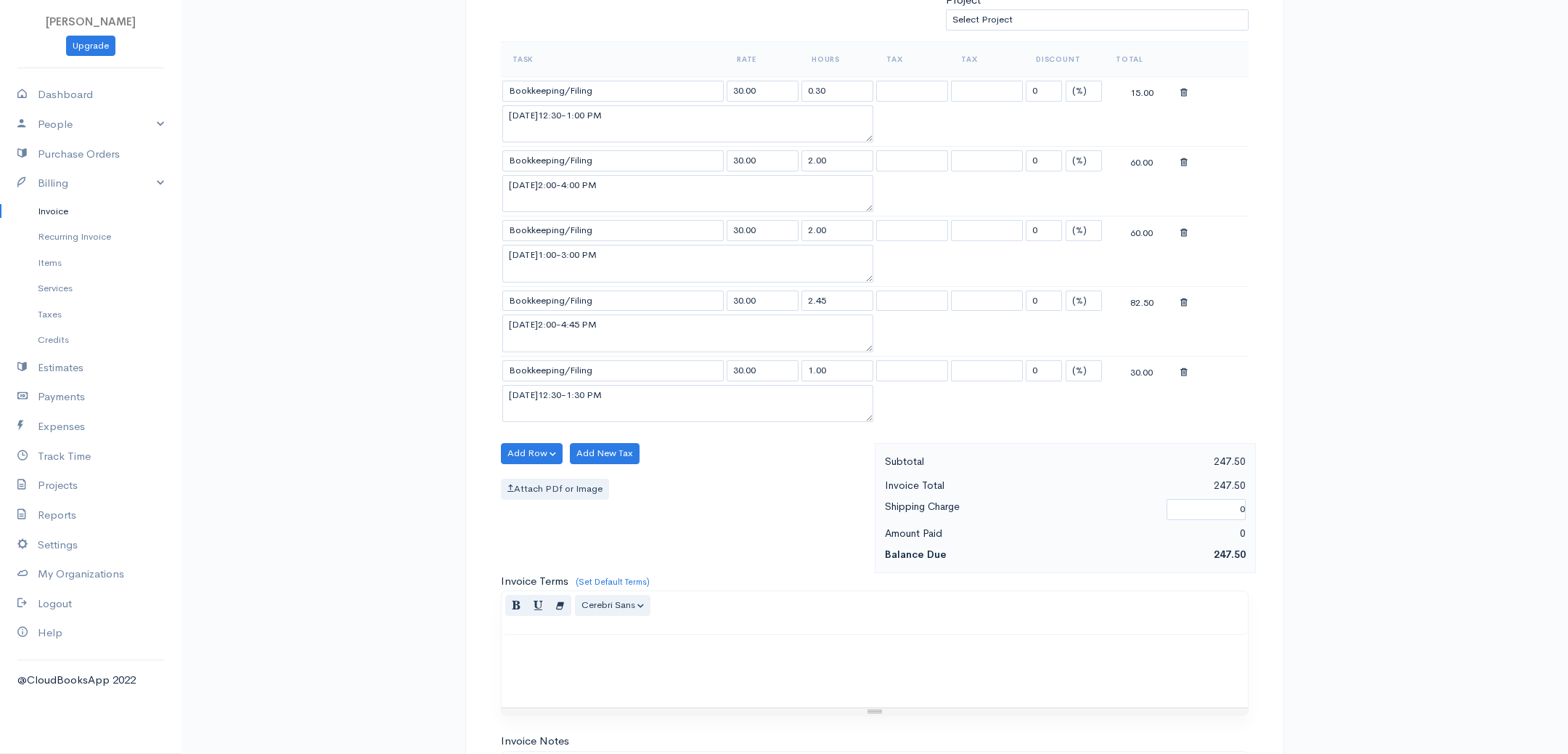
scroll to position [770, 0]
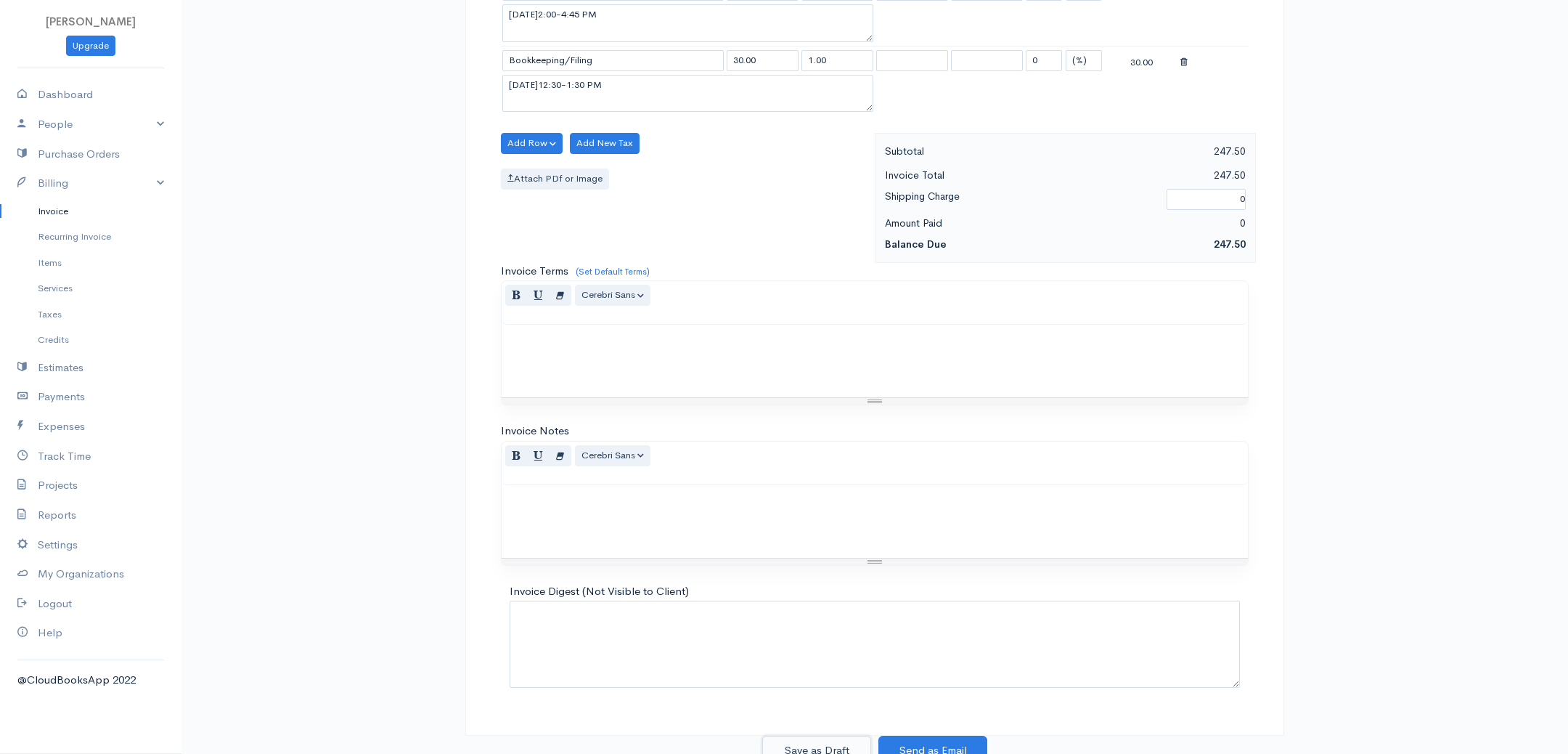
click at [800, 742] on button "Save as Draft" at bounding box center [816, 751] width 109 height 30
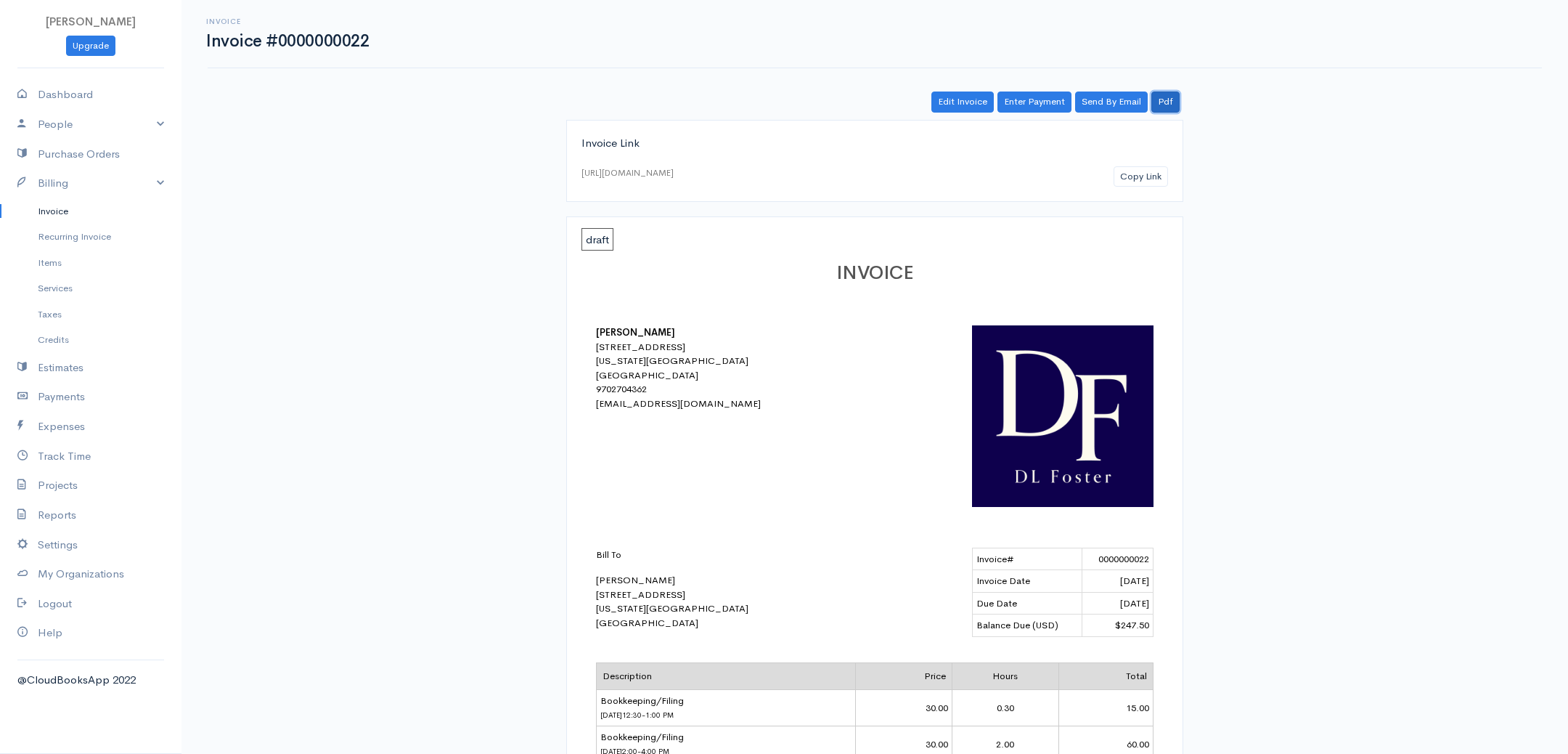
click at [1161, 98] on link "Pdf" at bounding box center [1165, 103] width 29 height 21
